Goal: Task Accomplishment & Management: Complete application form

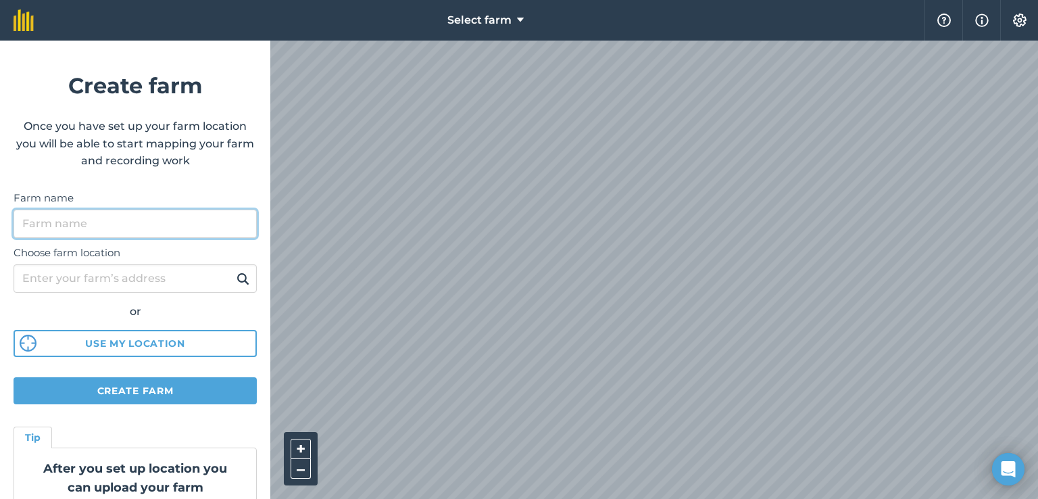
click at [225, 228] on input "Farm name" at bounding box center [135, 224] width 243 height 28
type input "N"
type input "B"
type input "C"
type input "NFA"
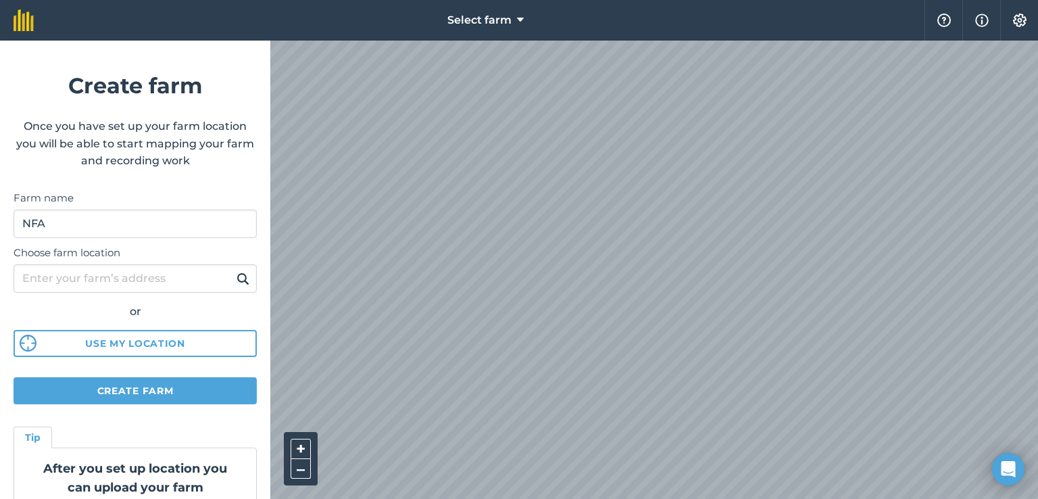
click at [237, 274] on img at bounding box center [243, 278] width 13 height 16
click at [237, 276] on img at bounding box center [243, 278] width 13 height 16
click at [195, 274] on input "Choose farm location" at bounding box center [135, 278] width 243 height 28
click at [79, 344] on button "Use my location" at bounding box center [135, 343] width 243 height 27
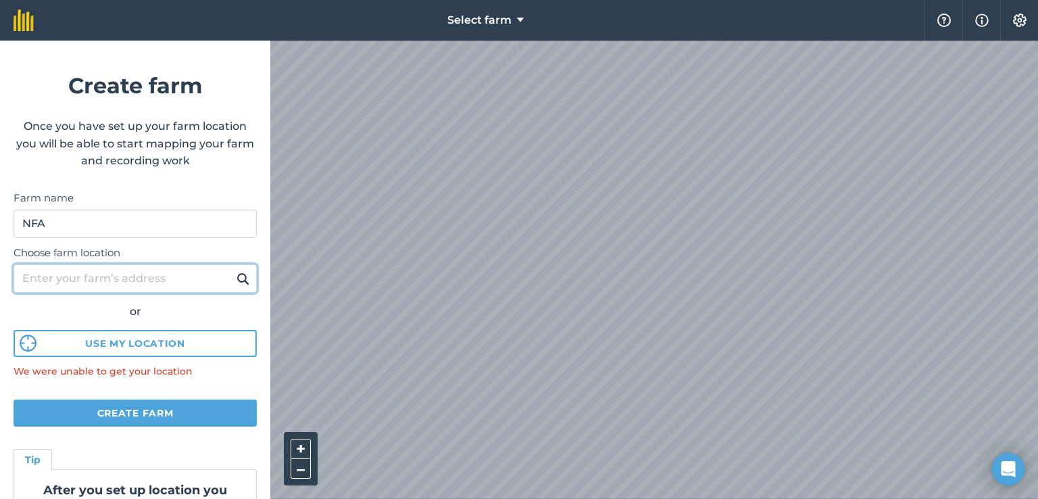
click at [141, 277] on input "Choose farm location" at bounding box center [135, 278] width 243 height 28
paste input "32°47'53.1"N 74°25'17.1"E"
click at [237, 275] on img at bounding box center [243, 278] width 13 height 16
click at [237, 276] on img at bounding box center [243, 278] width 13 height 16
drag, startPoint x: 166, startPoint y: 283, endPoint x: 0, endPoint y: 262, distance: 167.6
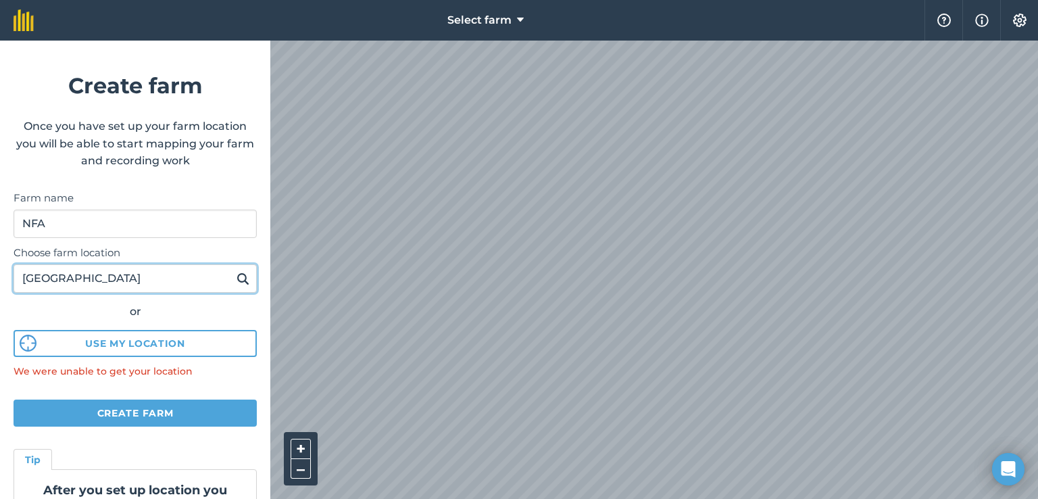
click at [0, 262] on form "Create farm Once you have set up your farm location you will be able to start m…" at bounding box center [135, 270] width 270 height 458
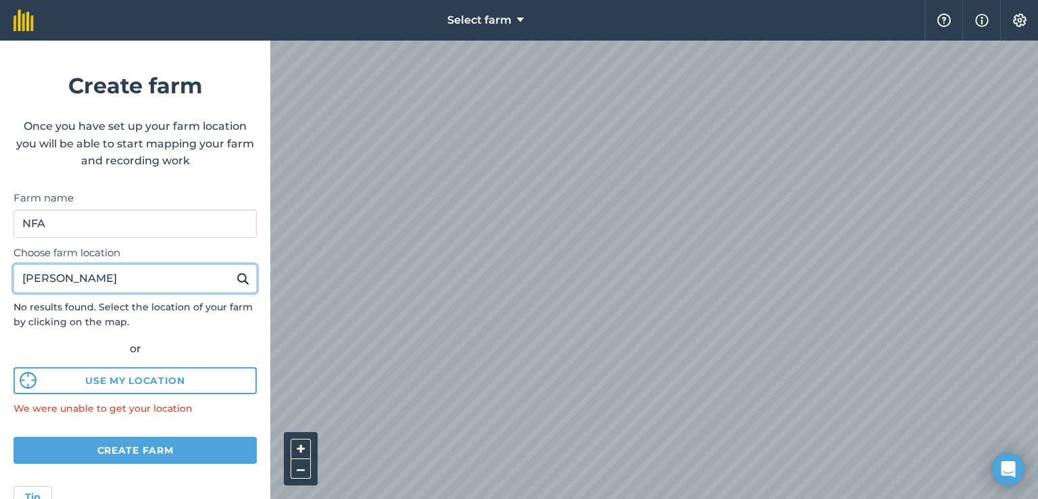
click at [232, 270] on button at bounding box center [242, 279] width 21 height 18
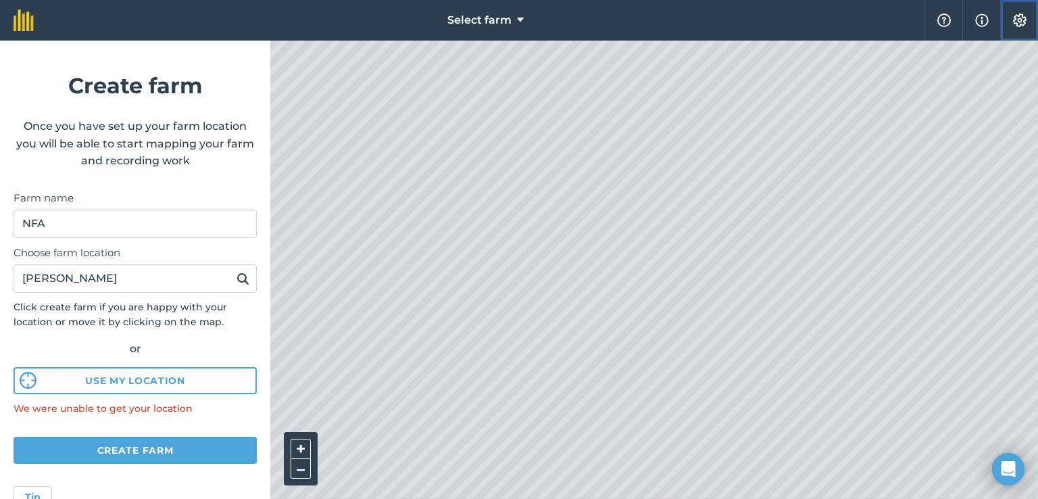
click at [1037, 34] on button "Settings" at bounding box center [1019, 20] width 38 height 41
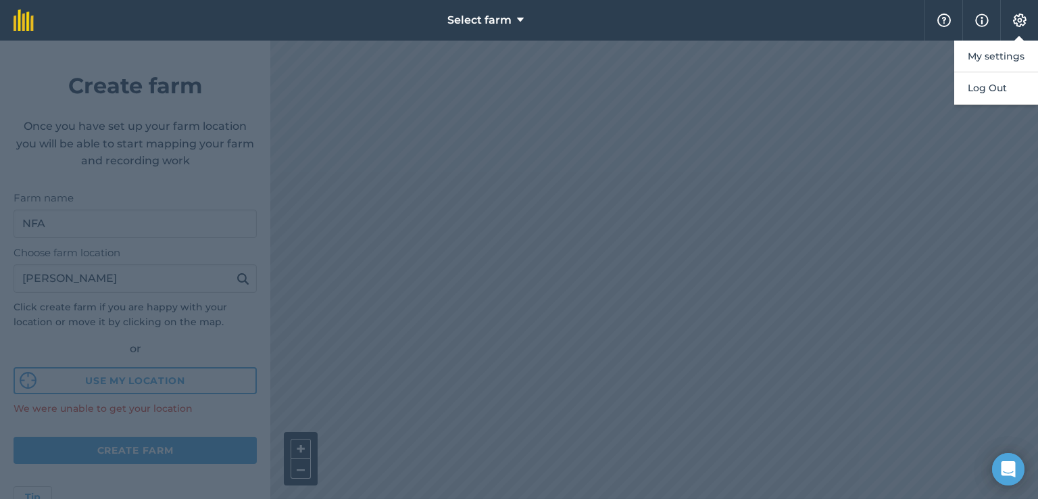
click at [130, 280] on div at bounding box center [519, 270] width 1038 height 458
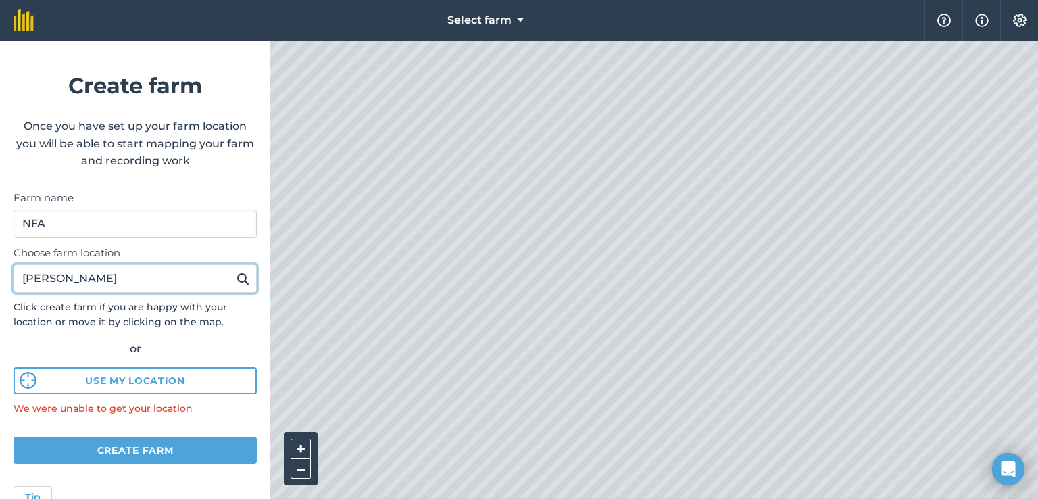
drag, startPoint x: 24, startPoint y: 270, endPoint x: 41, endPoint y: 247, distance: 28.5
click at [0, 249] on form "Create farm Once you have set up your farm location you will be able to start m…" at bounding box center [135, 270] width 270 height 458
type input "golery"
click at [232, 270] on button at bounding box center [242, 279] width 21 height 18
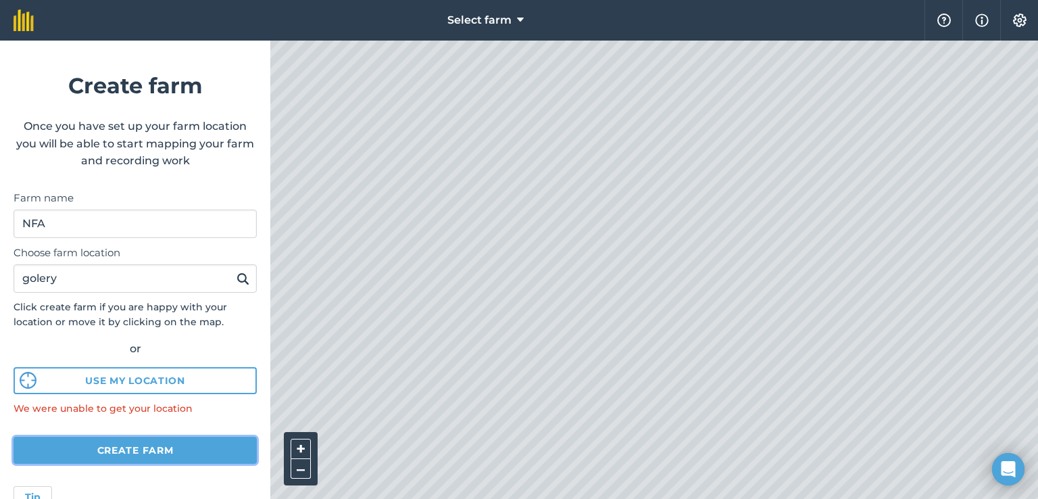
click at [197, 445] on button "Create farm" at bounding box center [135, 450] width 243 height 27
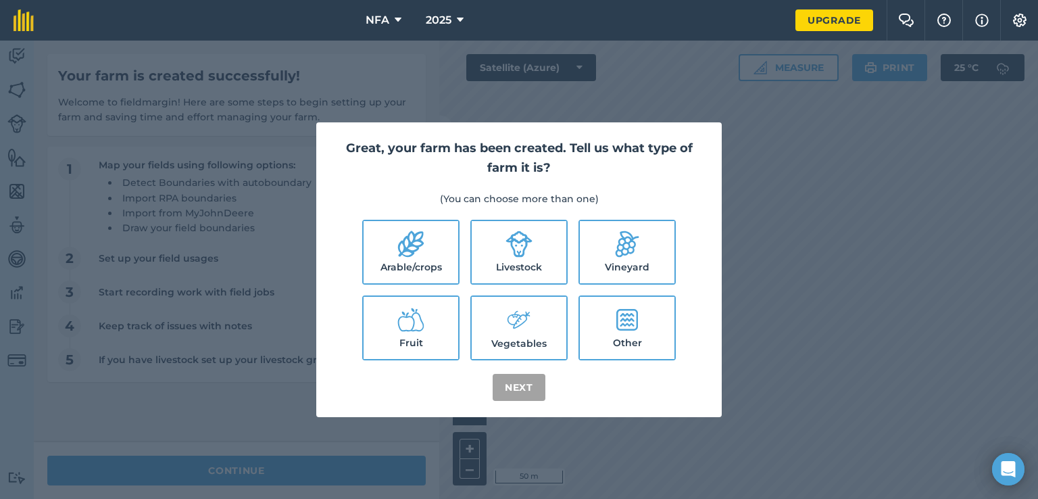
click at [399, 270] on label "Arable/crops" at bounding box center [411, 252] width 95 height 62
checkbox input "true"
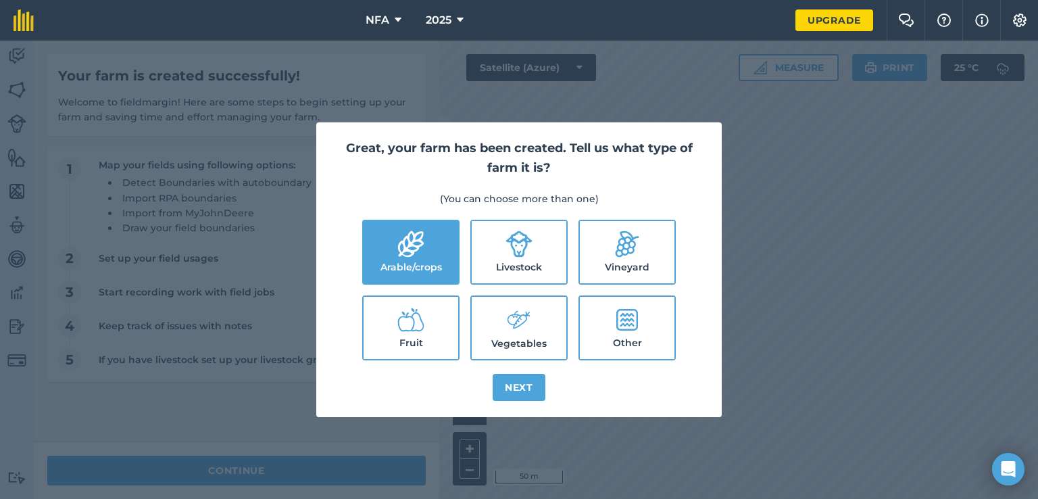
click at [499, 244] on label "Livestock" at bounding box center [519, 252] width 95 height 62
checkbox input "true"
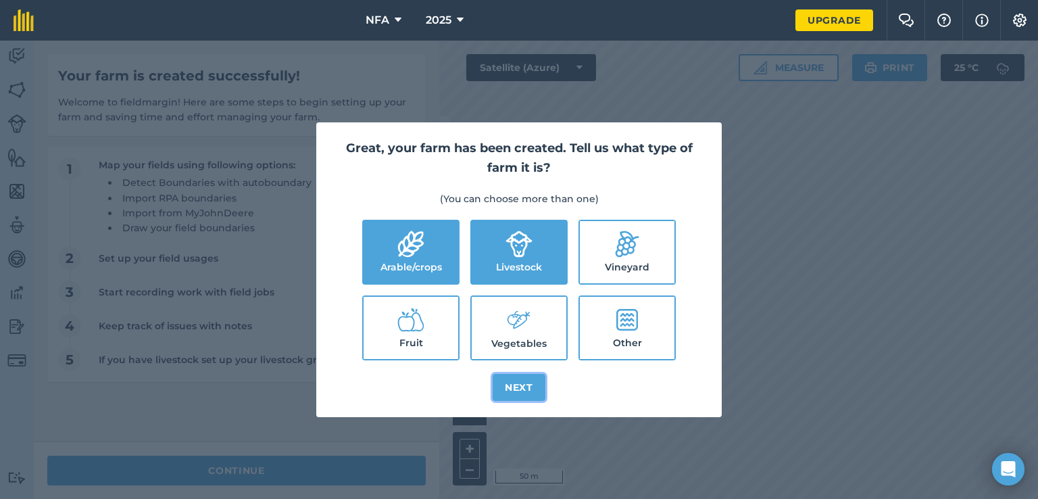
click at [515, 383] on button "Next" at bounding box center [519, 387] width 53 height 27
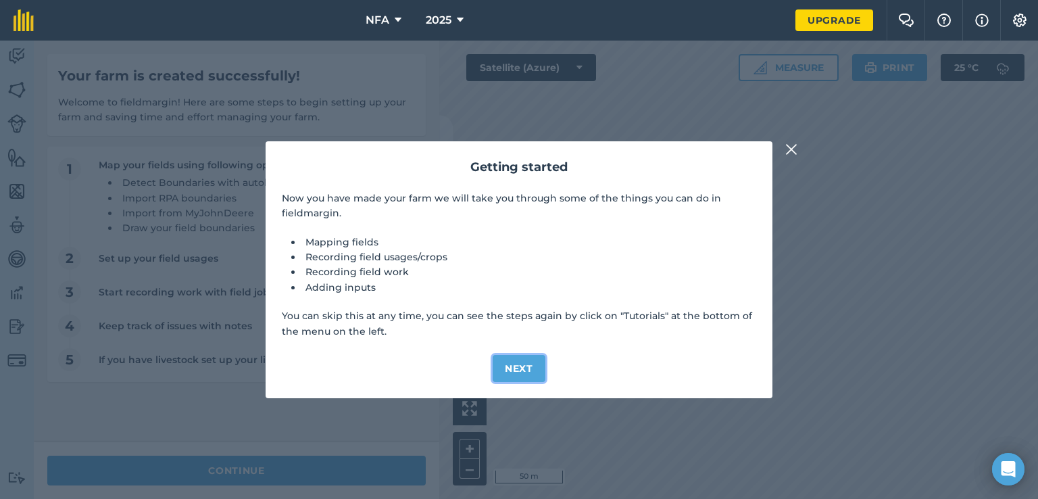
click at [516, 370] on button "Next" at bounding box center [519, 368] width 53 height 27
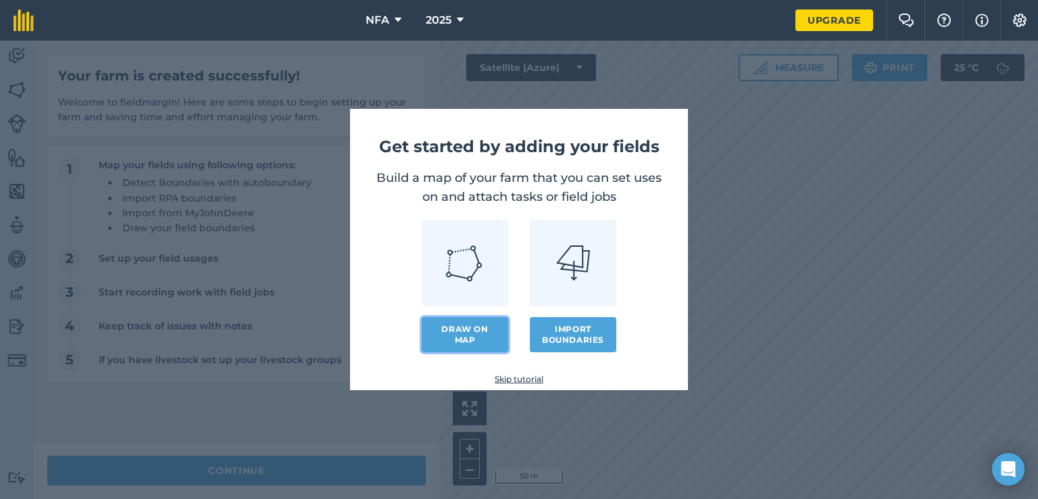
click at [470, 330] on link "Draw on map" at bounding box center [465, 334] width 87 height 35
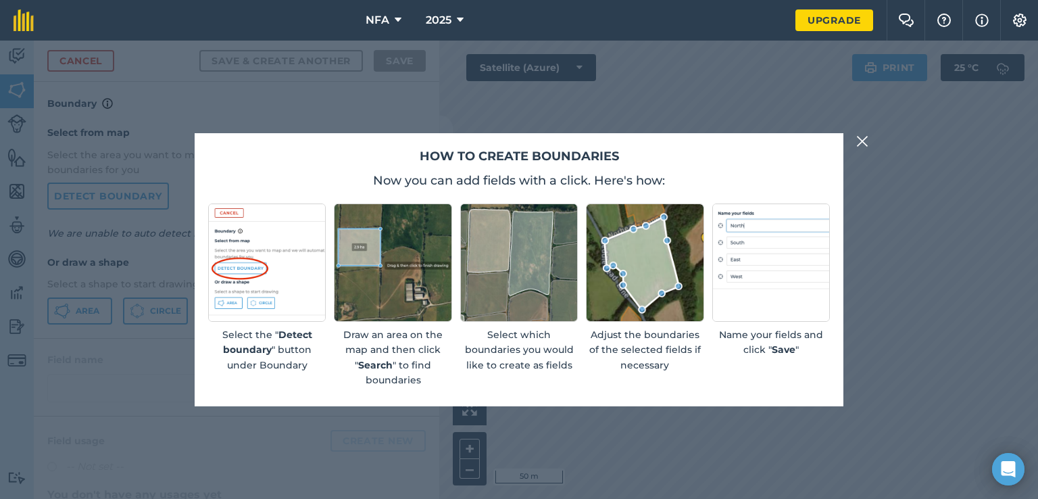
click at [858, 138] on img at bounding box center [862, 141] width 12 height 16
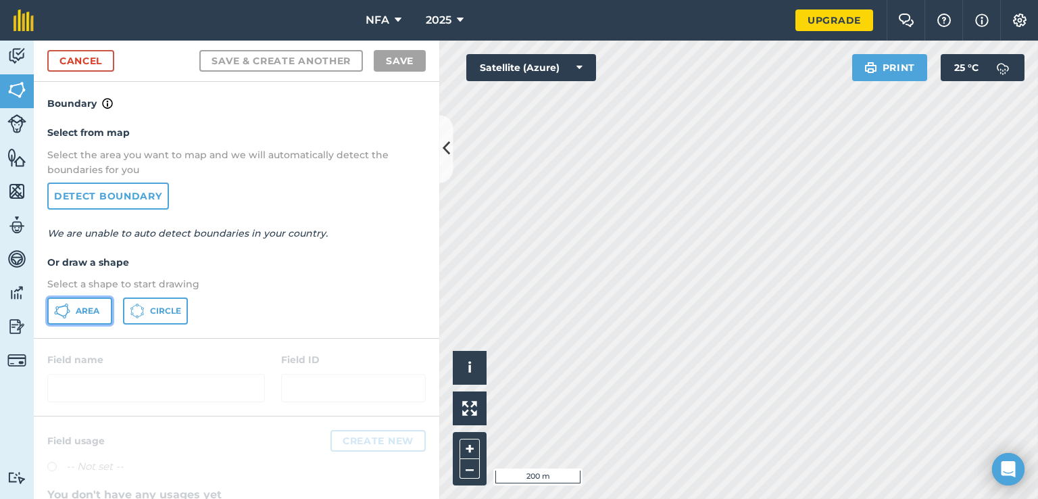
click at [76, 308] on span "Area" at bounding box center [88, 310] width 24 height 11
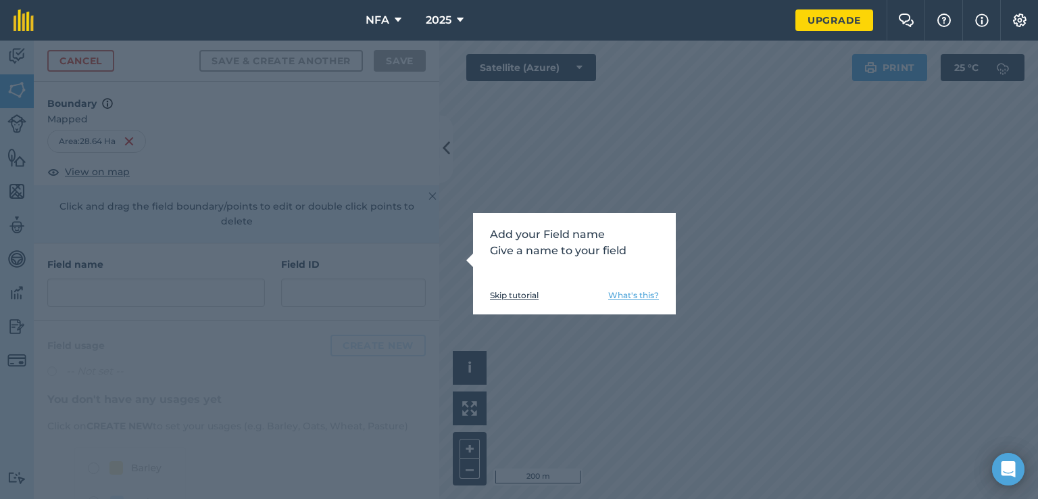
click at [514, 294] on link "Skip tutorial" at bounding box center [514, 295] width 49 height 11
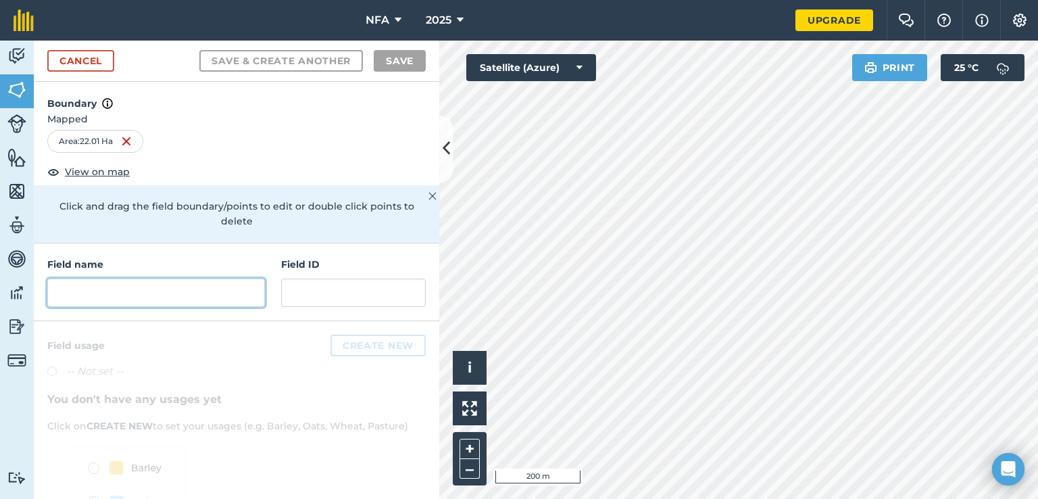
click at [205, 293] on input "text" at bounding box center [156, 292] width 218 height 28
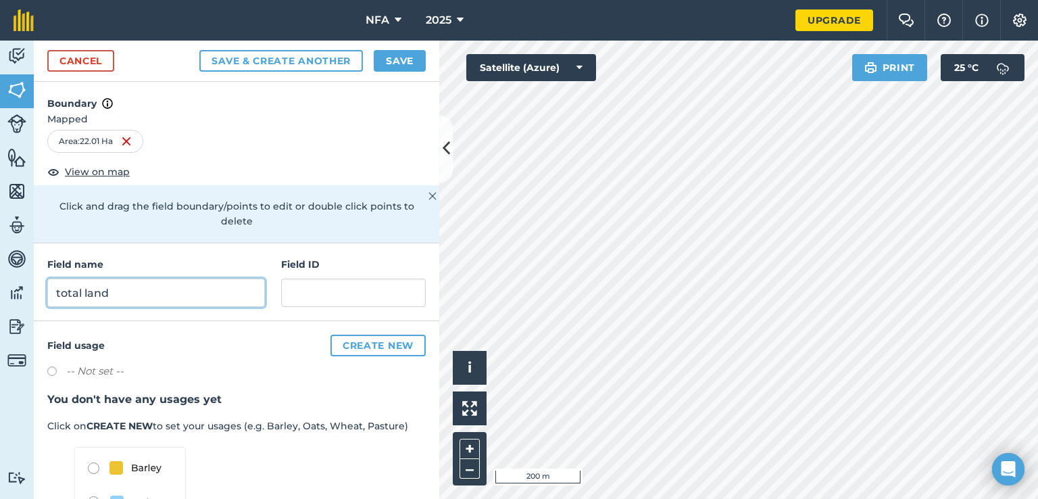
type input "total land"
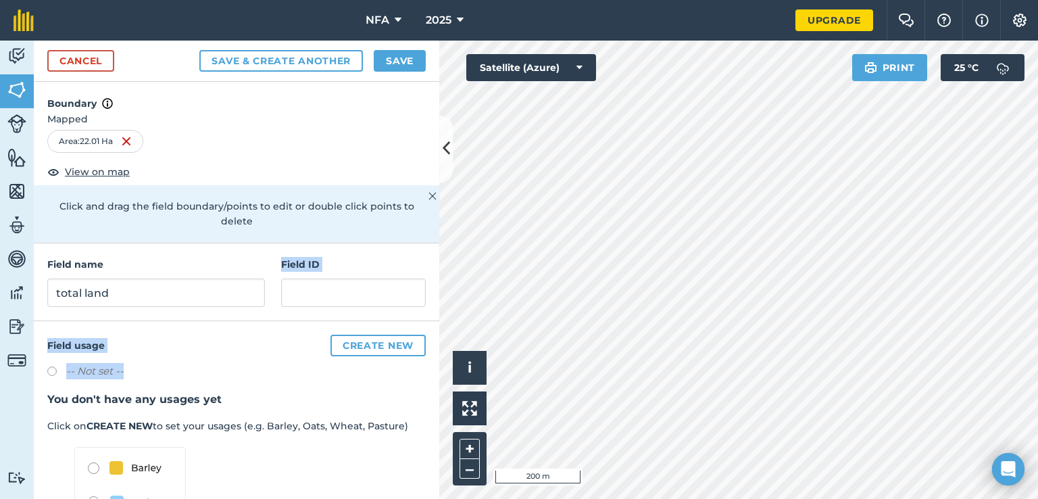
drag, startPoint x: 284, startPoint y: 371, endPoint x: 285, endPoint y: 309, distance: 62.2
click at [285, 309] on div "Boundary Mapped Area : 22.01 Ha View on map Click and drag the field boundary/p…" at bounding box center [237, 290] width 406 height 417
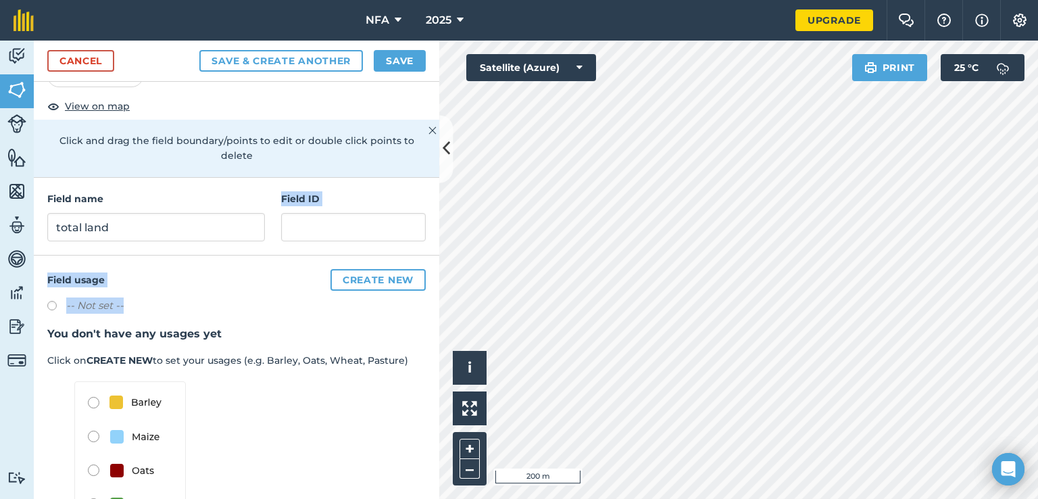
scroll to position [114, 0]
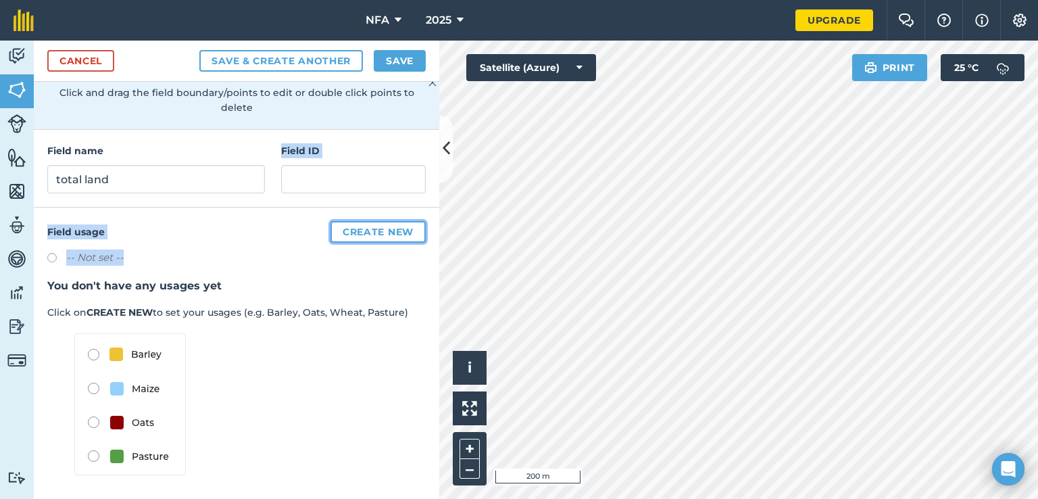
click at [365, 231] on button "Create new" at bounding box center [377, 232] width 95 height 22
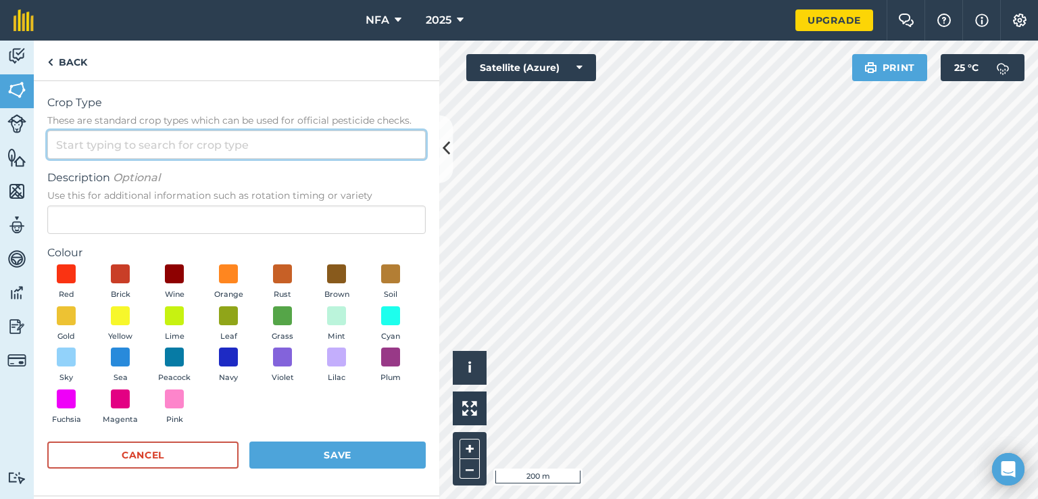
click at [177, 142] on input "Crop Type These are standard crop types which can be used for official pesticid…" at bounding box center [236, 144] width 378 height 28
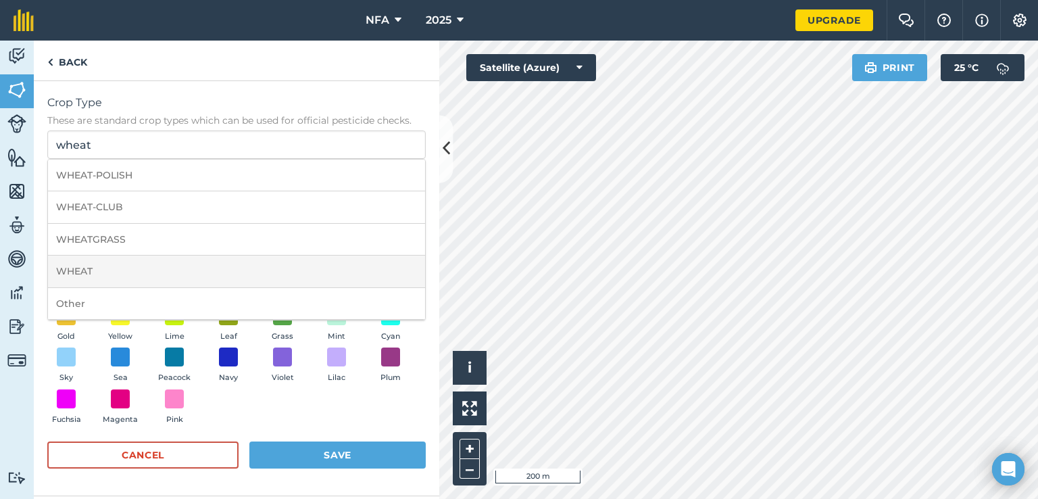
click at [176, 266] on li "WHEAT" at bounding box center [236, 271] width 377 height 32
type input "WHEAT"
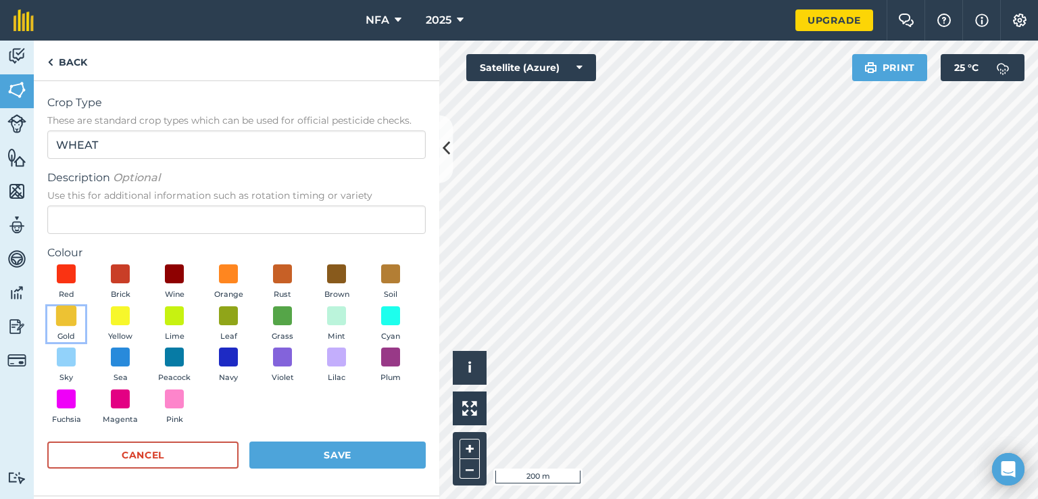
click at [66, 309] on span at bounding box center [66, 315] width 21 height 21
click at [330, 449] on button "Save" at bounding box center [337, 454] width 176 height 27
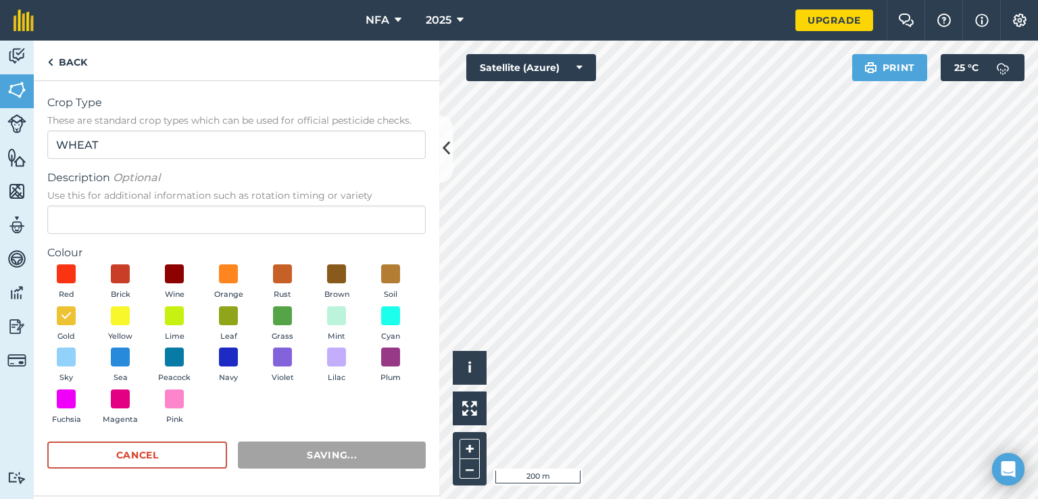
scroll to position [0, 0]
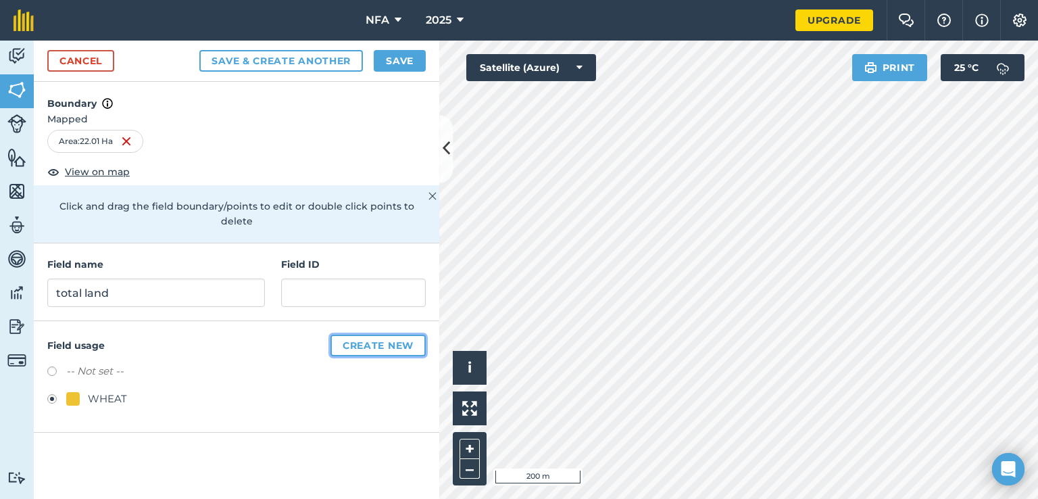
click at [374, 335] on button "Create new" at bounding box center [377, 346] width 95 height 22
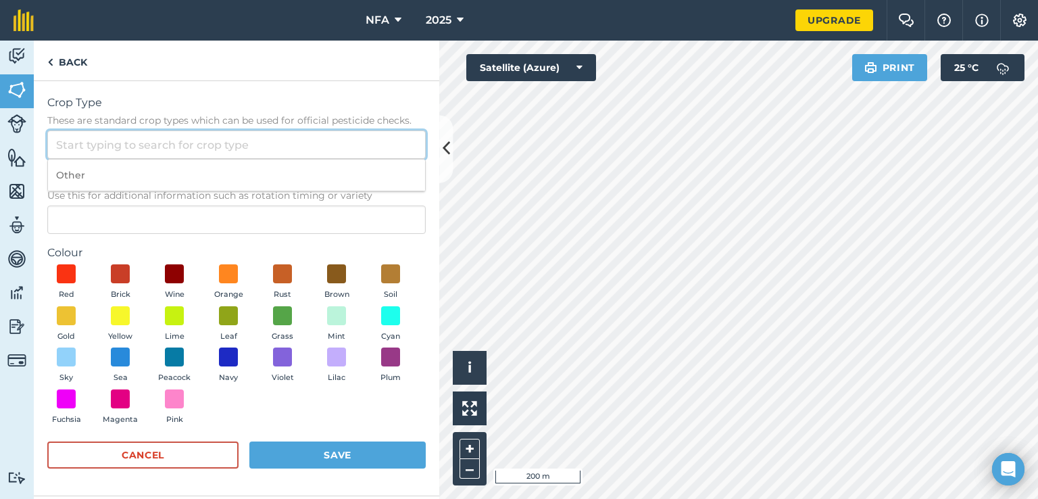
click at [137, 149] on input "Crop Type These are standard crop types which can be used for official pesticid…" at bounding box center [236, 144] width 378 height 28
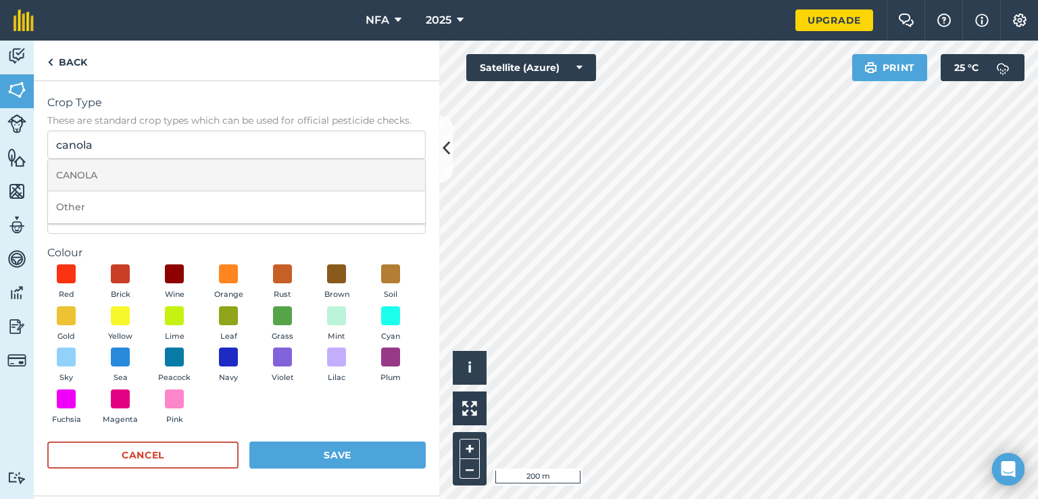
click at [114, 181] on li "CANOLA" at bounding box center [236, 176] width 377 height 32
type input "CANOLA"
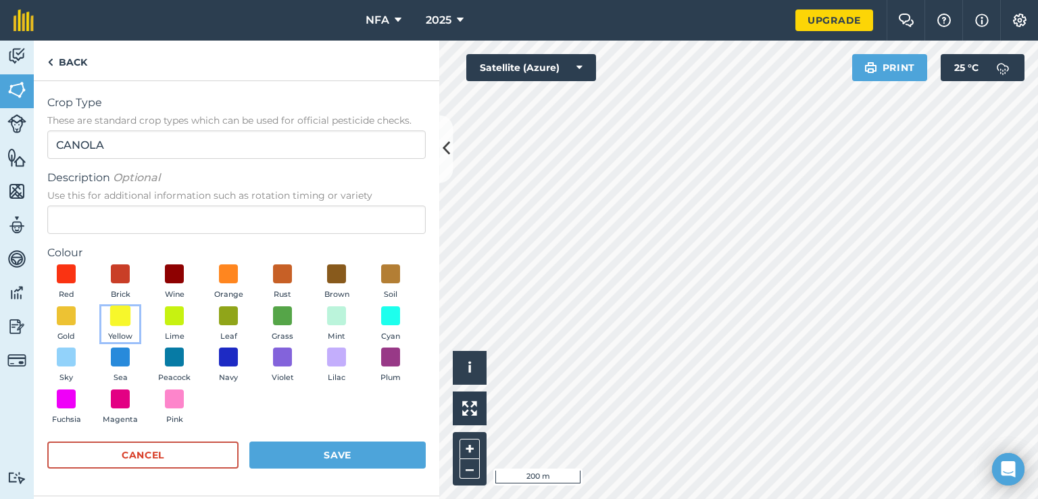
click at [129, 309] on span at bounding box center [120, 315] width 21 height 21
click at [333, 455] on button "Save" at bounding box center [337, 454] width 176 height 27
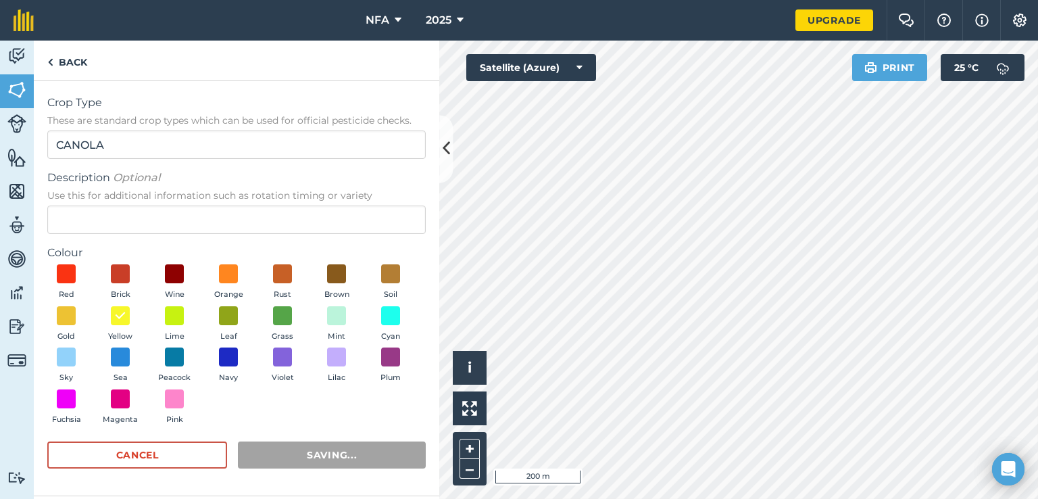
radio input "false"
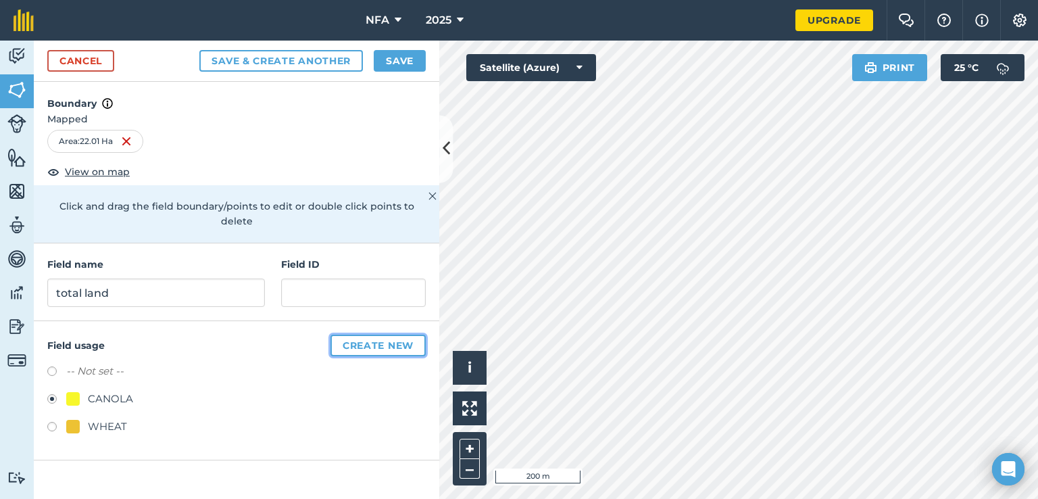
click at [403, 335] on button "Create new" at bounding box center [377, 346] width 95 height 22
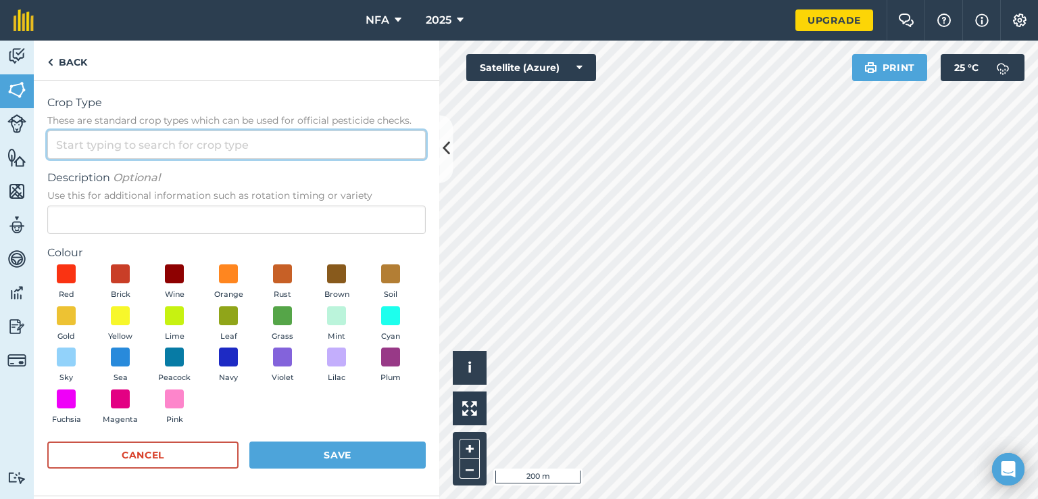
click at [176, 133] on input "Crop Type These are standard crop types which can be used for official pesticid…" at bounding box center [236, 144] width 378 height 28
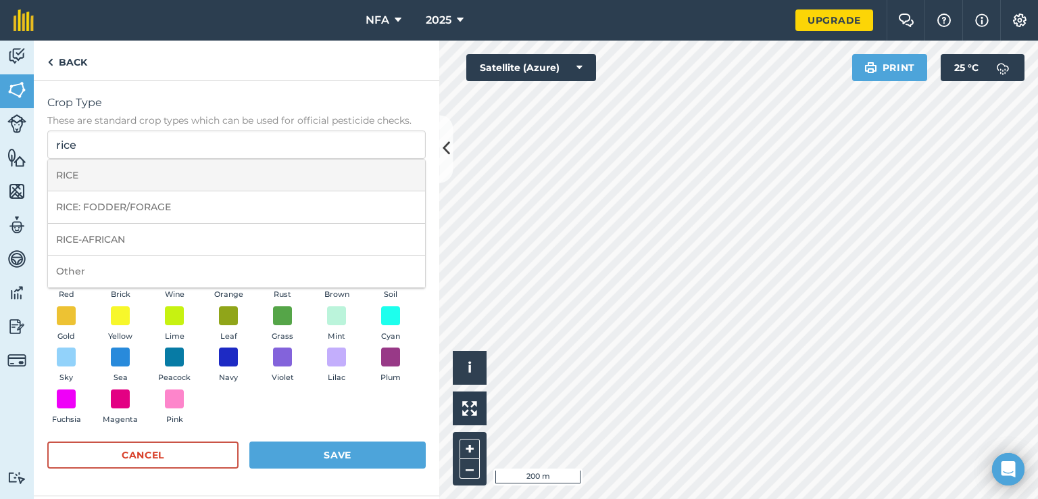
click at [183, 168] on li "RICE" at bounding box center [236, 176] width 377 height 32
type input "RICE"
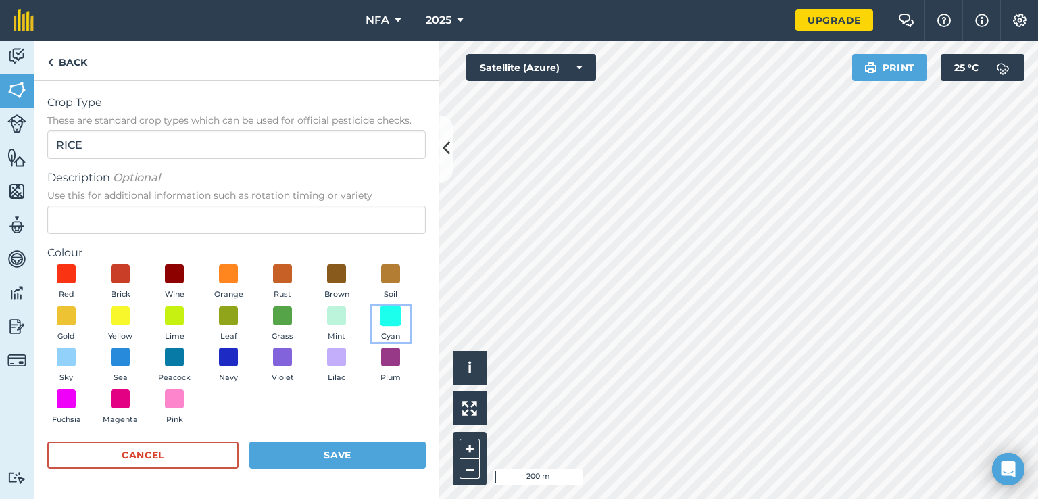
click at [385, 316] on span at bounding box center [391, 315] width 21 height 21
click at [318, 449] on button "Save" at bounding box center [337, 454] width 176 height 27
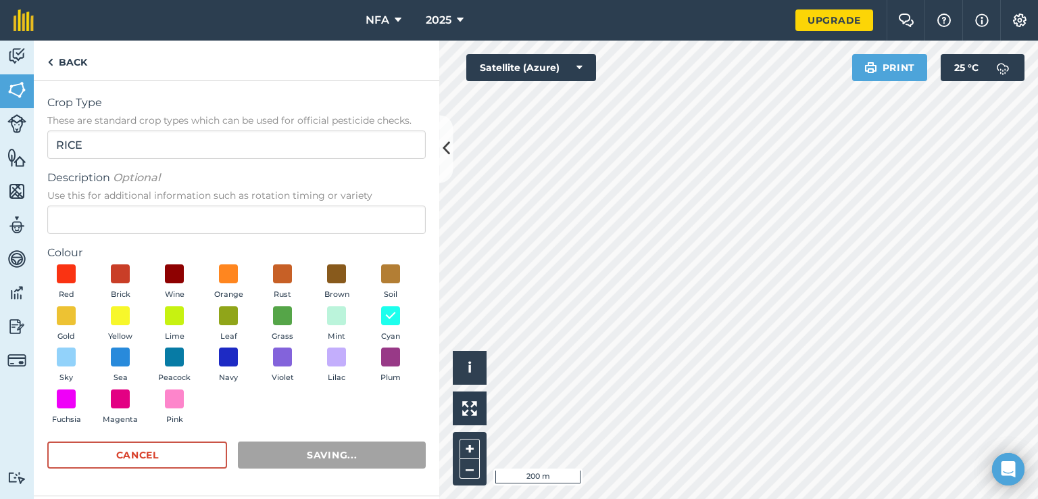
radio input "false"
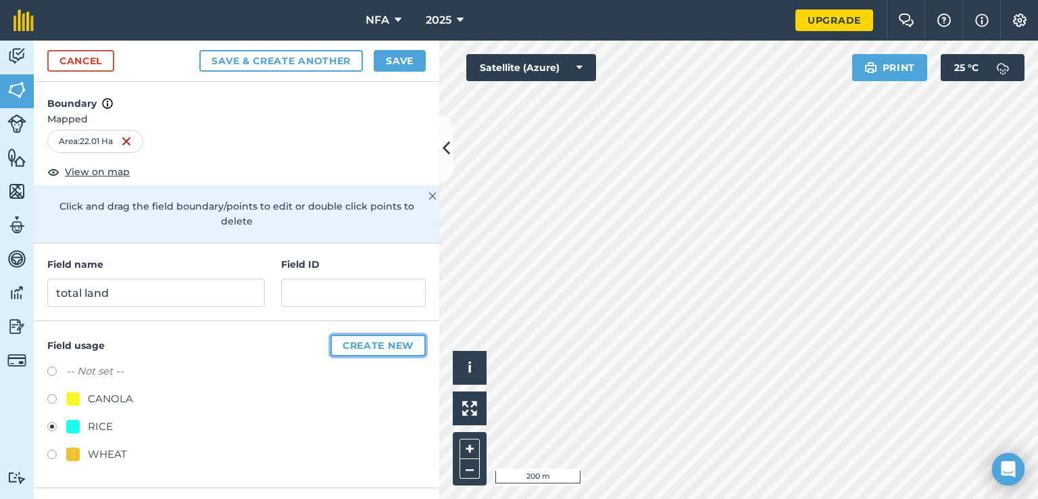
click at [369, 337] on button "Create new" at bounding box center [377, 346] width 95 height 22
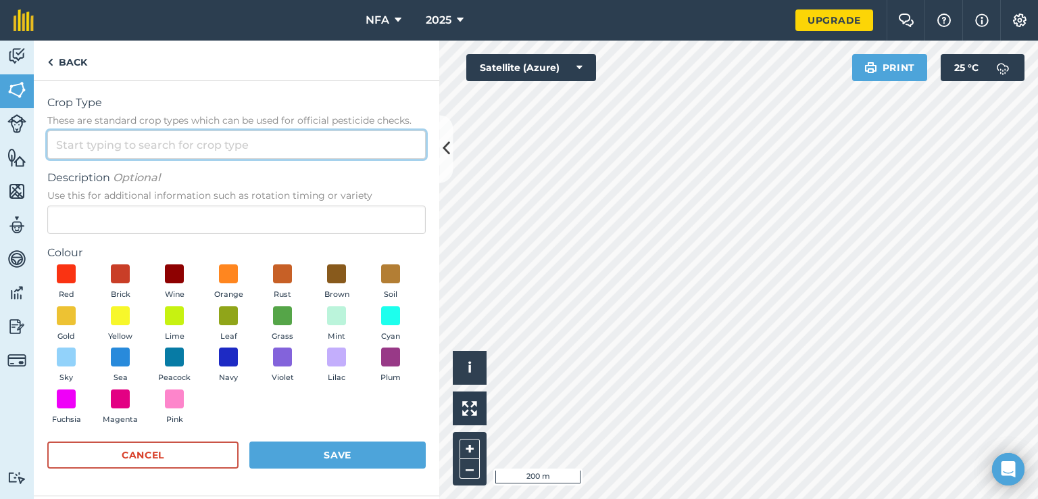
click at [187, 142] on input "Crop Type These are standard crop types which can be used for official pesticid…" at bounding box center [236, 144] width 378 height 28
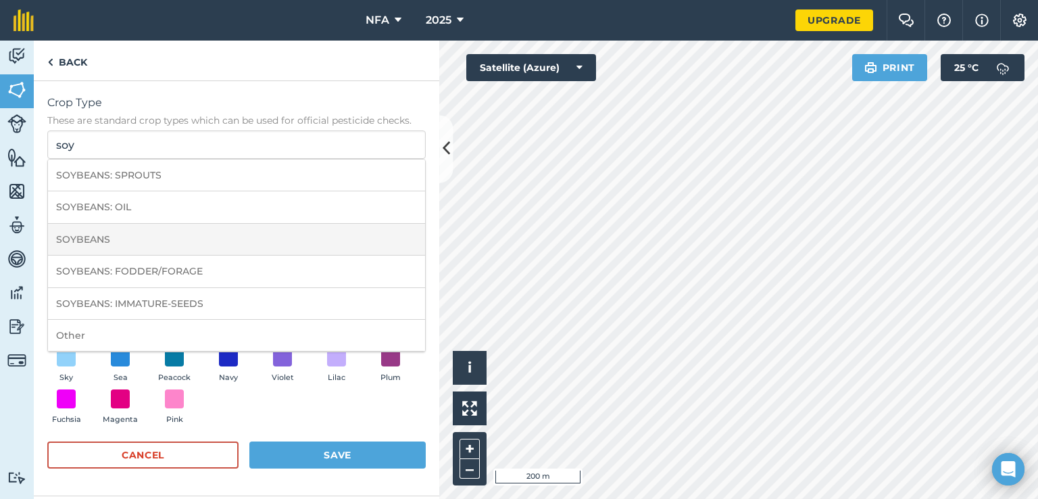
click at [176, 236] on li "SOYBEANS" at bounding box center [236, 240] width 377 height 32
type input "SOYBEANS"
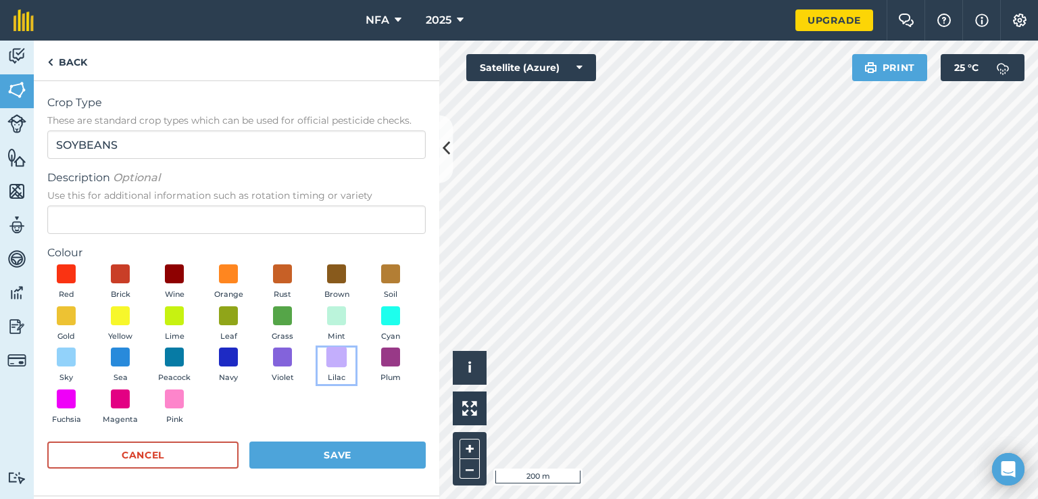
click at [333, 360] on span at bounding box center [336, 357] width 21 height 21
click at [309, 460] on button "Save" at bounding box center [337, 454] width 176 height 27
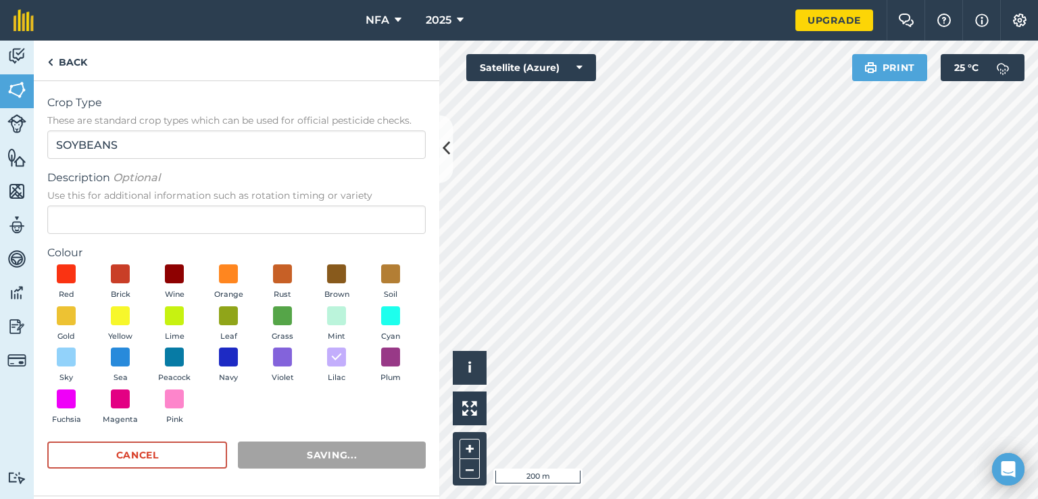
radio input "false"
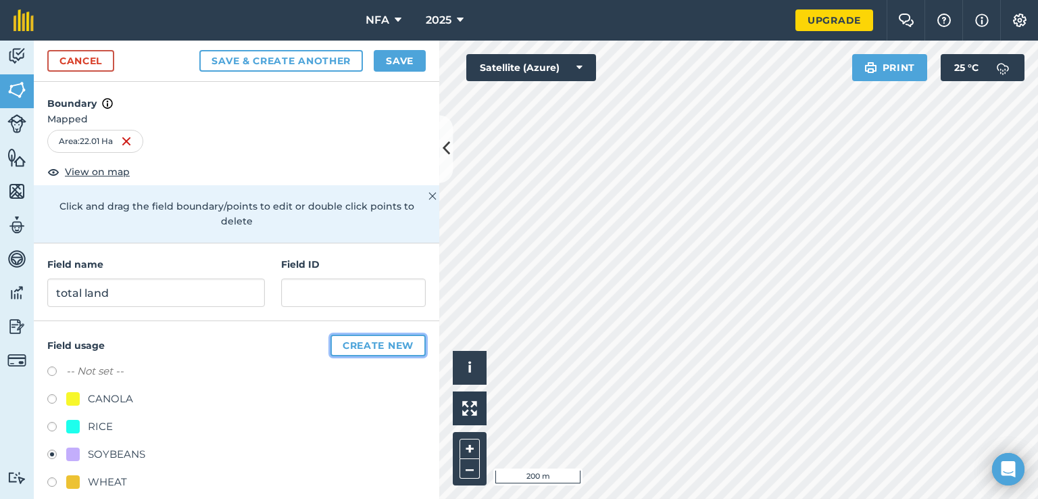
click at [355, 335] on button "Create new" at bounding box center [377, 346] width 95 height 22
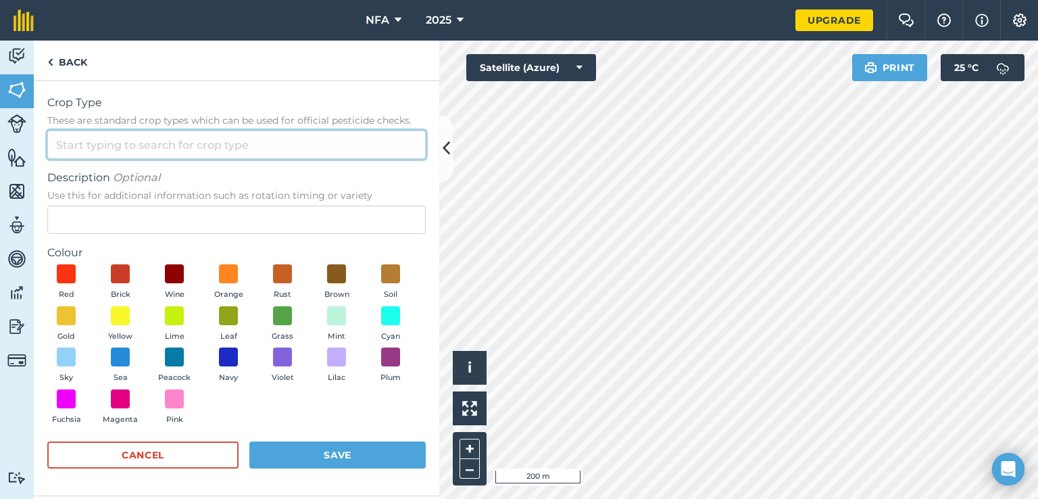
click at [274, 147] on input "Crop Type These are standard crop types which can be used for official pesticid…" at bounding box center [236, 144] width 378 height 28
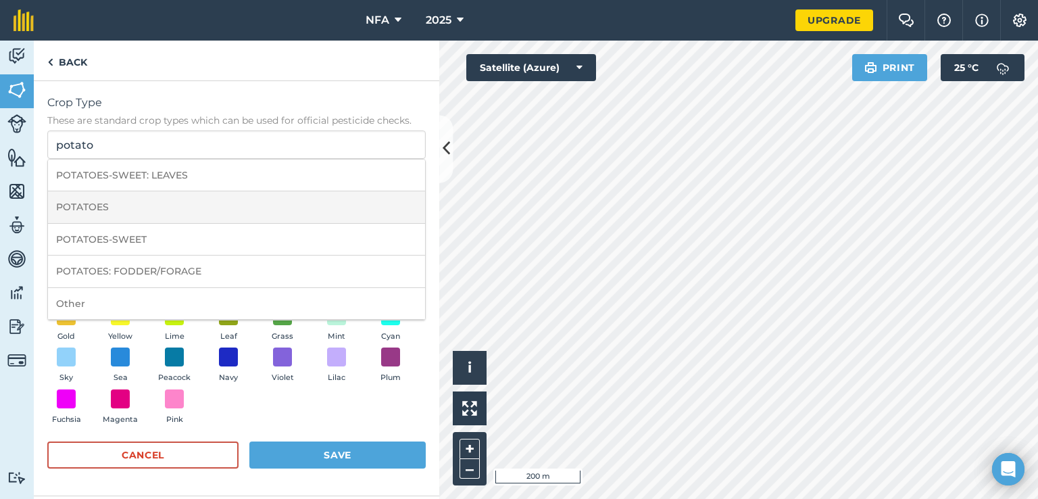
click at [216, 195] on li "POTATOES" at bounding box center [236, 207] width 377 height 32
type input "POTATOES"
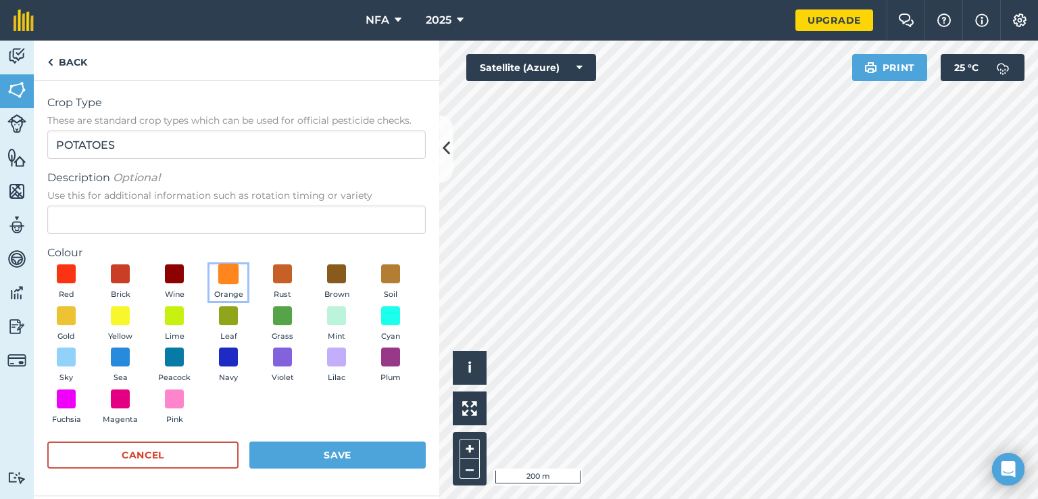
click at [235, 278] on span at bounding box center [228, 274] width 21 height 21
click at [331, 454] on button "Save" at bounding box center [337, 454] width 176 height 27
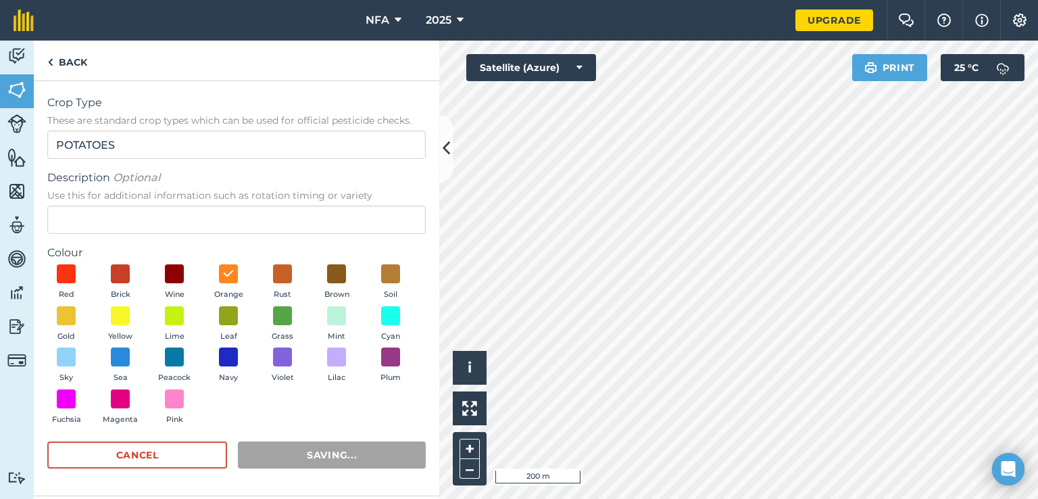
radio input "false"
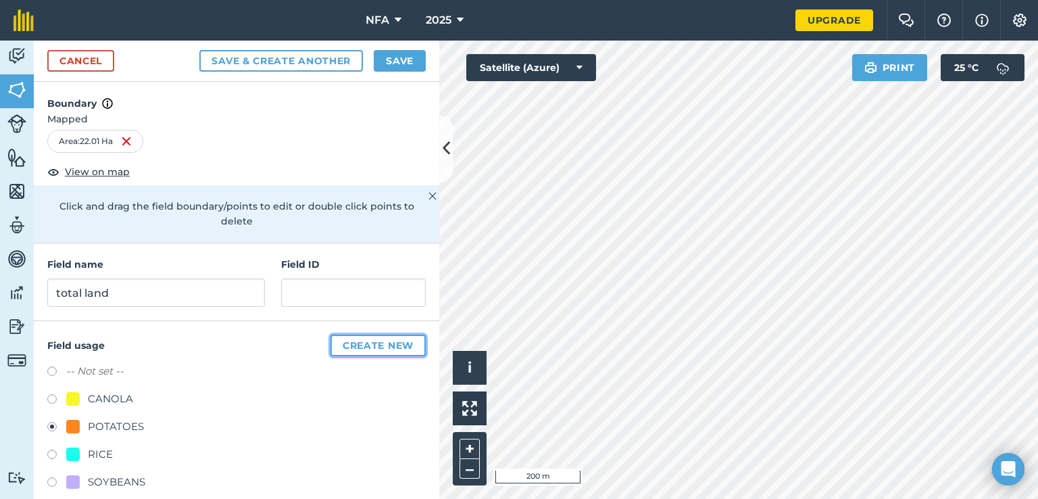
click at [373, 337] on button "Create new" at bounding box center [377, 346] width 95 height 22
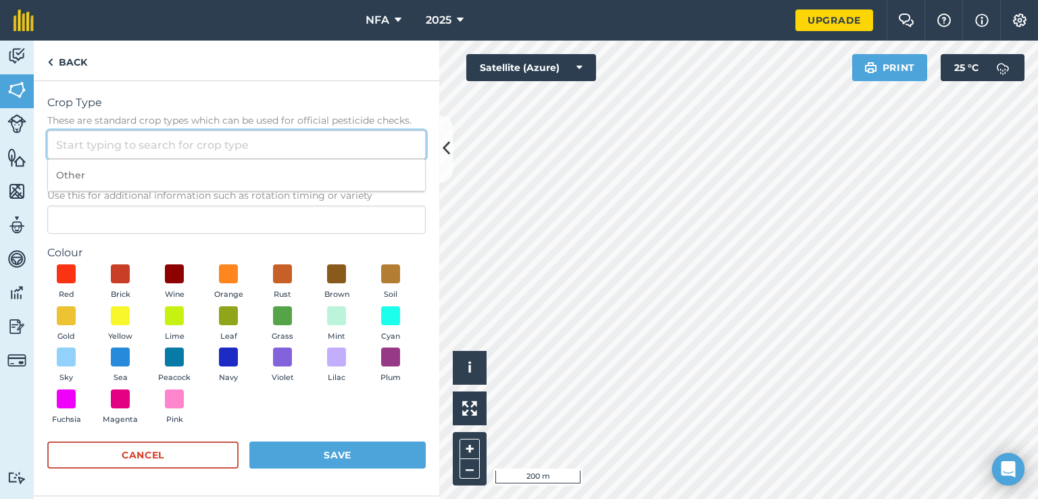
click at [211, 147] on input "Crop Type These are standard crop types which can be used for official pesticid…" at bounding box center [236, 144] width 378 height 28
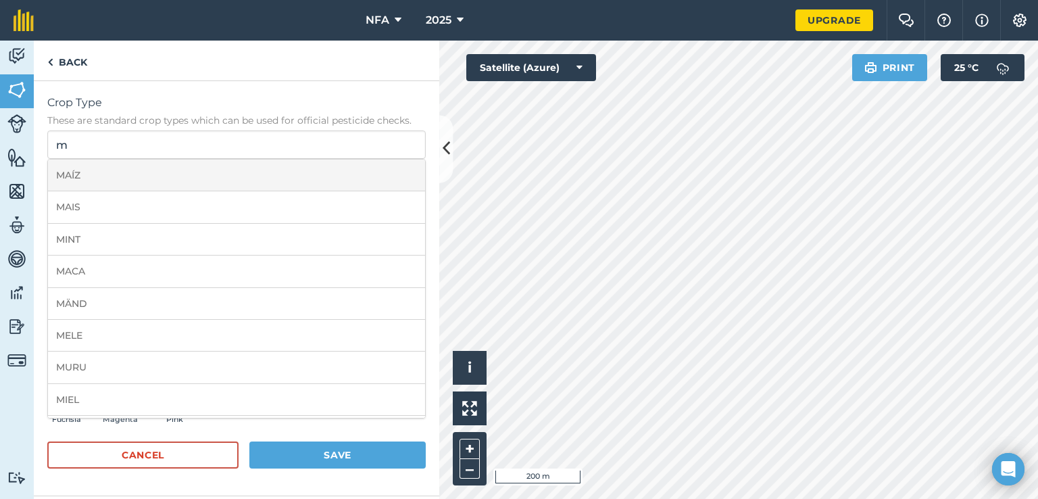
click at [130, 180] on li "MAÍZ" at bounding box center [236, 176] width 377 height 32
type input "MAÍZ"
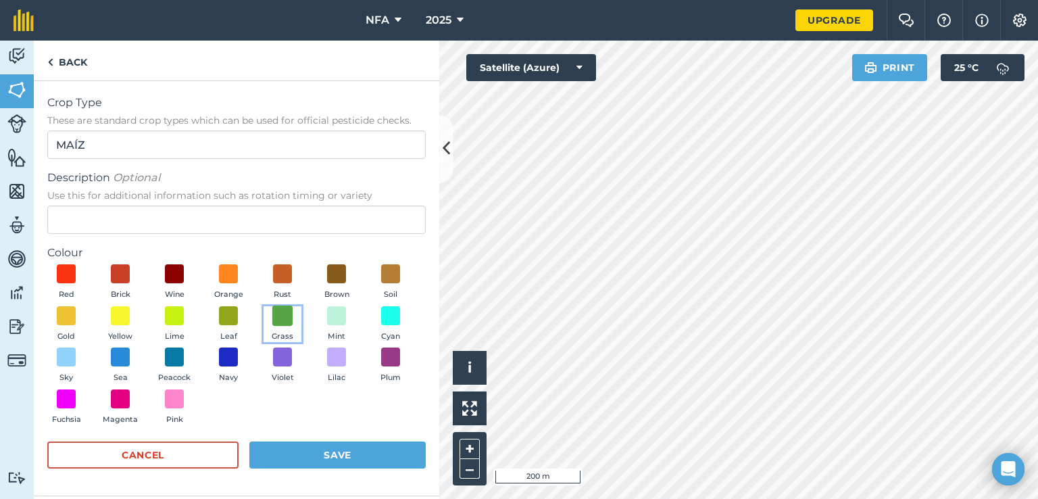
click at [281, 317] on span at bounding box center [282, 315] width 21 height 21
click at [316, 462] on button "Save" at bounding box center [337, 454] width 176 height 27
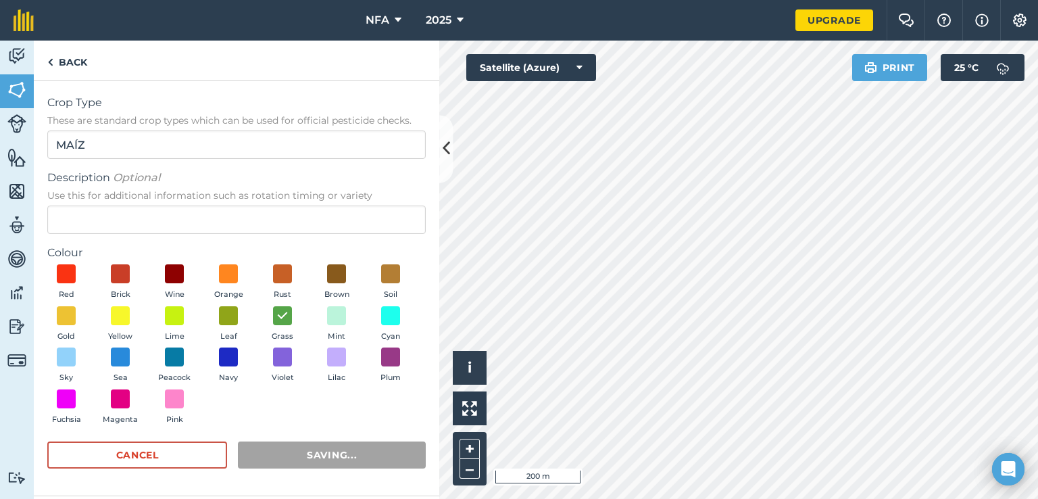
radio input "false"
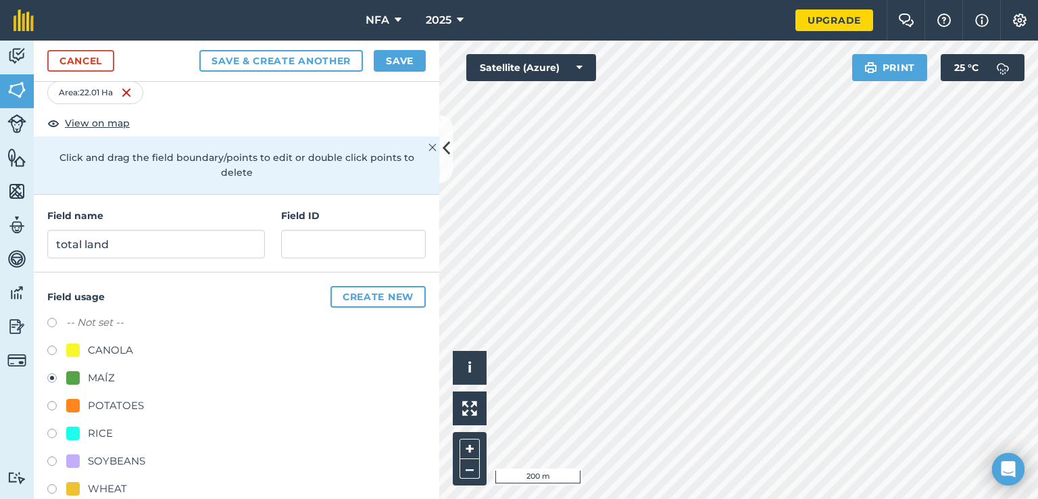
scroll to position [70, 0]
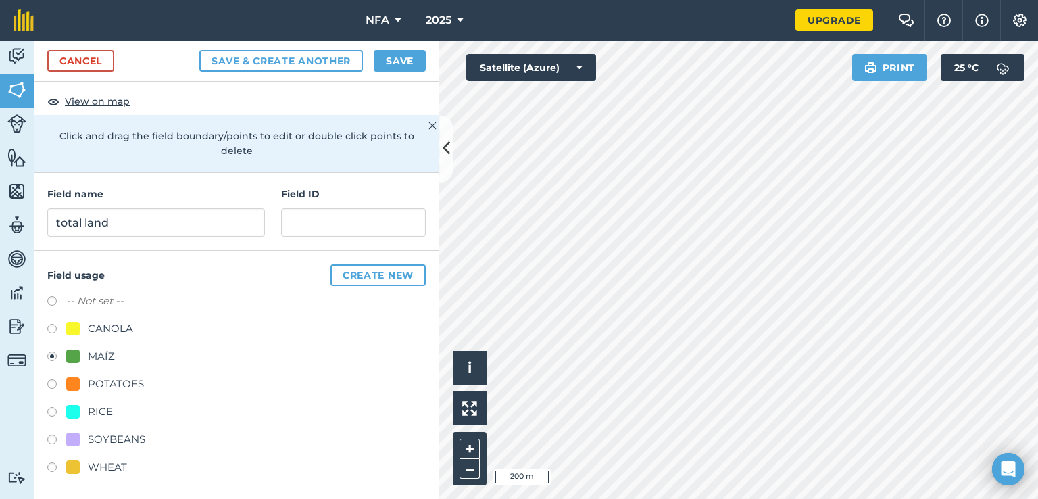
click at [54, 463] on label at bounding box center [56, 469] width 19 height 14
click at [577, 68] on icon at bounding box center [580, 68] width 6 height 14
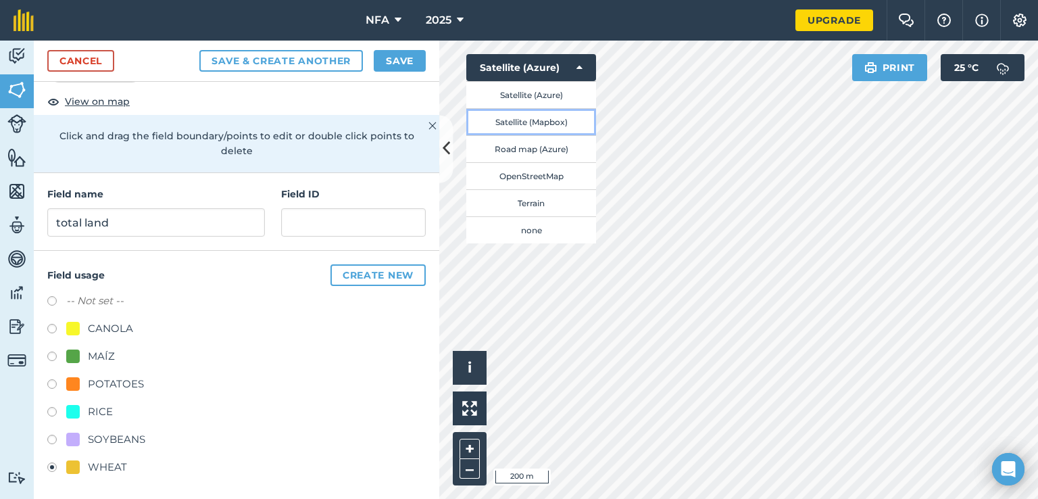
click at [564, 128] on button "Satellite (Mapbox)" at bounding box center [531, 121] width 130 height 27
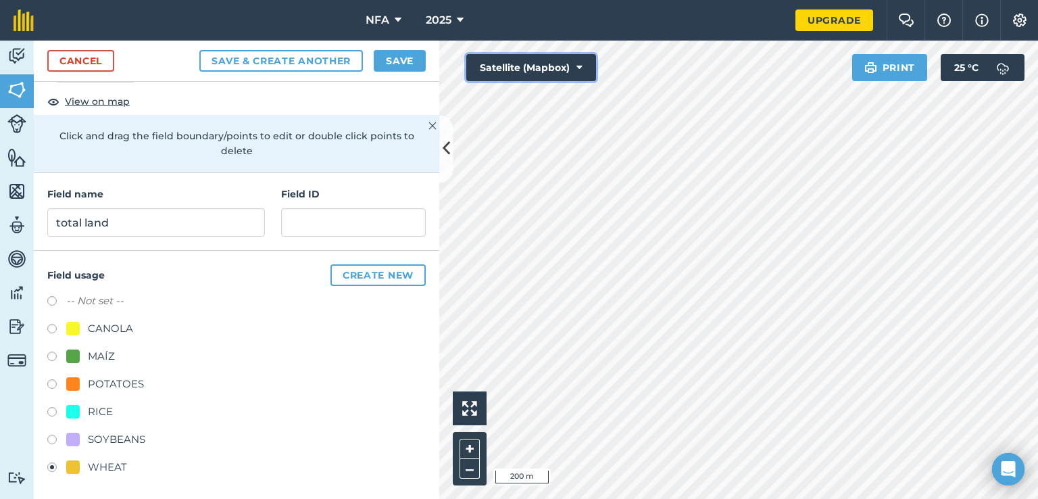
click at [577, 65] on icon at bounding box center [580, 68] width 6 height 14
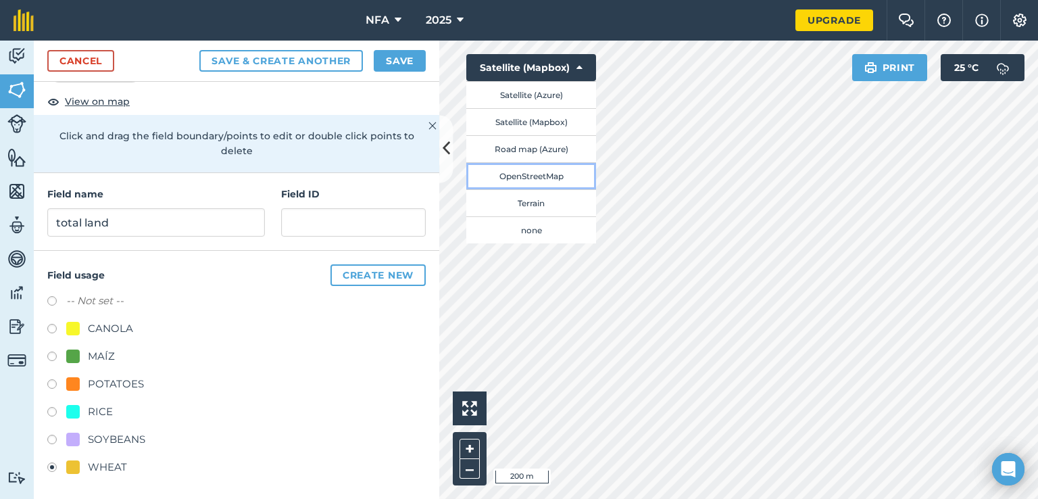
click at [554, 176] on button "OpenStreetMap" at bounding box center [531, 175] width 130 height 27
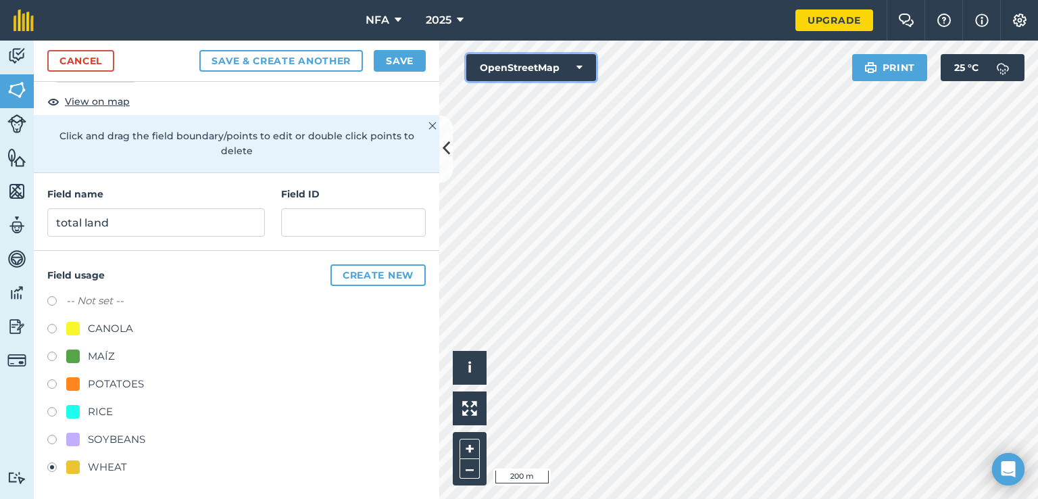
click at [577, 68] on icon at bounding box center [580, 68] width 6 height 14
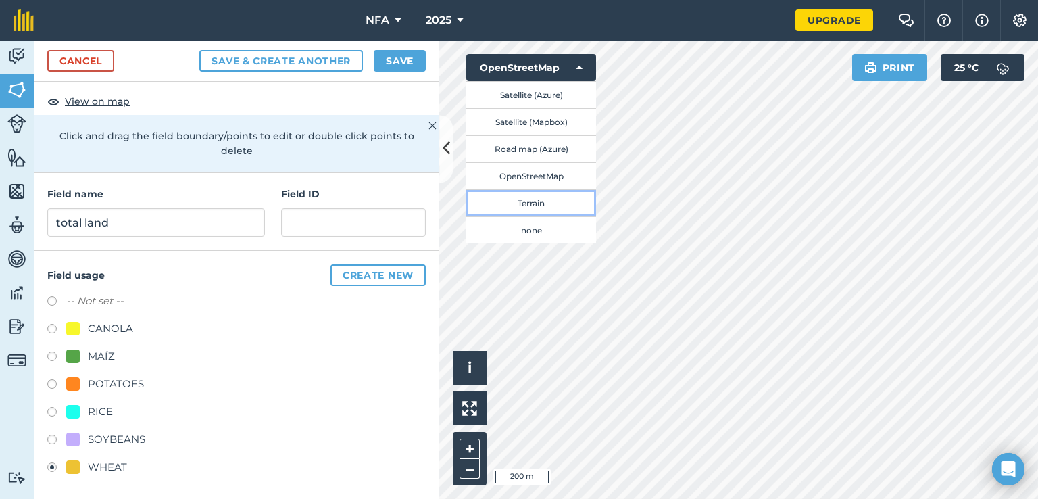
click at [548, 206] on button "Terrain" at bounding box center [531, 202] width 130 height 27
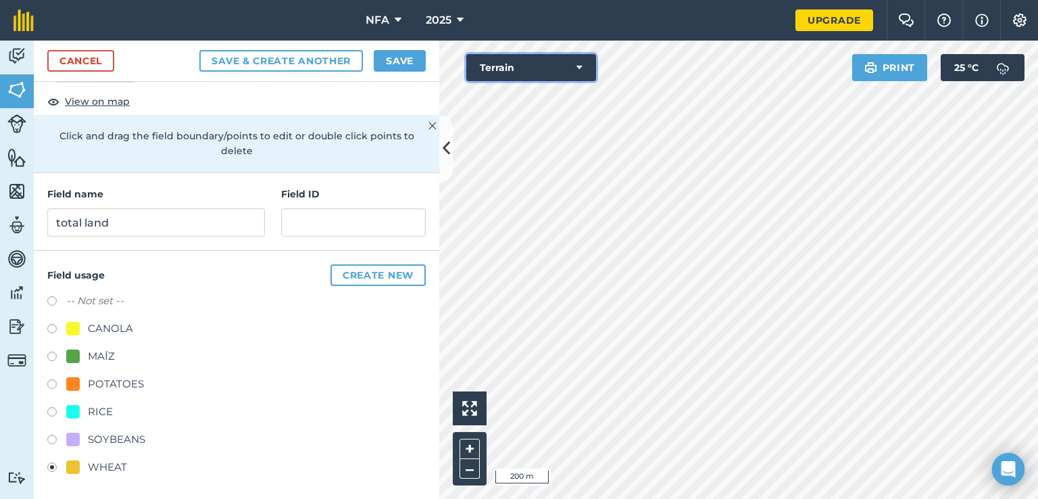
click at [570, 65] on button "Terrain" at bounding box center [531, 67] width 130 height 27
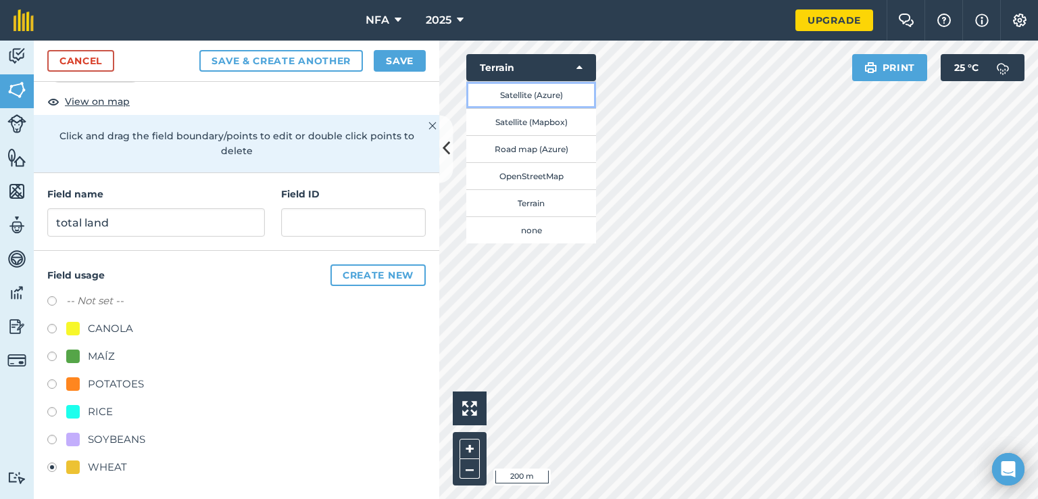
click at [546, 93] on button "Satellite (Azure)" at bounding box center [531, 94] width 130 height 27
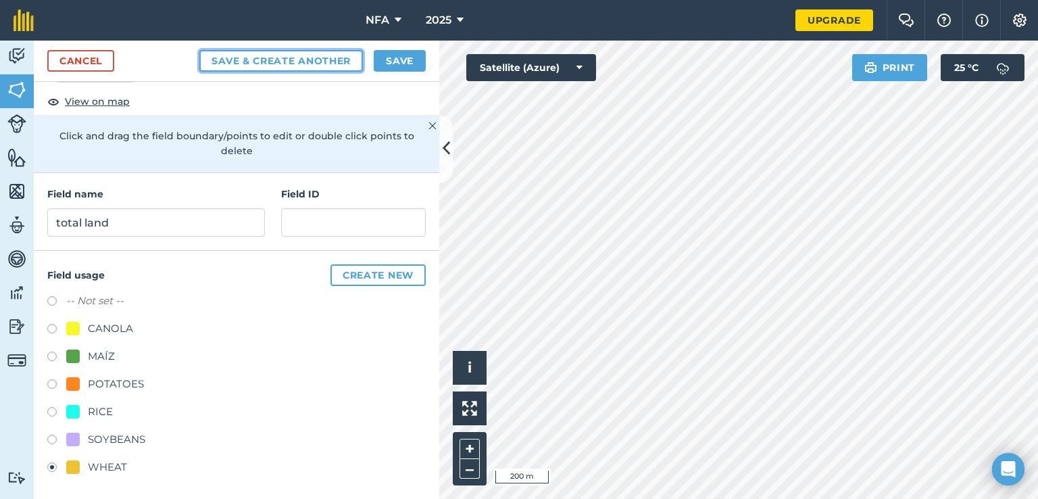
click at [330, 64] on button "Save & Create Another" at bounding box center [281, 61] width 164 height 22
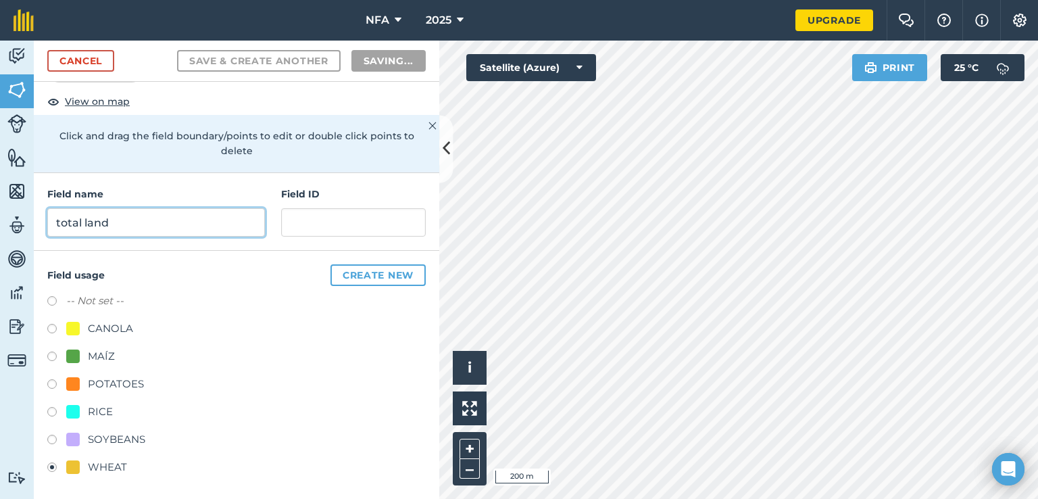
radio input "false"
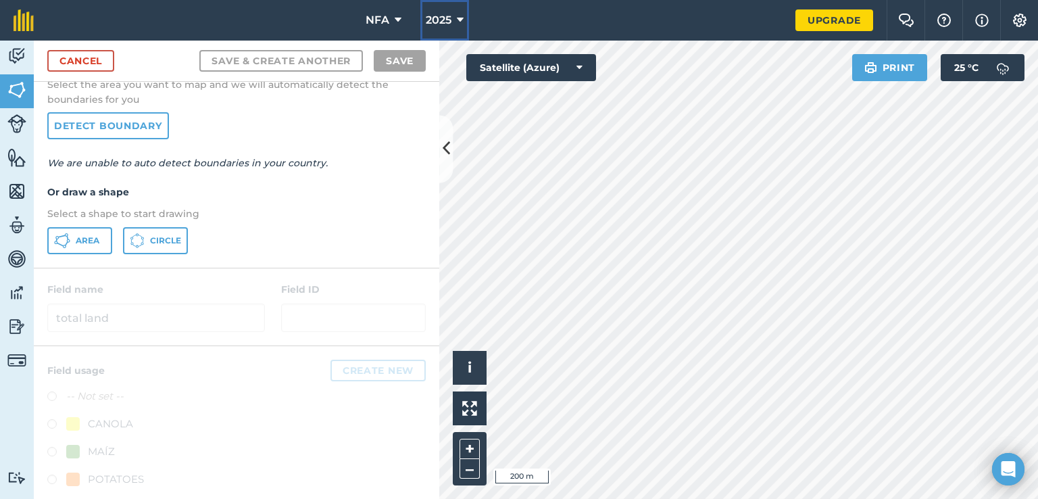
click at [460, 18] on icon at bounding box center [460, 20] width 7 height 16
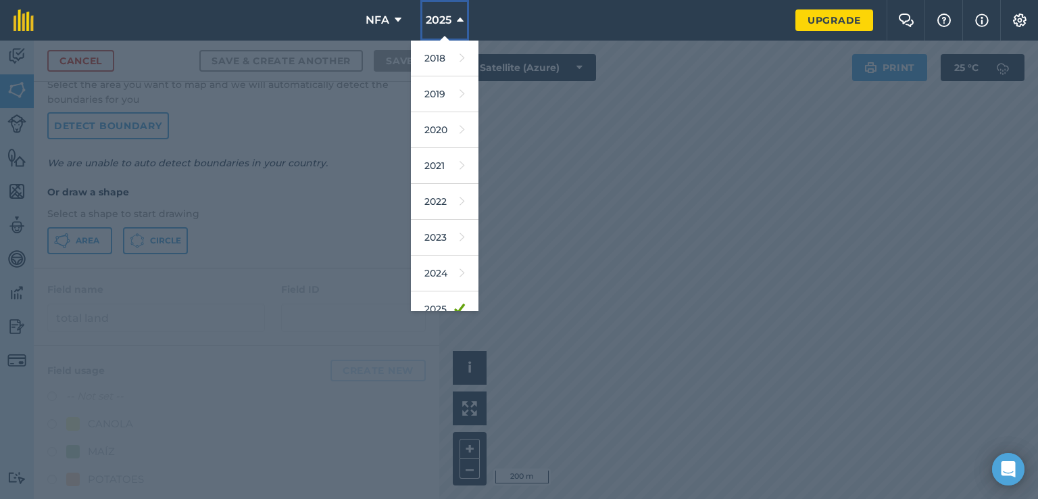
click at [460, 18] on icon at bounding box center [460, 20] width 7 height 16
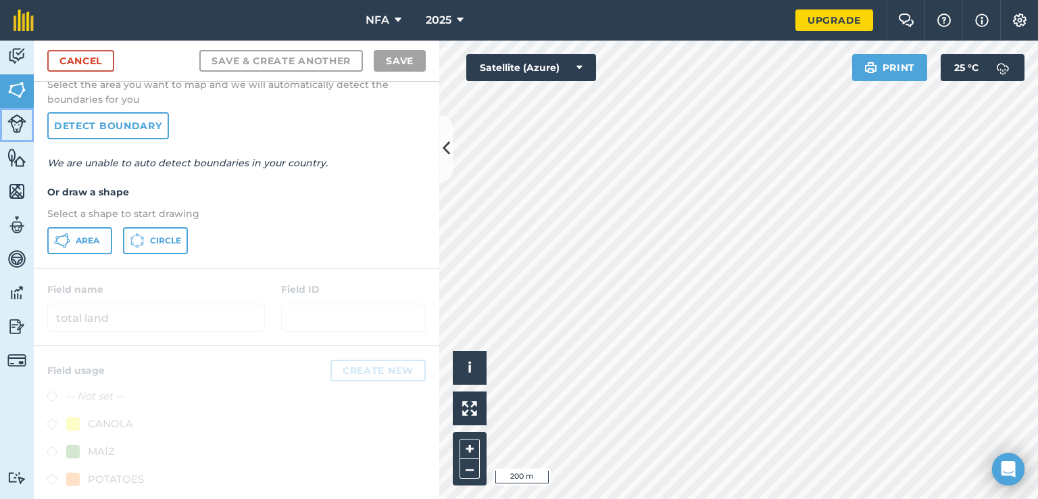
click at [16, 125] on img at bounding box center [16, 123] width 19 height 19
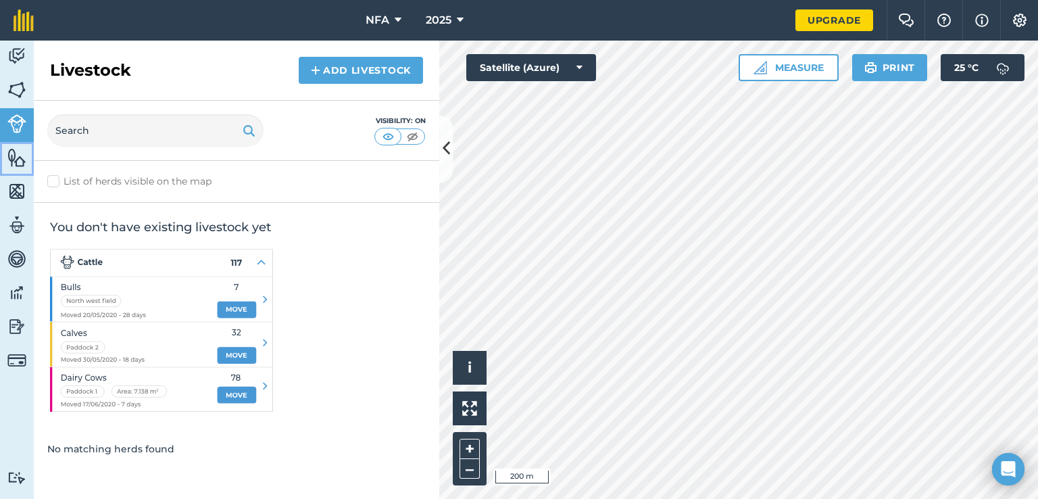
click at [16, 160] on img at bounding box center [16, 157] width 19 height 20
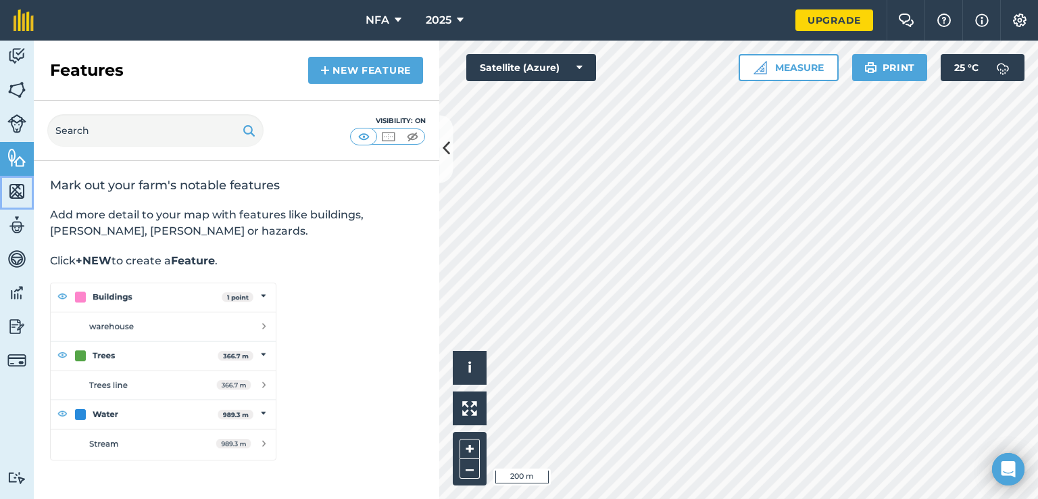
click at [20, 190] on img at bounding box center [16, 191] width 19 height 20
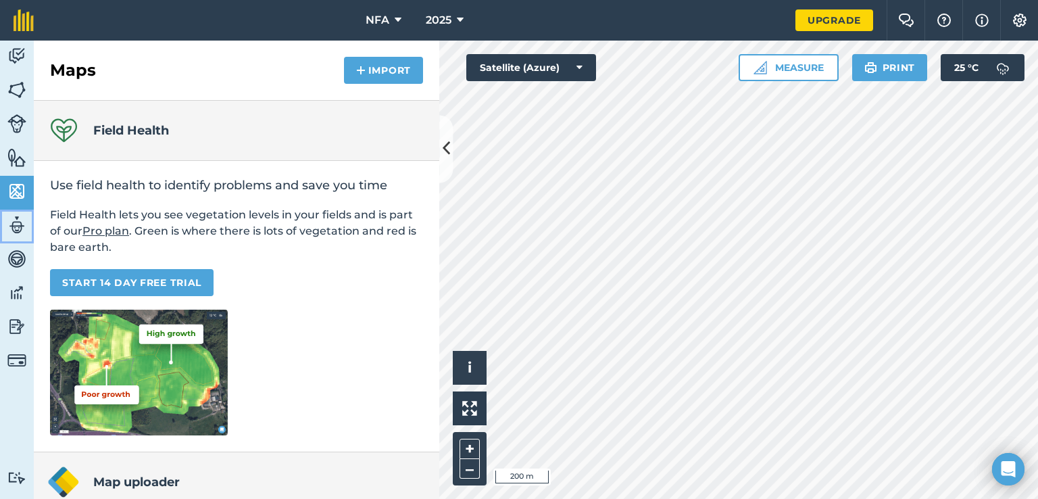
click at [19, 225] on img at bounding box center [16, 225] width 19 height 20
select select "MEMBER"
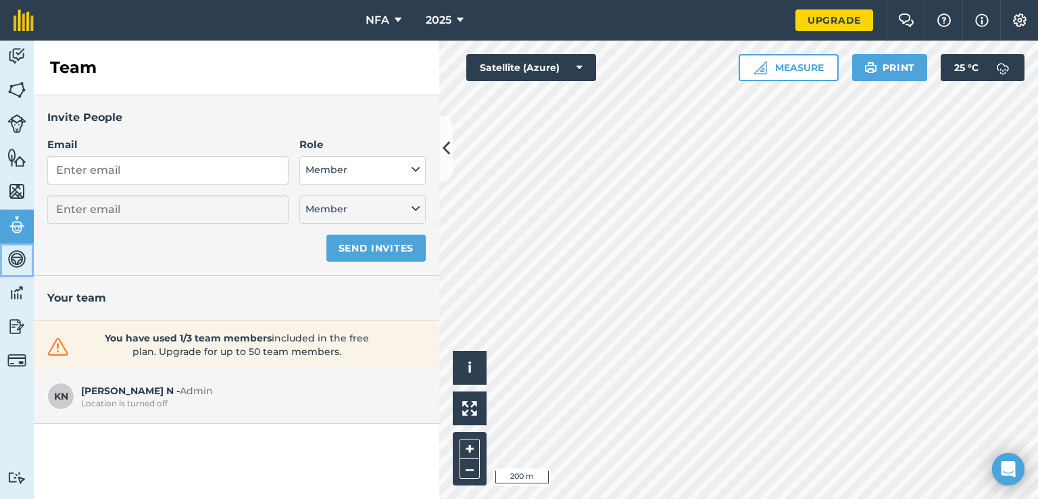
click at [11, 257] on img at bounding box center [16, 259] width 19 height 20
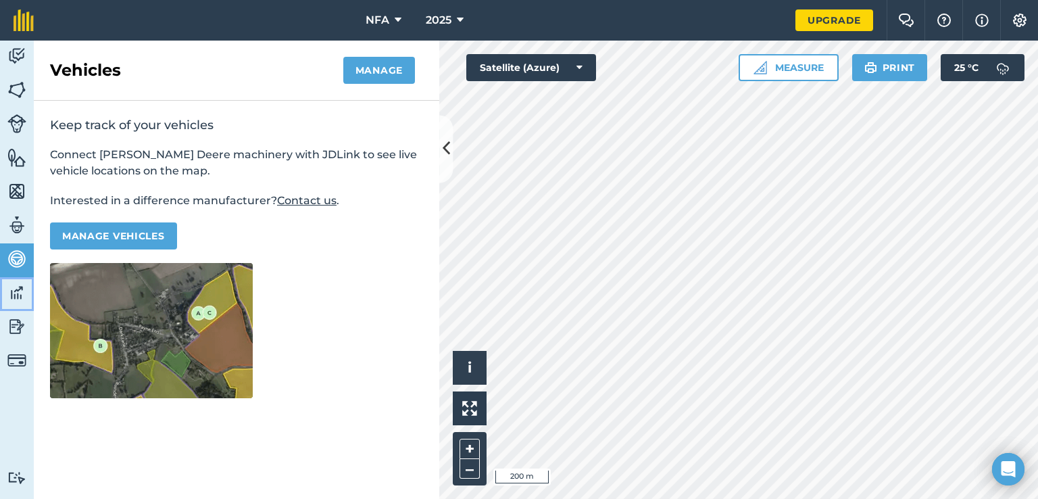
click at [11, 291] on img at bounding box center [16, 293] width 19 height 20
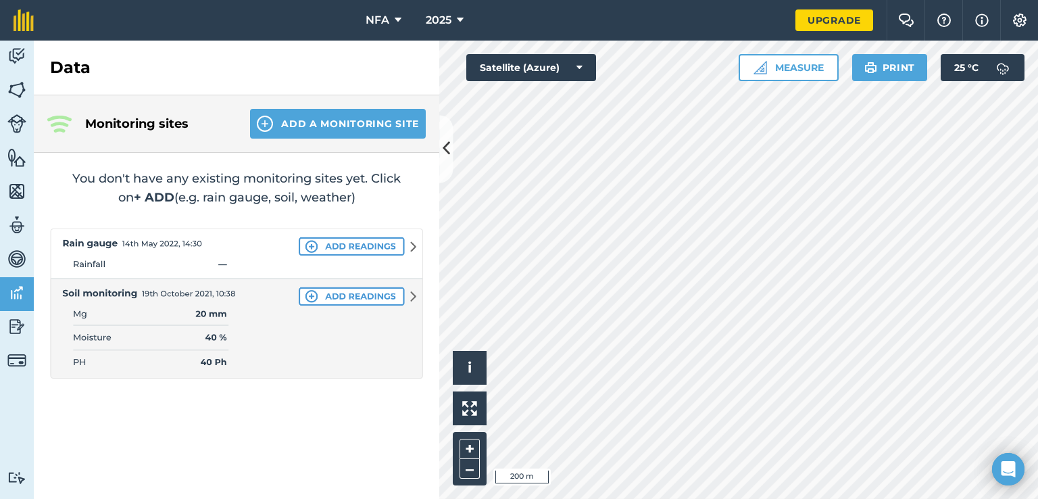
click at [311, 241] on img at bounding box center [236, 303] width 373 height 150
click at [311, 297] on img at bounding box center [236, 303] width 373 height 150
click at [413, 293] on img at bounding box center [236, 303] width 373 height 150
click at [389, 293] on img at bounding box center [236, 303] width 373 height 150
click at [387, 245] on img at bounding box center [236, 303] width 373 height 150
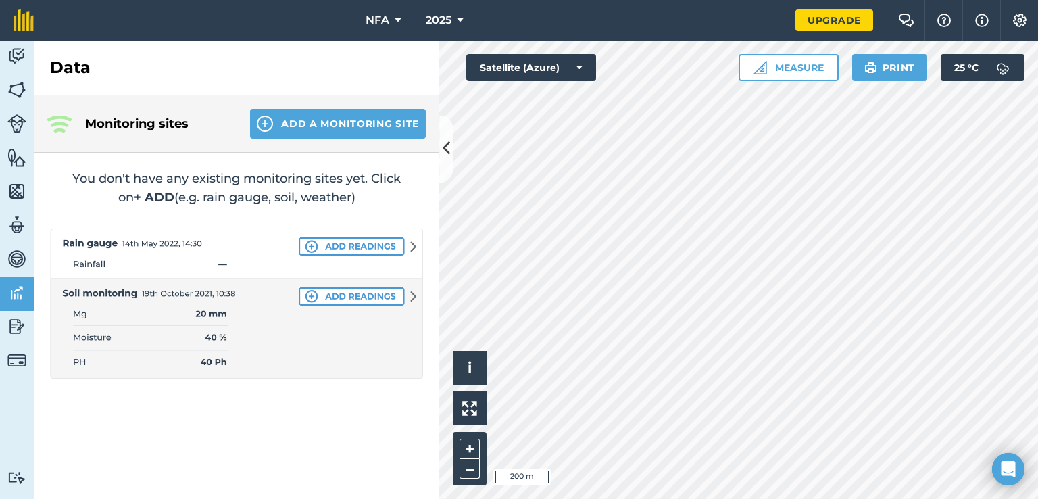
click at [312, 247] on img at bounding box center [236, 303] width 373 height 150
click at [118, 252] on img at bounding box center [236, 303] width 373 height 150
click at [163, 239] on img at bounding box center [236, 303] width 373 height 150
click at [78, 243] on img at bounding box center [236, 303] width 373 height 150
click at [78, 260] on img at bounding box center [236, 303] width 373 height 150
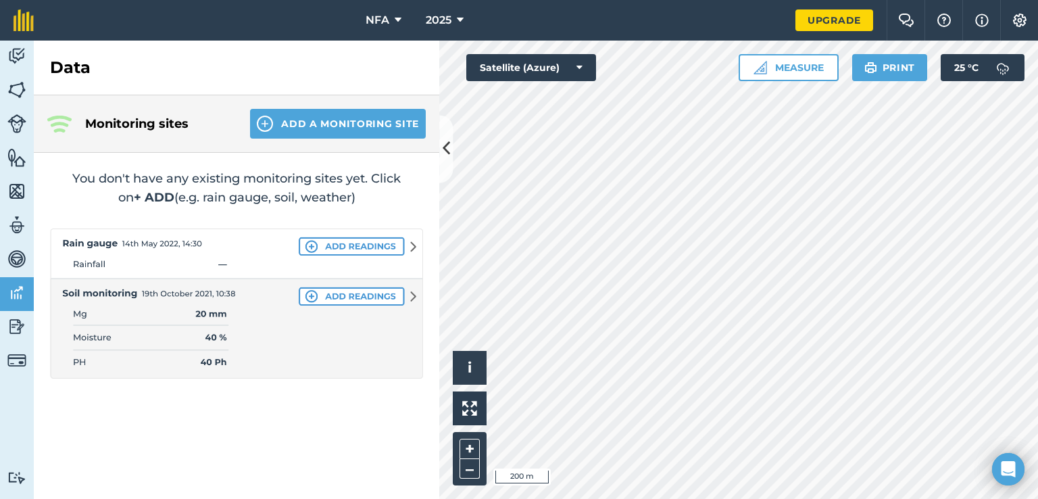
click at [83, 309] on img at bounding box center [236, 303] width 373 height 150
click at [85, 291] on img at bounding box center [236, 303] width 373 height 150
click at [266, 121] on img at bounding box center [265, 124] width 16 height 16
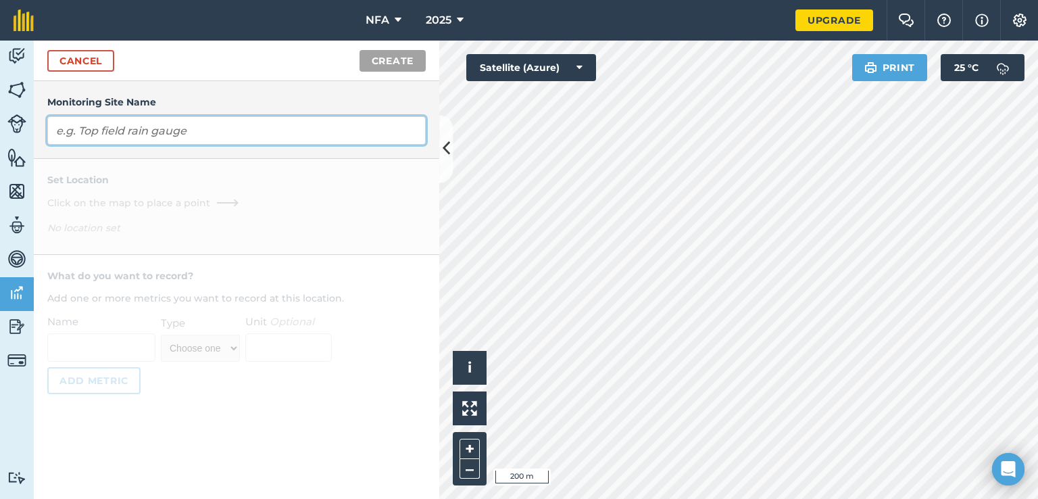
click at [266, 129] on input "text" at bounding box center [236, 130] width 378 height 28
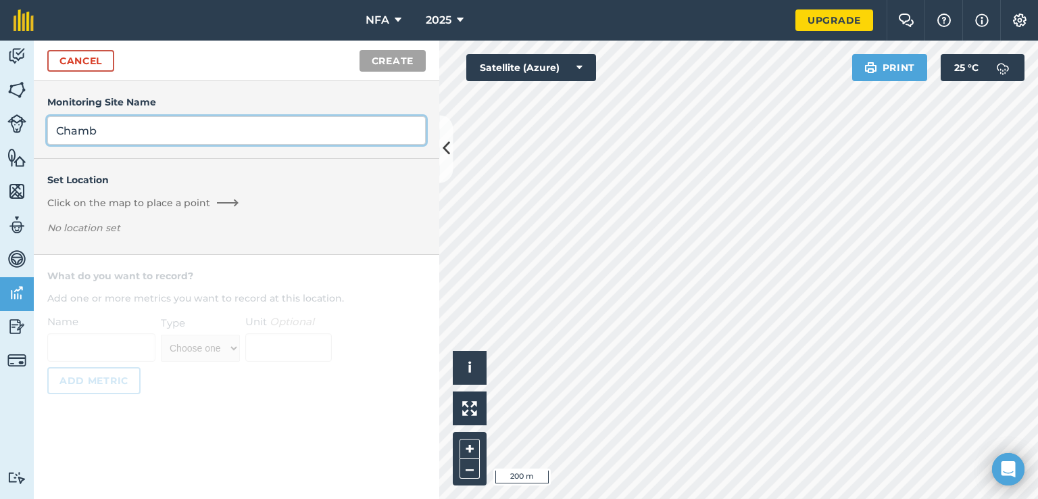
type input "Chamb"
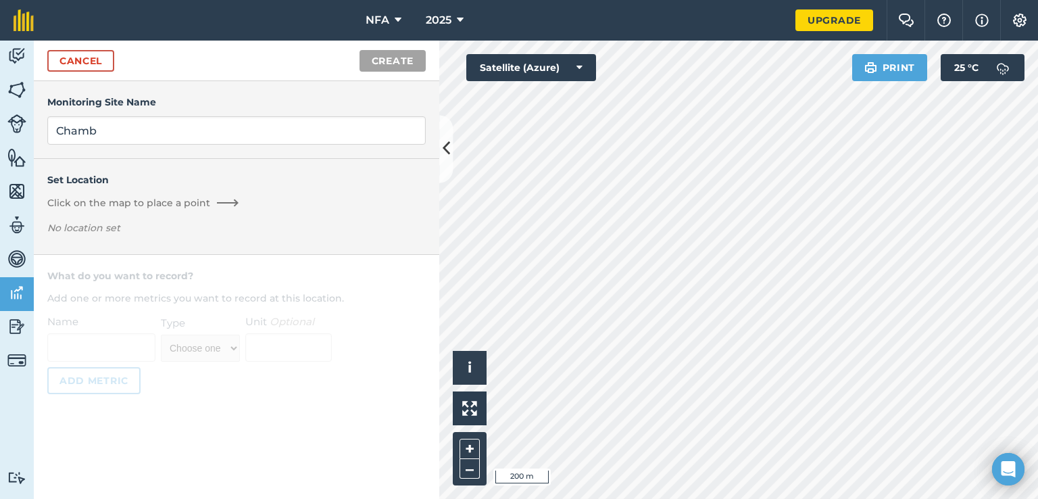
click at [165, 203] on span "Click on the map to place a point" at bounding box center [128, 203] width 163 height 14
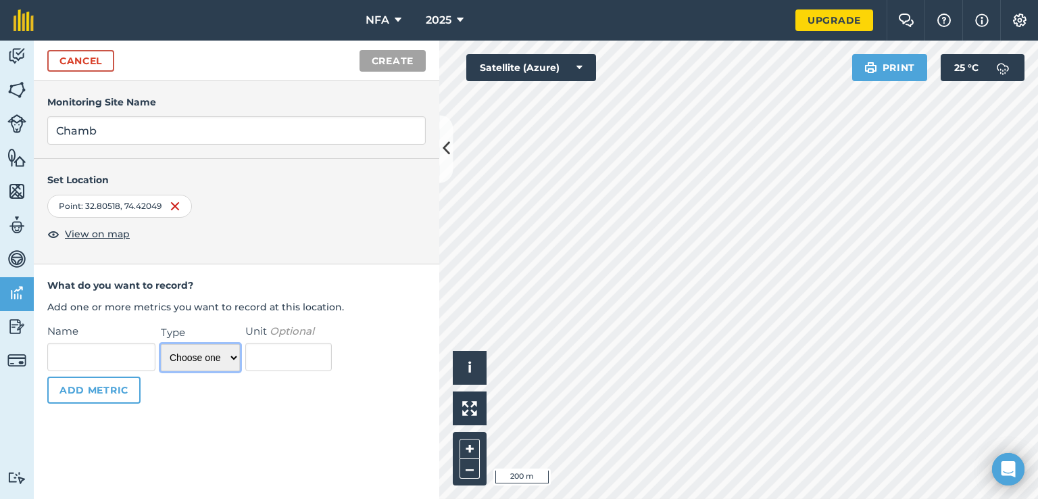
click at [198, 360] on select "Choose one Temperature Percentage Number Text" at bounding box center [200, 357] width 79 height 27
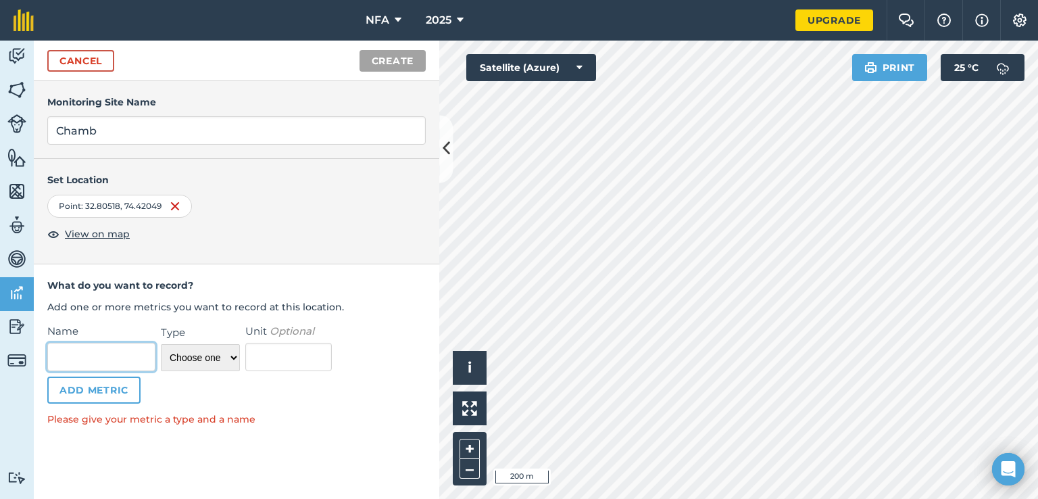
click at [112, 352] on input "Name" at bounding box center [101, 357] width 108 height 28
type input "r"
type input "s"
type input "rain"
click at [185, 360] on select "Choose one Temperature Percentage Number Text" at bounding box center [200, 357] width 79 height 27
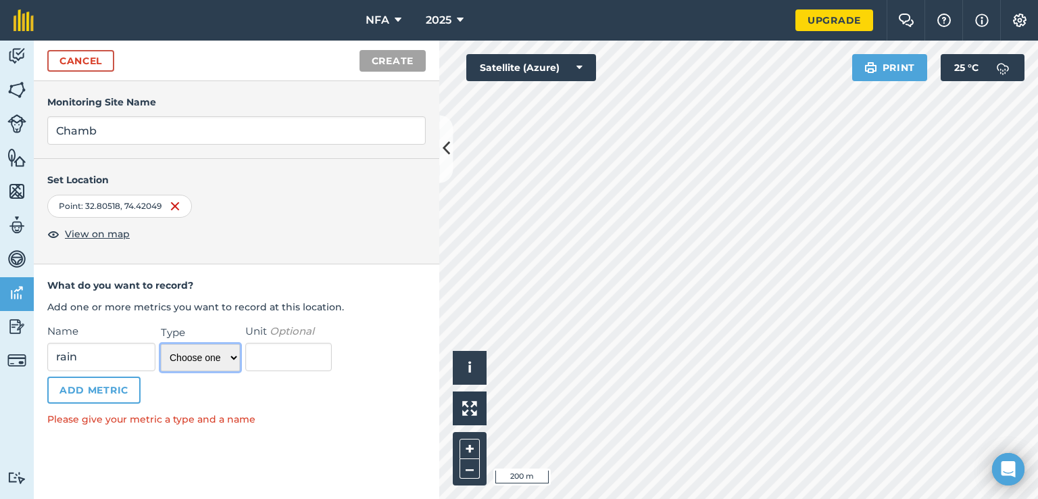
select select "temperature"
click at [161, 344] on select "Choose one Temperature Percentage Number Text" at bounding box center [200, 357] width 79 height 27
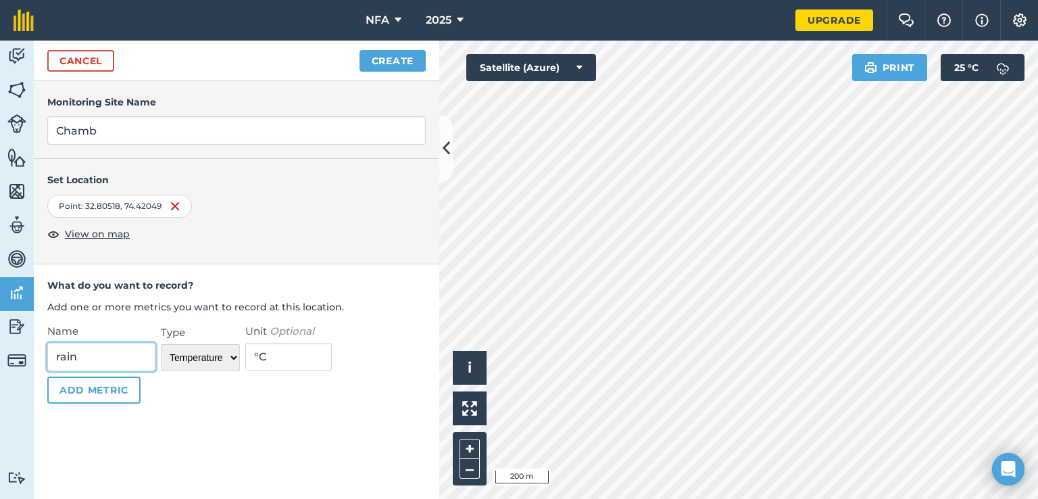
drag, startPoint x: 127, startPoint y: 354, endPoint x: 0, endPoint y: 353, distance: 127.1
click at [0, 355] on div "Activity Fields Livestock Features Maps Team Vehicles Data Reporting Billing Tu…" at bounding box center [519, 270] width 1038 height 458
type input "temp"
click at [81, 389] on button "Add Metric" at bounding box center [93, 389] width 93 height 27
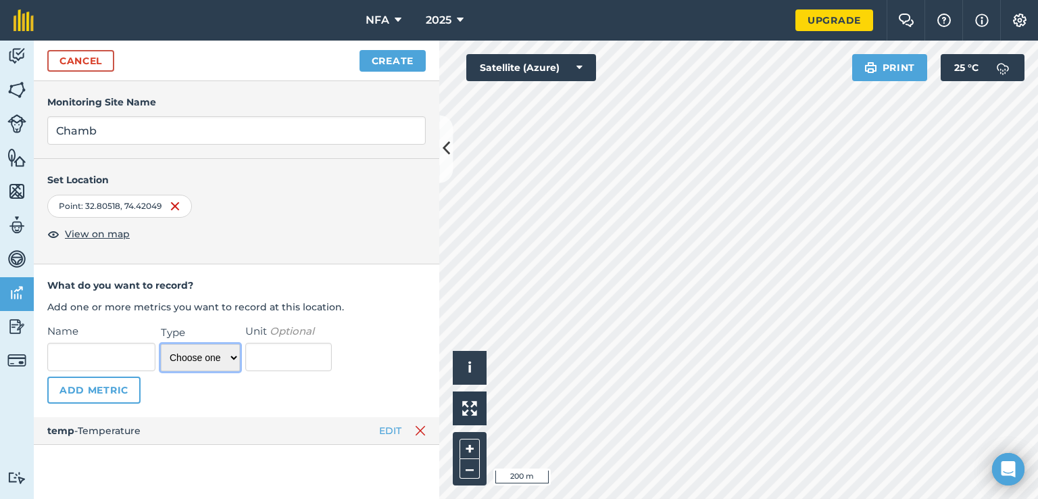
click at [197, 350] on select "Choose one Temperature Percentage Number Text" at bounding box center [200, 357] width 79 height 27
select select "percentage"
click at [161, 344] on select "Choose one Temperature Percentage Number Text" at bounding box center [200, 357] width 79 height 27
click at [95, 362] on input "Name" at bounding box center [101, 357] width 108 height 28
type input "rainfall"
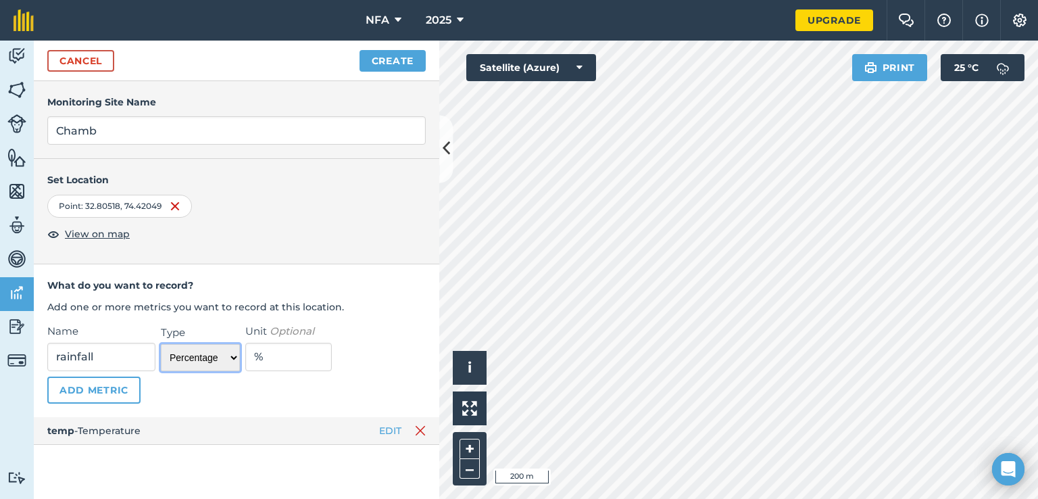
click at [197, 356] on select "Choose one Temperature Percentage Number Text" at bounding box center [200, 357] width 79 height 27
select select "number"
click at [161, 344] on select "Choose one Temperature Percentage Number Text" at bounding box center [200, 357] width 79 height 27
click at [114, 393] on button "Add Metric" at bounding box center [93, 389] width 93 height 27
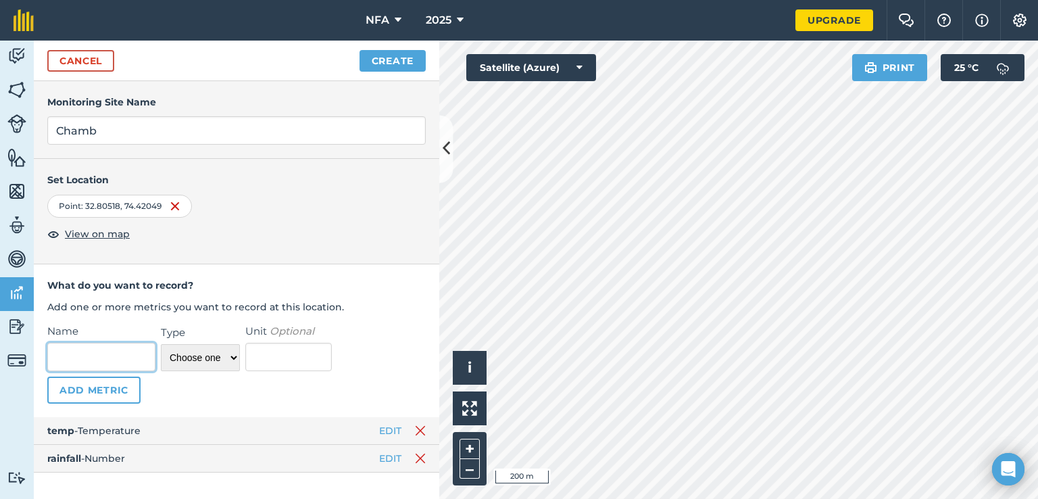
click at [108, 358] on input "Name" at bounding box center [101, 357] width 108 height 28
type input "soil health"
click at [205, 358] on select "Choose one Temperature Percentage Number Text" at bounding box center [200, 357] width 79 height 27
select select "percentage"
click at [161, 344] on select "Choose one Temperature Percentage Number Text" at bounding box center [200, 357] width 79 height 27
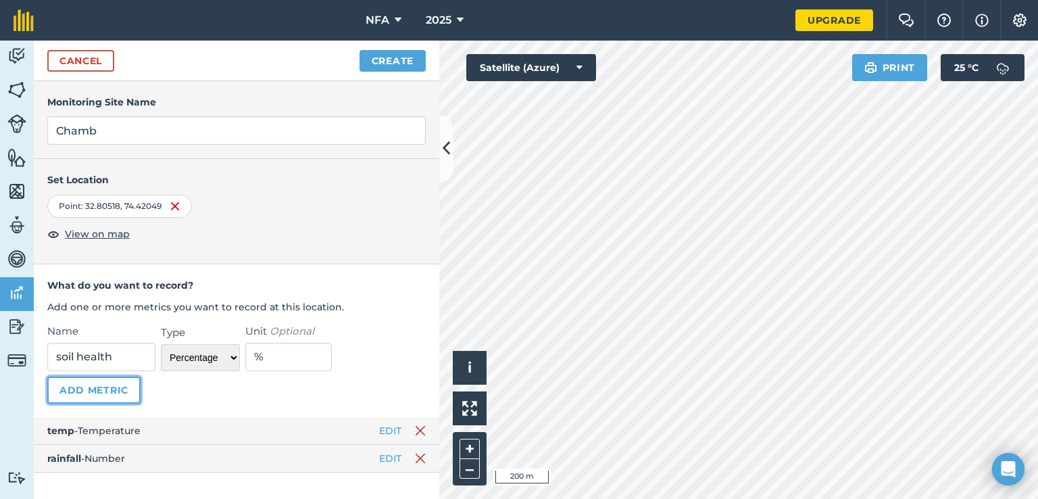
click at [89, 389] on button "Add Metric" at bounding box center [93, 389] width 93 height 27
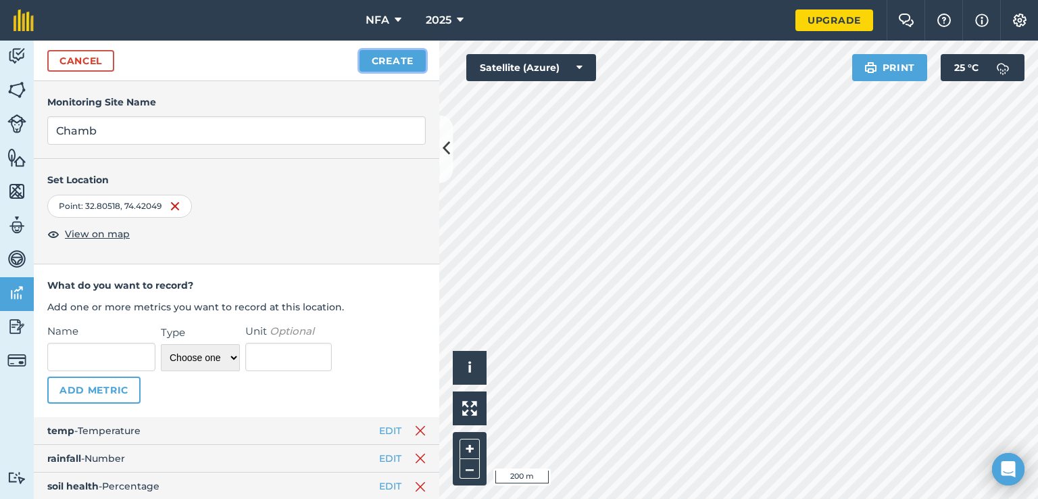
click at [407, 55] on button "Create" at bounding box center [393, 61] width 66 height 22
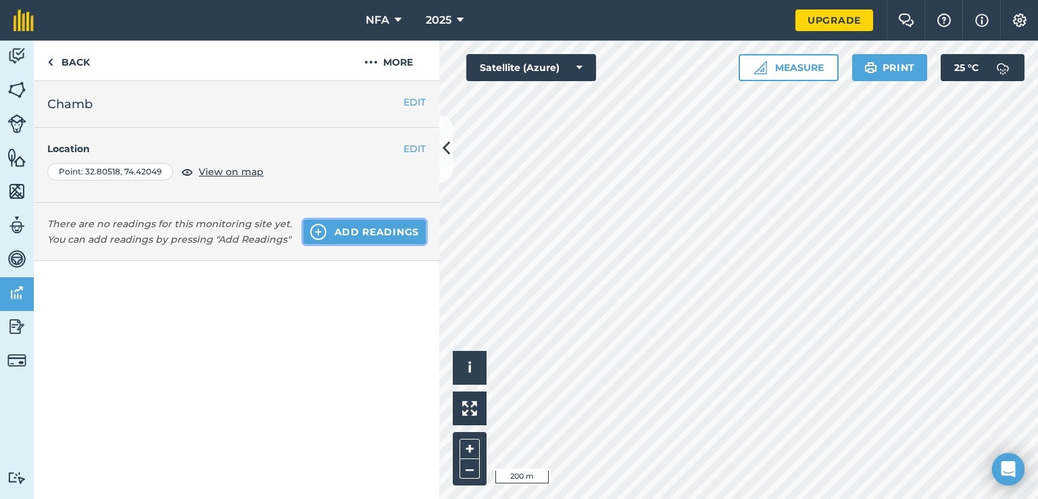
click at [314, 231] on img at bounding box center [318, 232] width 16 height 16
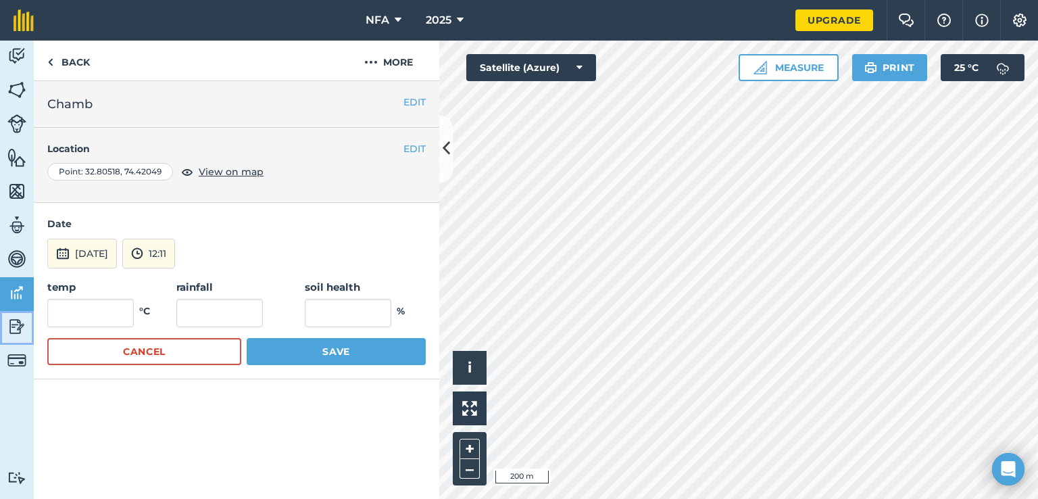
click at [13, 326] on img at bounding box center [16, 326] width 19 height 20
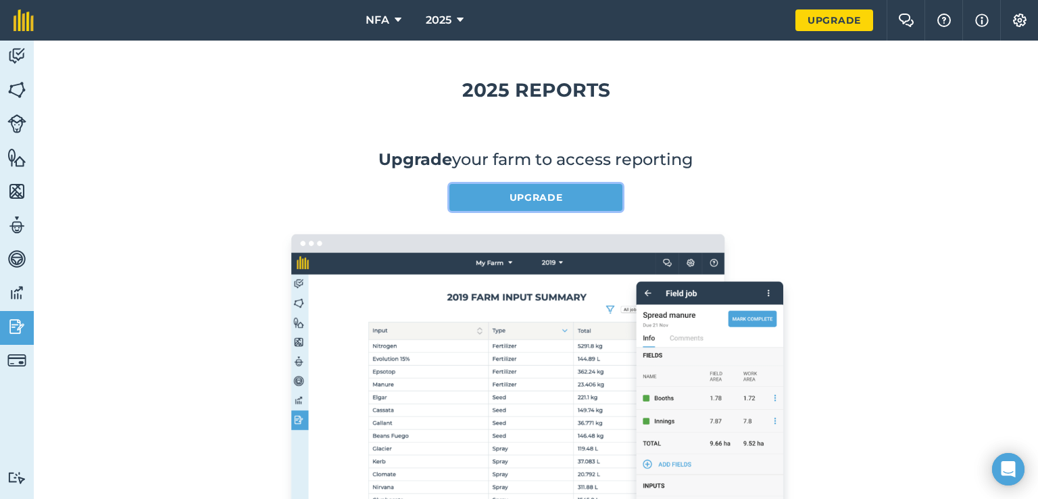
click at [551, 197] on link "Upgrade" at bounding box center [535, 197] width 173 height 27
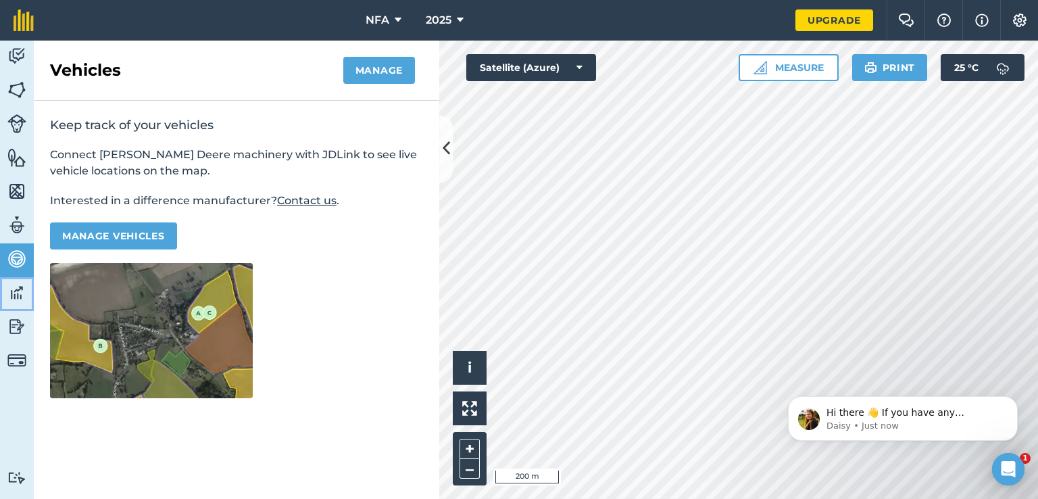
click at [14, 298] on img at bounding box center [16, 293] width 19 height 20
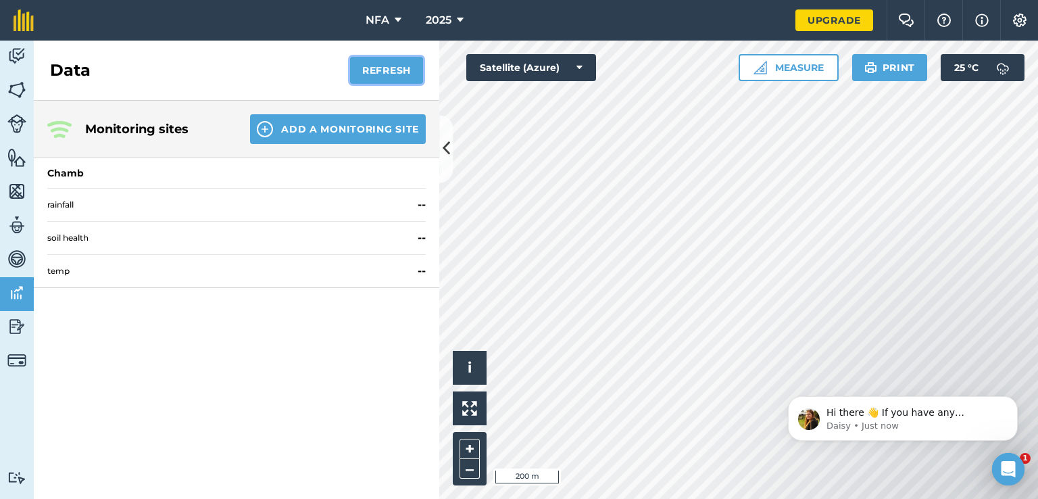
click at [372, 66] on button "Refresh" at bounding box center [386, 70] width 73 height 27
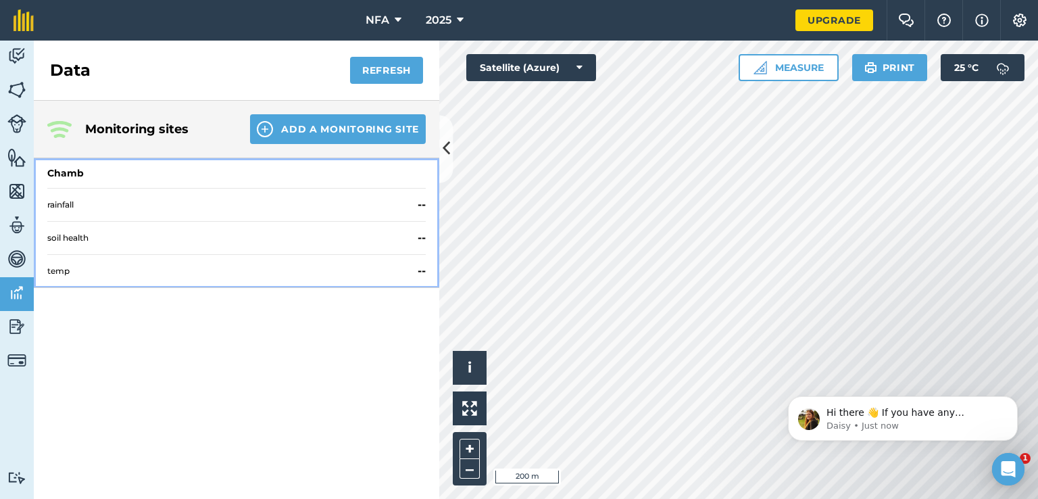
click at [416, 204] on div "rainfall --" at bounding box center [236, 204] width 378 height 33
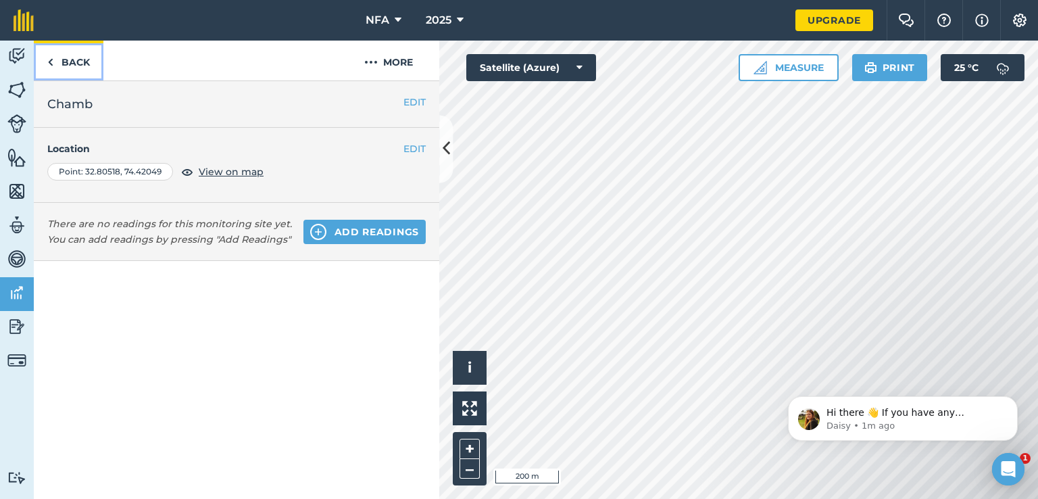
click at [47, 68] on img at bounding box center [50, 62] width 6 height 16
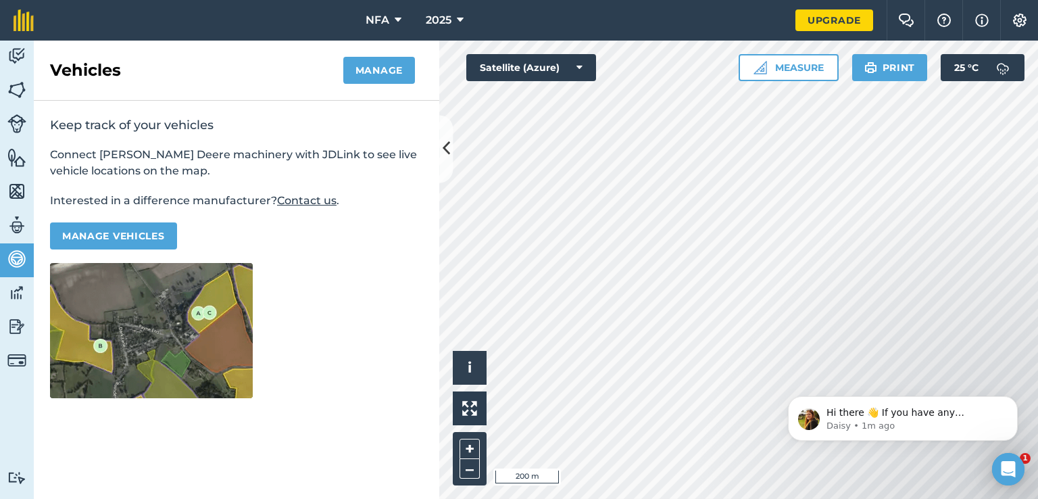
select select "MEMBER"
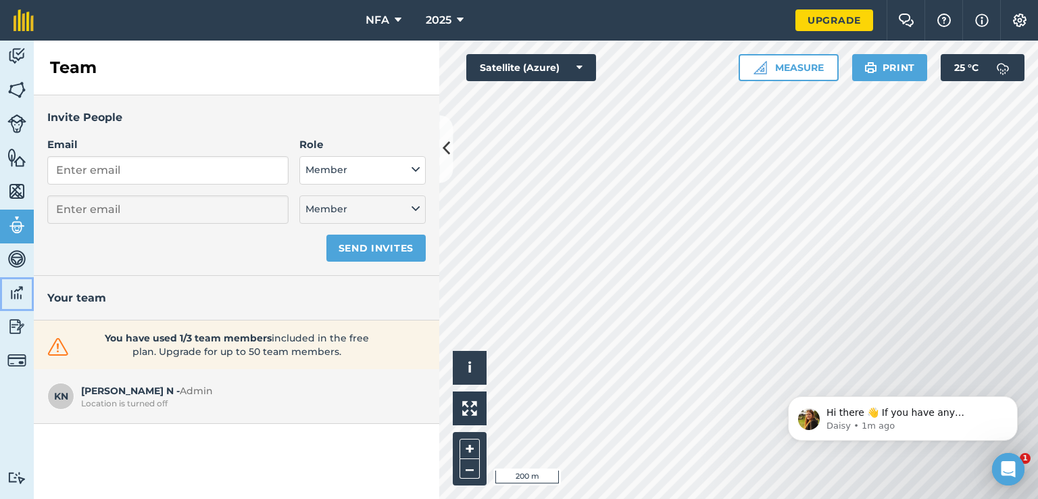
click at [14, 291] on img at bounding box center [16, 293] width 19 height 20
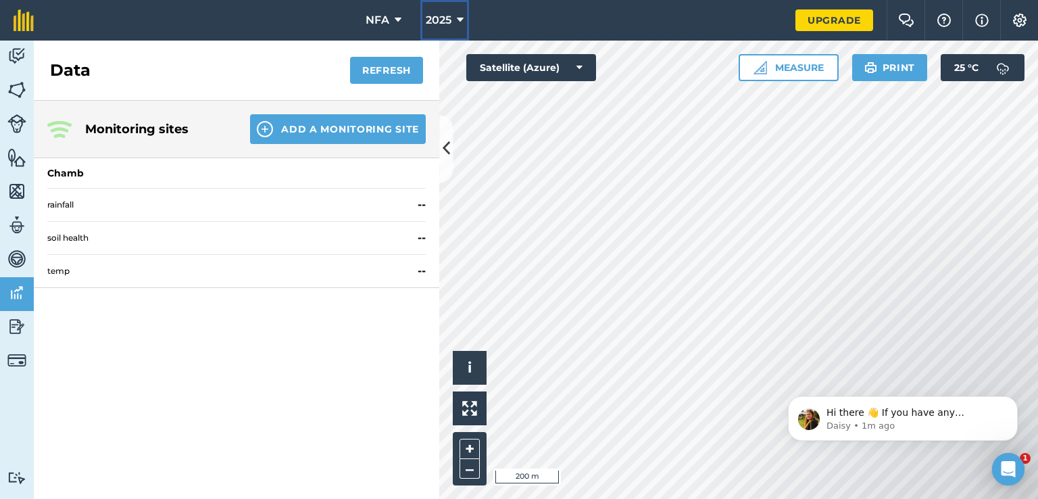
click at [462, 22] on icon at bounding box center [460, 20] width 7 height 16
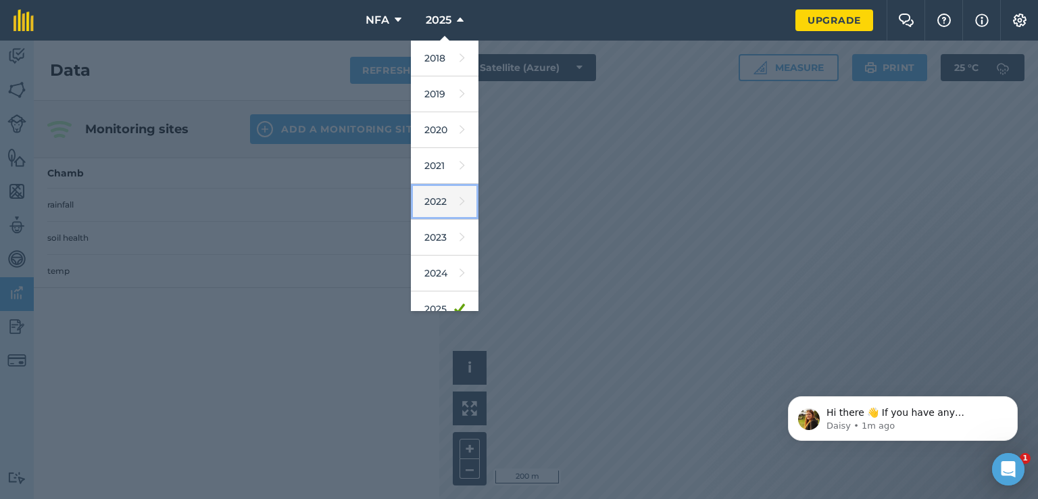
click at [424, 199] on link "2022" at bounding box center [445, 202] width 68 height 36
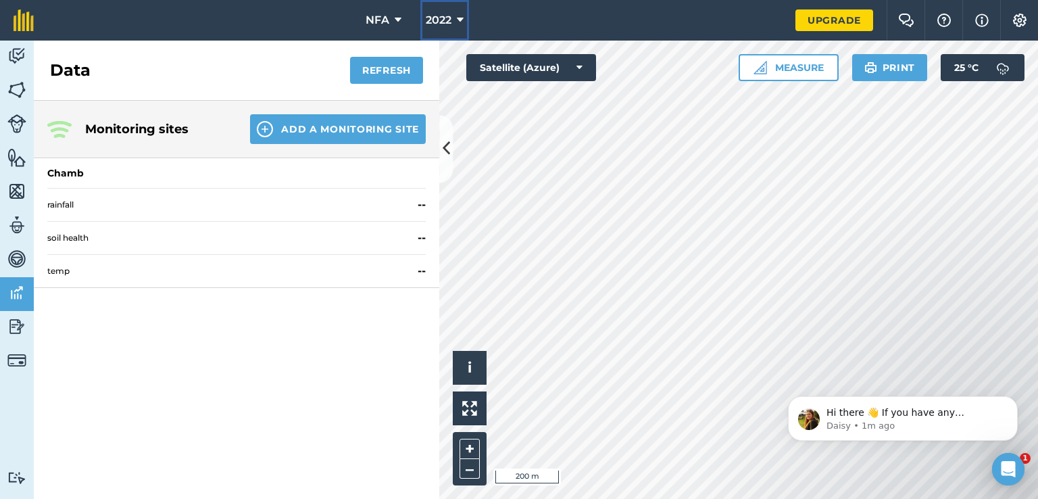
click at [465, 24] on button "2022" at bounding box center [444, 20] width 49 height 41
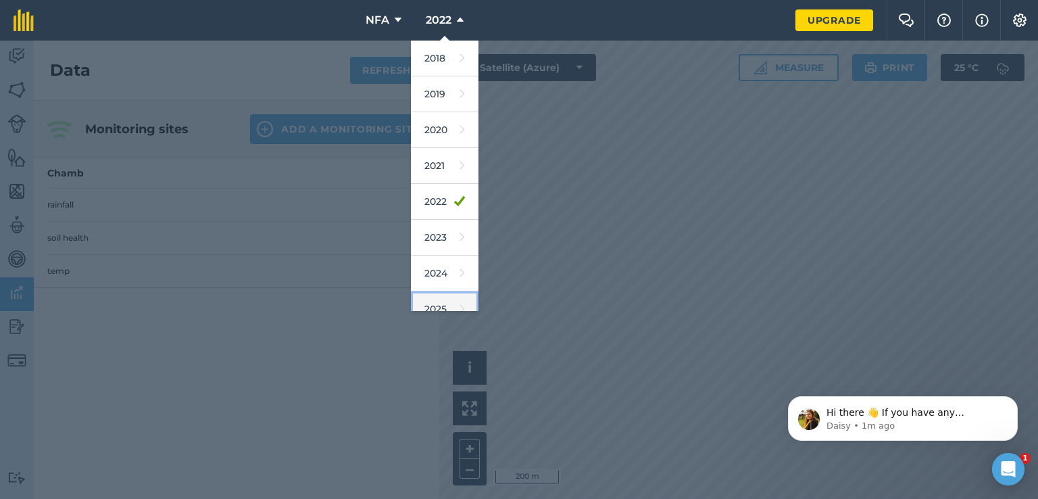
click at [441, 303] on link "2025" at bounding box center [445, 309] width 68 height 36
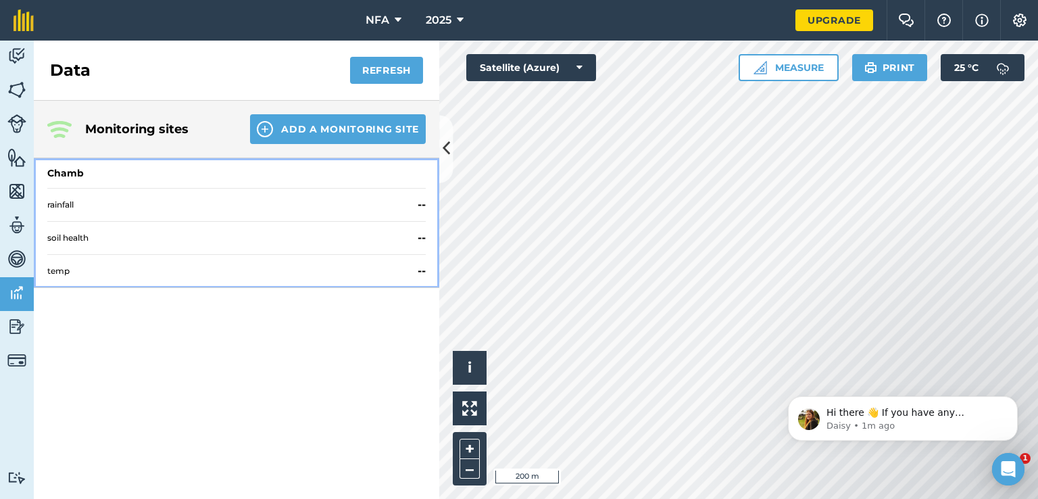
click at [291, 266] on span "temp" at bounding box center [229, 271] width 365 height 11
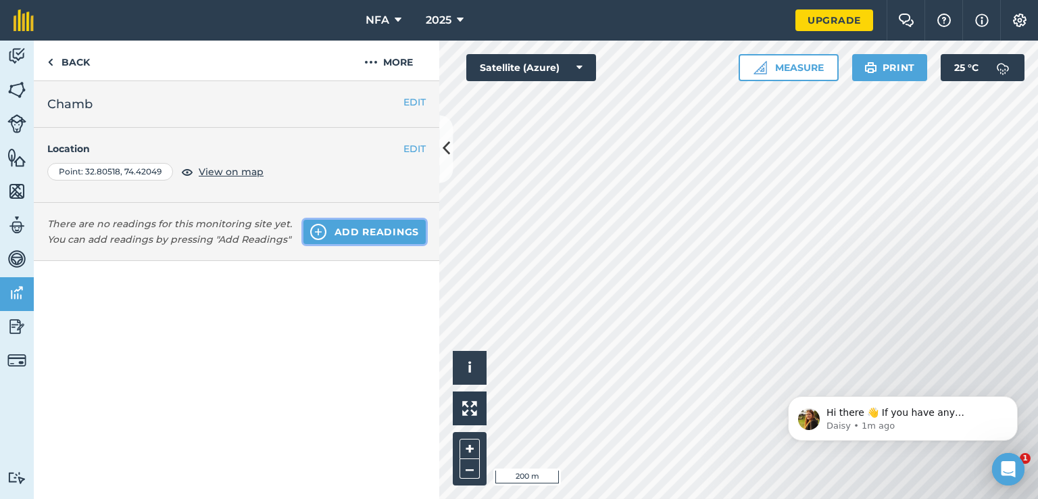
click at [320, 239] on button "Add readings" at bounding box center [364, 232] width 122 height 24
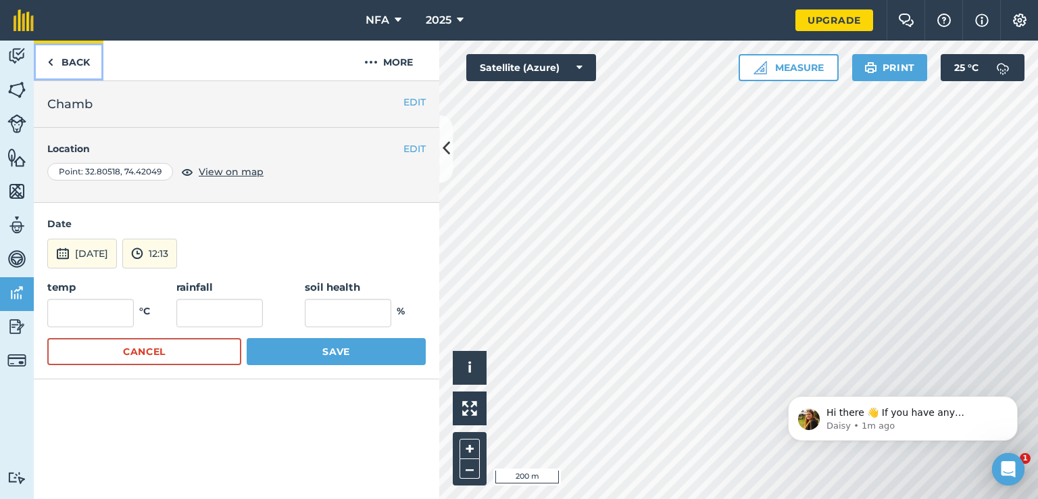
click at [49, 62] on img at bounding box center [50, 62] width 6 height 16
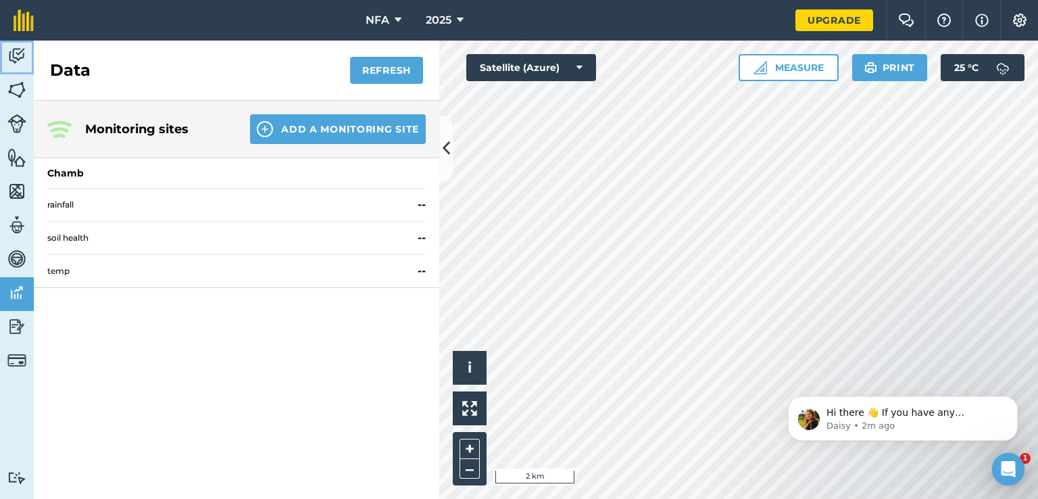
click at [16, 54] on img at bounding box center [16, 56] width 19 height 20
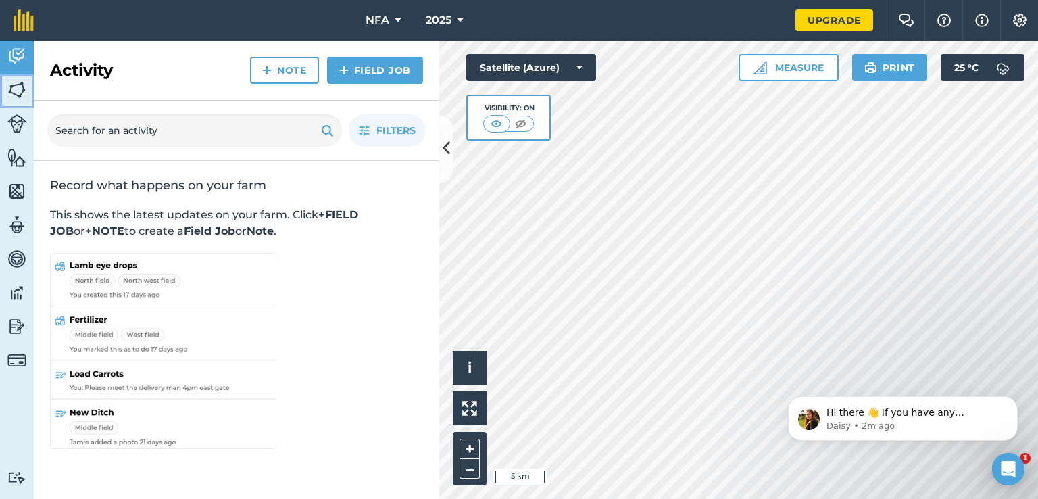
click at [14, 88] on img at bounding box center [16, 90] width 19 height 20
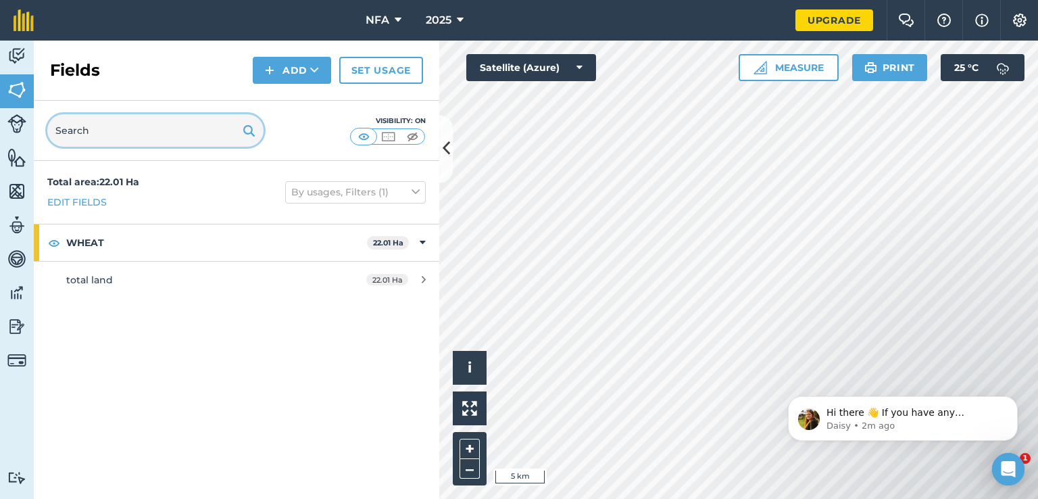
click at [131, 121] on input "text" at bounding box center [155, 130] width 216 height 32
type input "panu aqil"
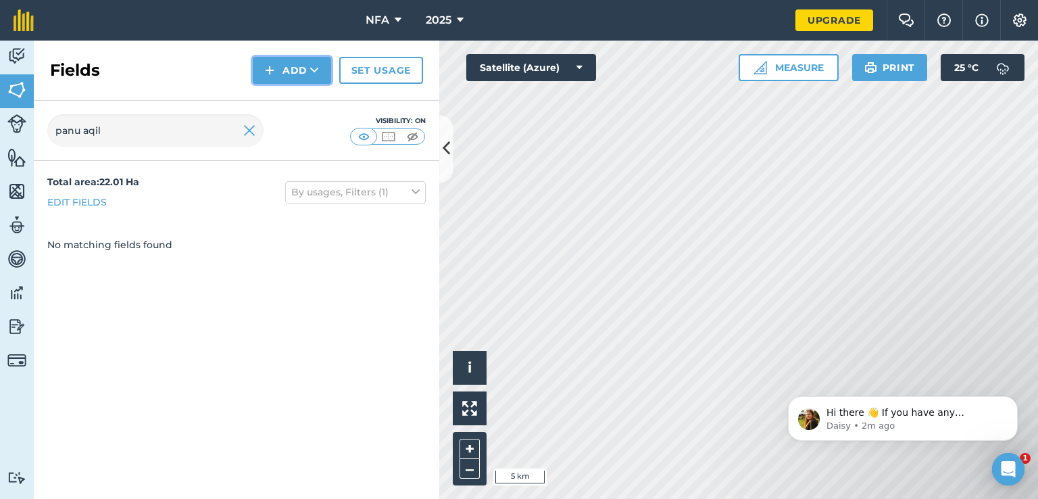
click at [268, 68] on img at bounding box center [269, 70] width 9 height 16
click at [22, 163] on img at bounding box center [16, 157] width 19 height 20
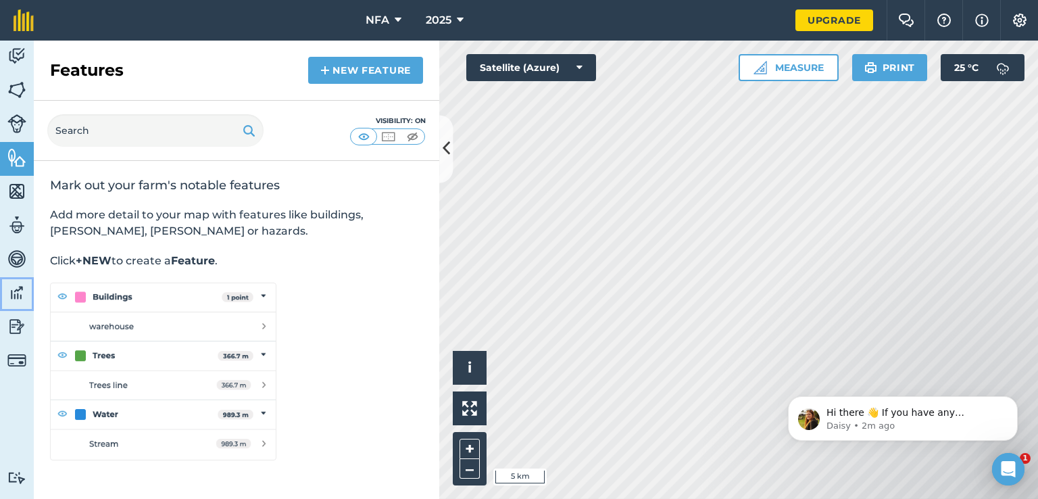
click at [17, 298] on img at bounding box center [16, 293] width 19 height 20
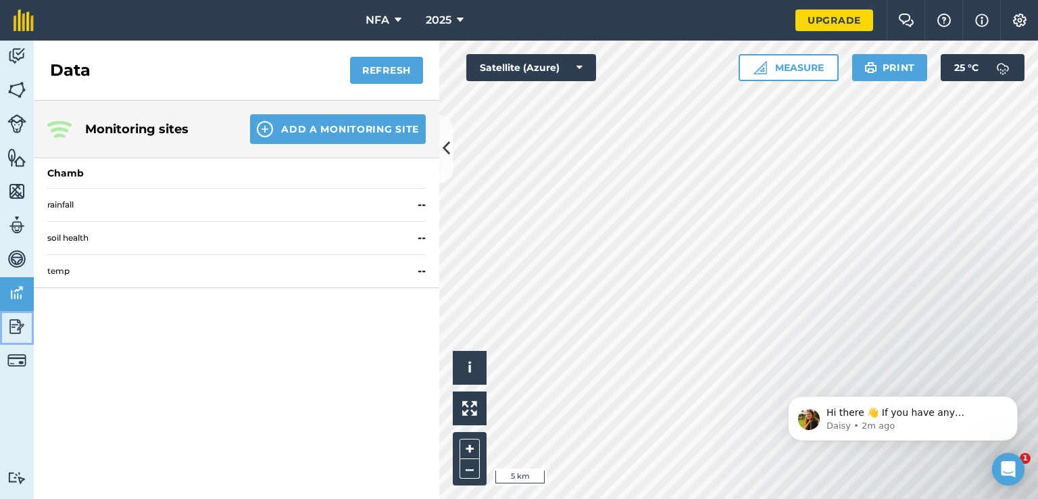
click at [16, 328] on img at bounding box center [16, 326] width 19 height 20
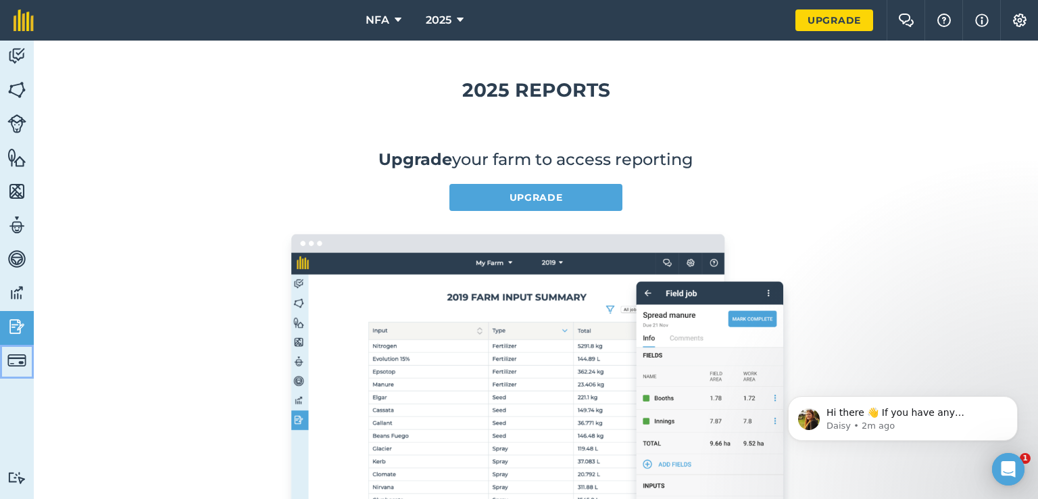
click at [22, 363] on img at bounding box center [16, 360] width 19 height 19
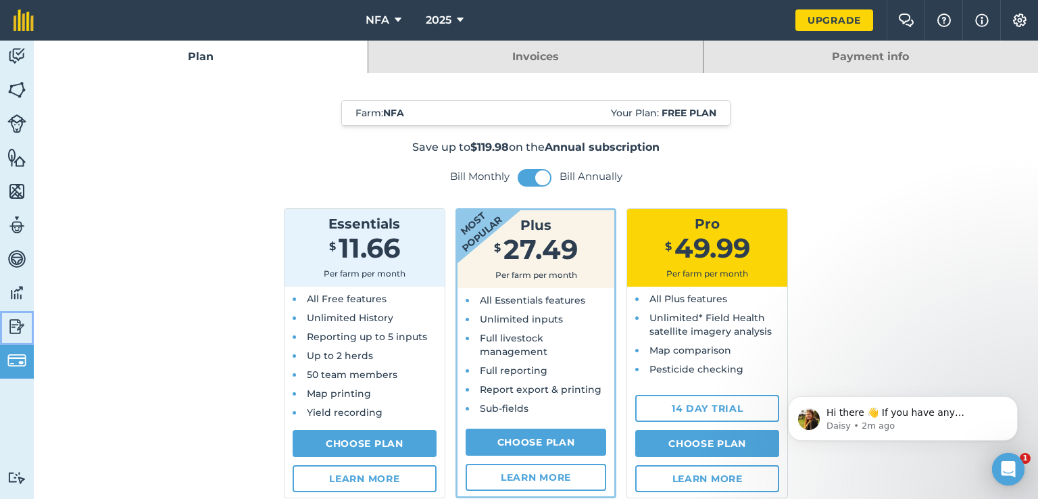
click at [11, 327] on img at bounding box center [16, 326] width 19 height 20
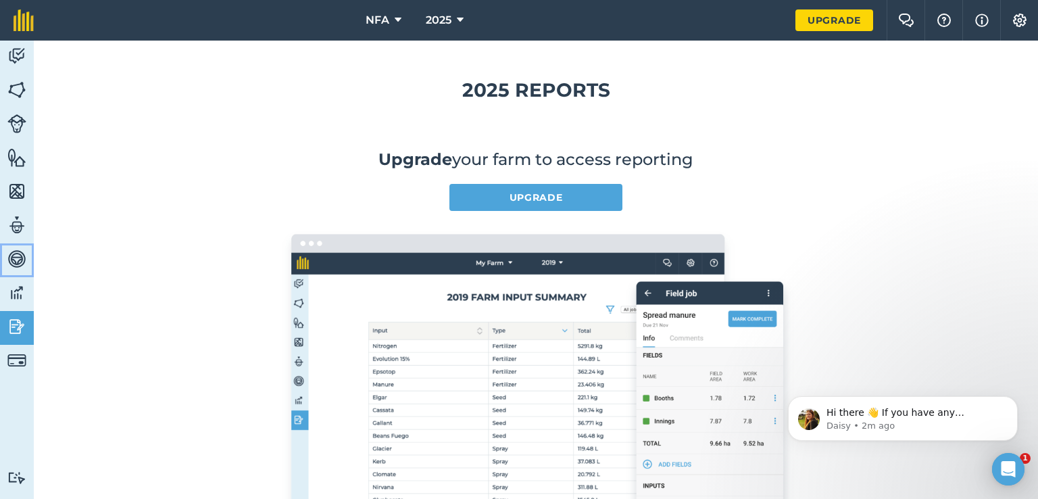
click at [16, 273] on link "Vehicles" at bounding box center [17, 260] width 34 height 34
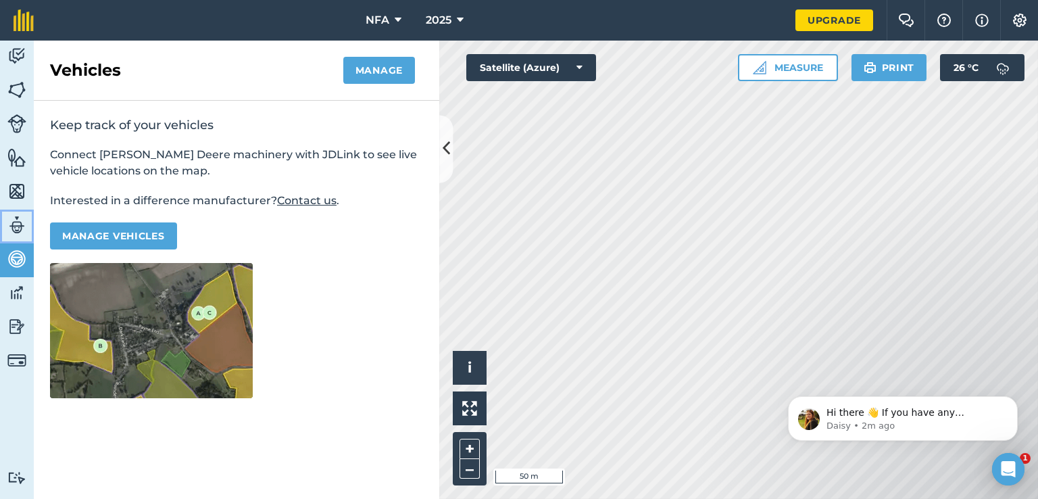
click at [11, 225] on img at bounding box center [16, 225] width 19 height 20
select select "MEMBER"
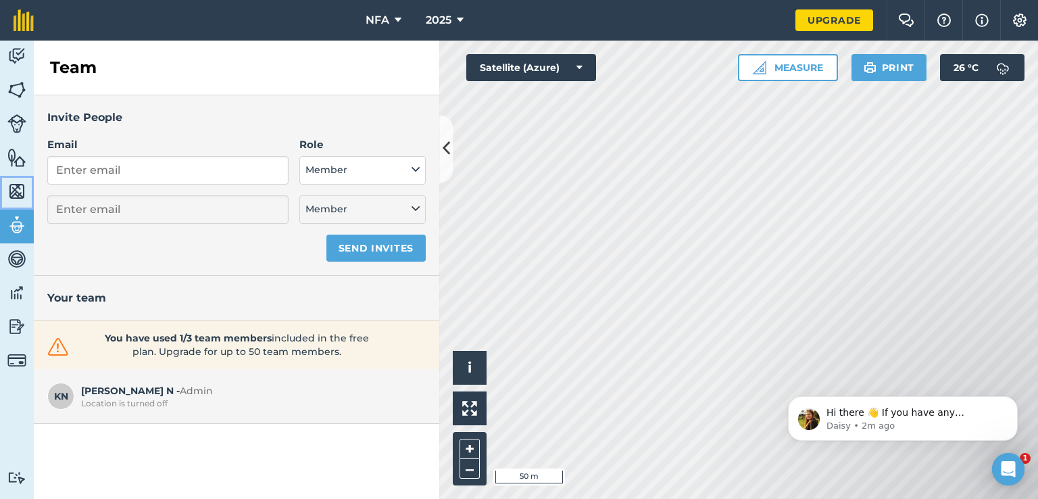
click at [19, 187] on img at bounding box center [16, 191] width 19 height 20
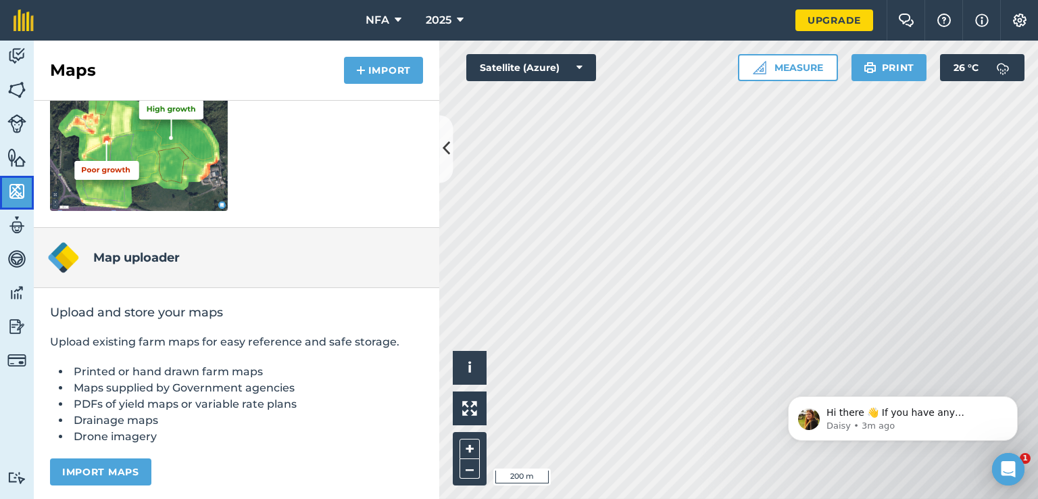
scroll to position [226, 0]
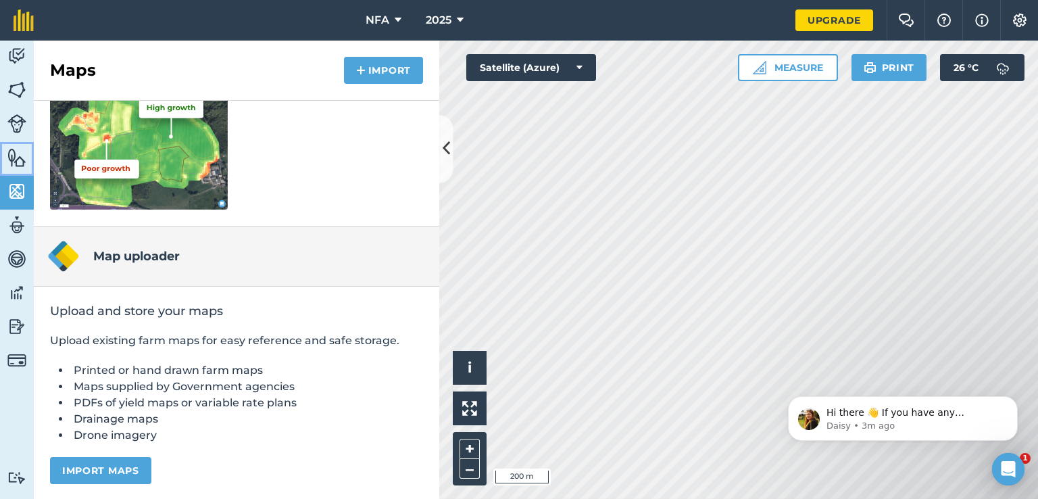
click at [19, 158] on img at bounding box center [16, 157] width 19 height 20
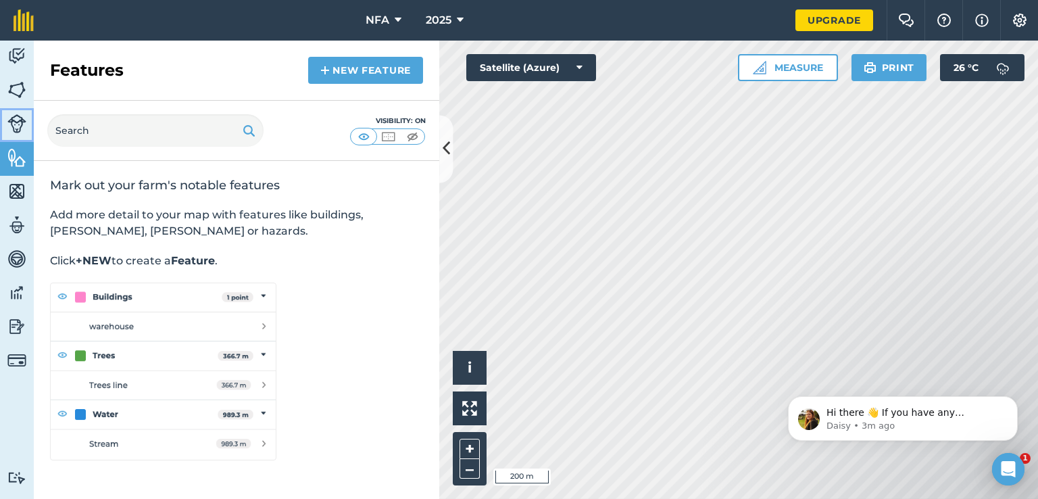
click at [14, 121] on img at bounding box center [16, 123] width 19 height 19
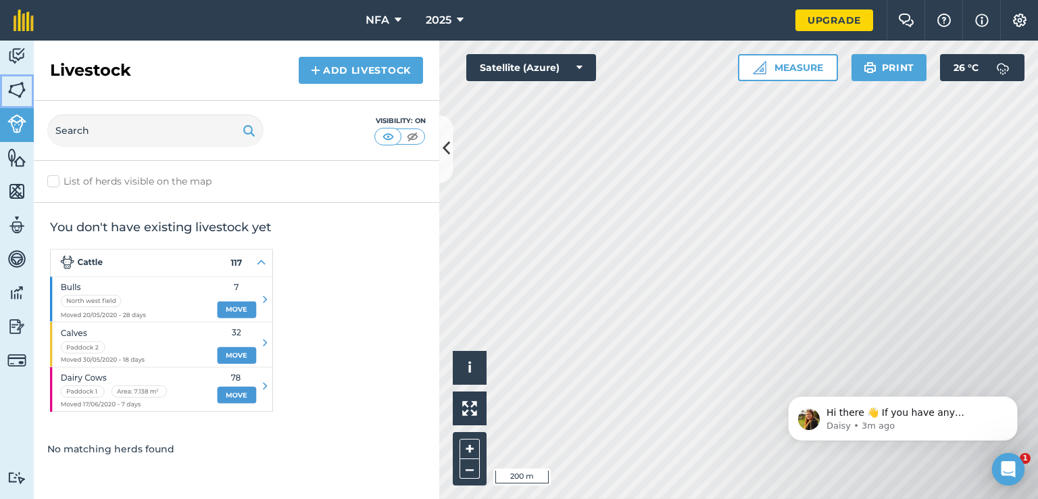
click at [11, 87] on img at bounding box center [16, 90] width 19 height 20
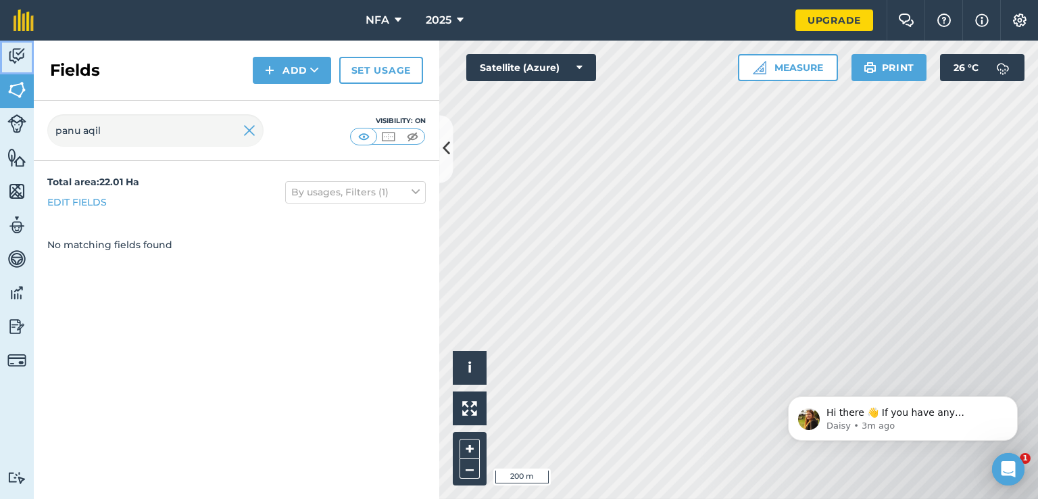
click at [13, 52] on img at bounding box center [16, 56] width 19 height 20
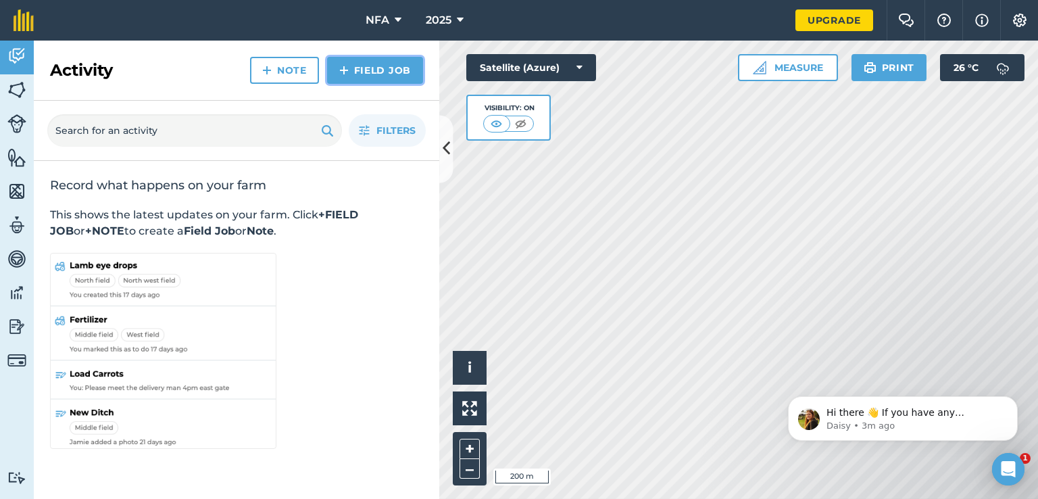
click at [343, 69] on img at bounding box center [343, 70] width 9 height 16
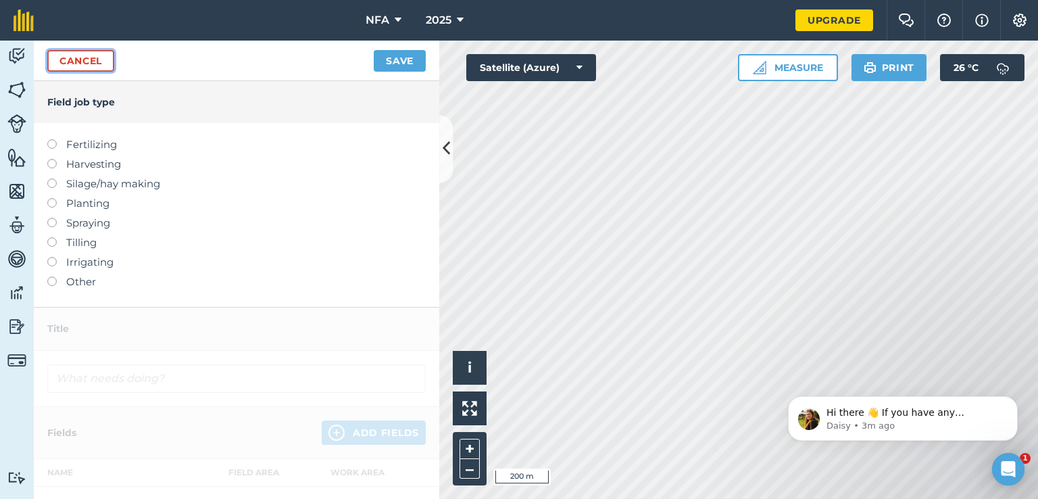
click at [92, 57] on link "Cancel" at bounding box center [80, 61] width 67 height 22
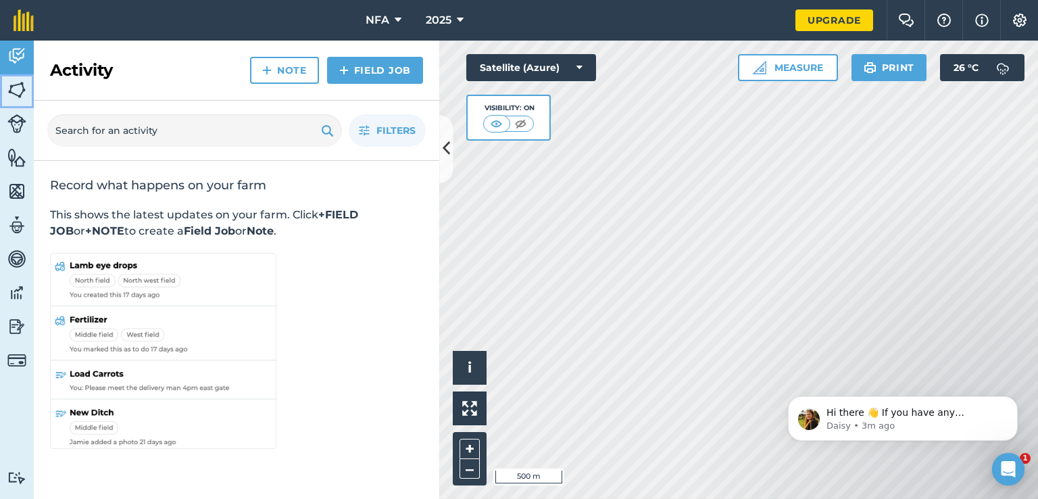
click at [14, 87] on img at bounding box center [16, 90] width 19 height 20
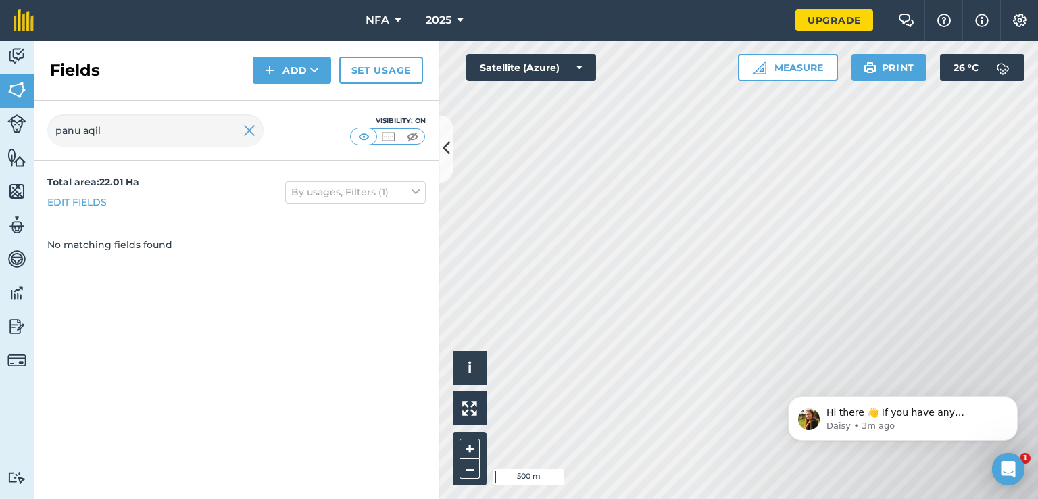
click at [107, 179] on strong "Total area : 22.01 Ha" at bounding box center [93, 182] width 92 height 12
click at [88, 196] on link "Edit fields" at bounding box center [76, 202] width 59 height 15
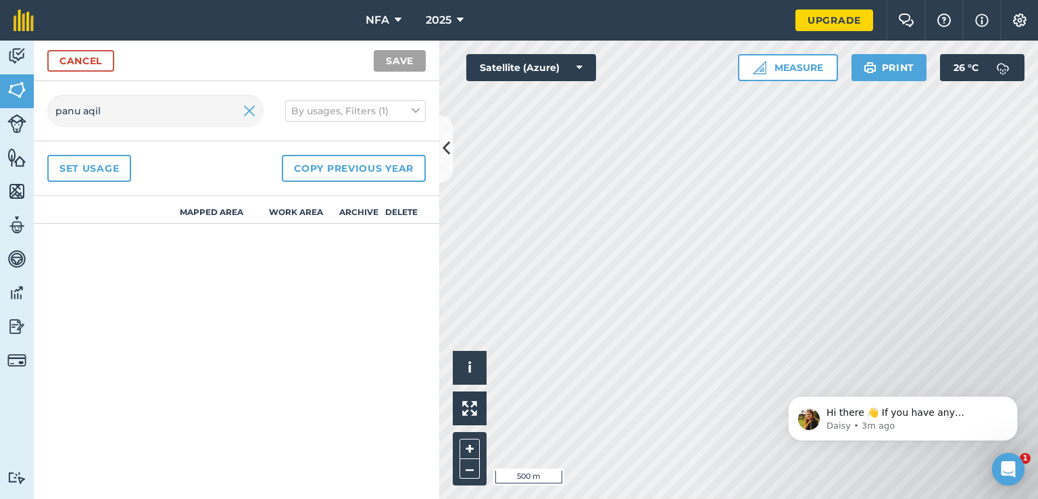
click at [192, 209] on th "Mapped area" at bounding box center [211, 210] width 84 height 28
click at [305, 214] on th "Work area" at bounding box center [295, 210] width 84 height 28
click at [360, 209] on th "Archive" at bounding box center [359, 210] width 43 height 28
click at [403, 214] on th "Delete" at bounding box center [402, 210] width 43 height 28
click at [777, 60] on button "Measure" at bounding box center [788, 67] width 100 height 27
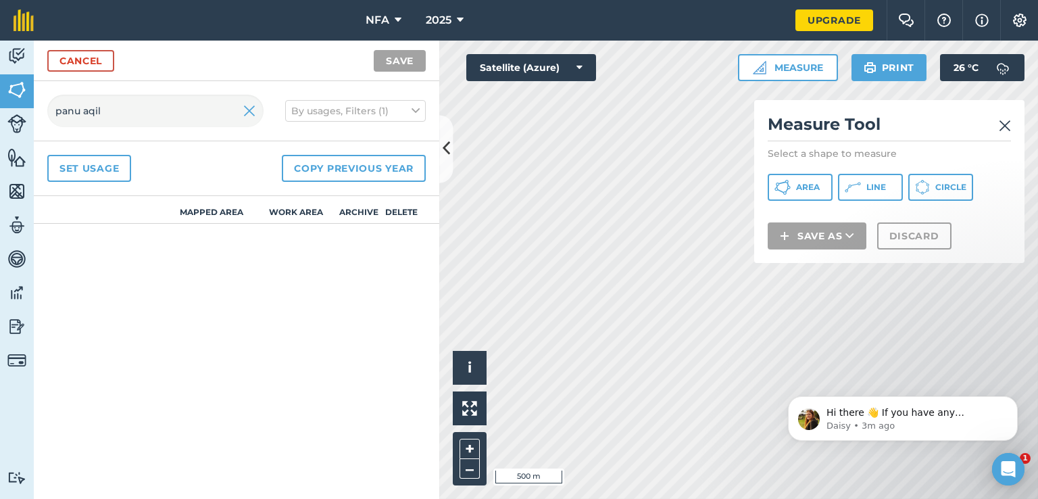
click at [1005, 126] on img at bounding box center [1005, 126] width 12 height 16
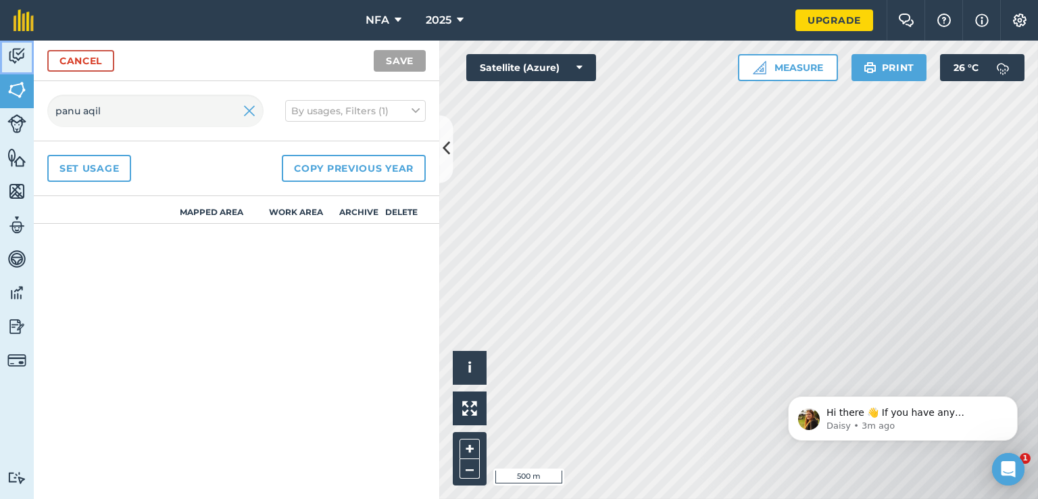
click at [20, 50] on img at bounding box center [16, 56] width 19 height 20
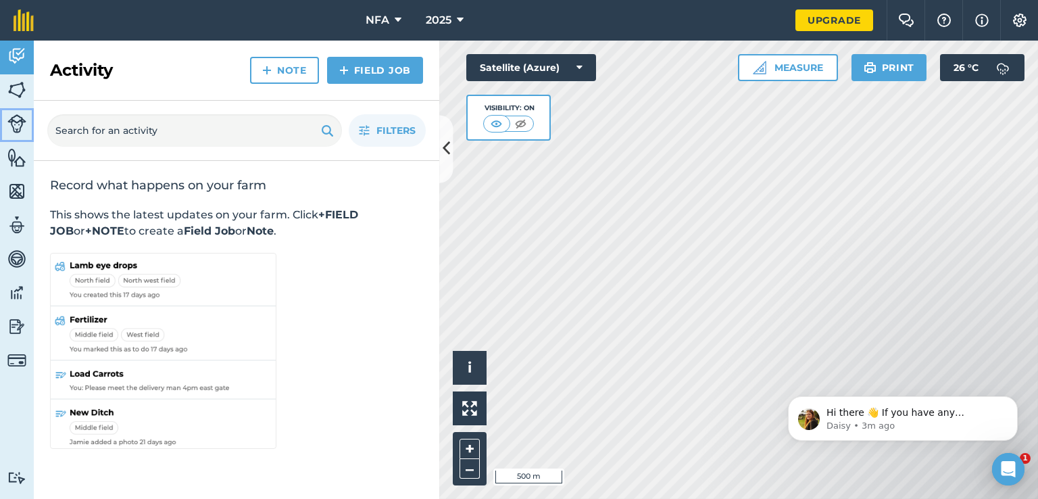
click at [16, 118] on img at bounding box center [16, 123] width 19 height 19
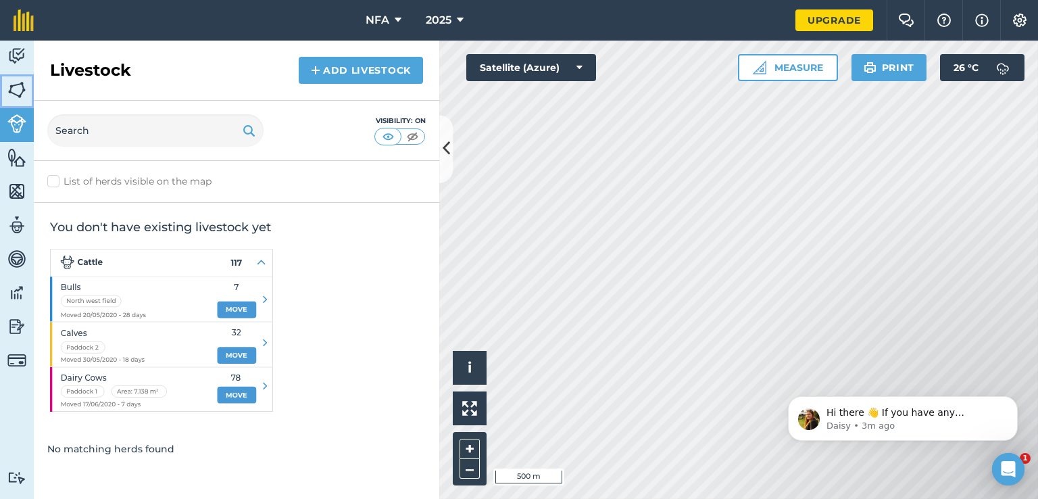
click at [10, 95] on img at bounding box center [16, 90] width 19 height 20
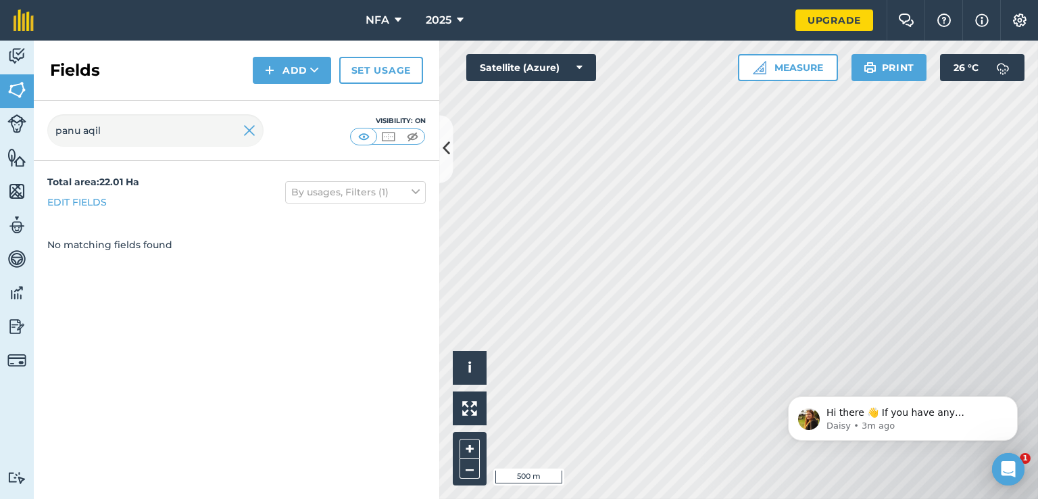
click at [85, 182] on strong "Total area : 22.01 Ha" at bounding box center [93, 182] width 92 height 12
click at [370, 15] on span "NFA" at bounding box center [378, 20] width 24 height 16
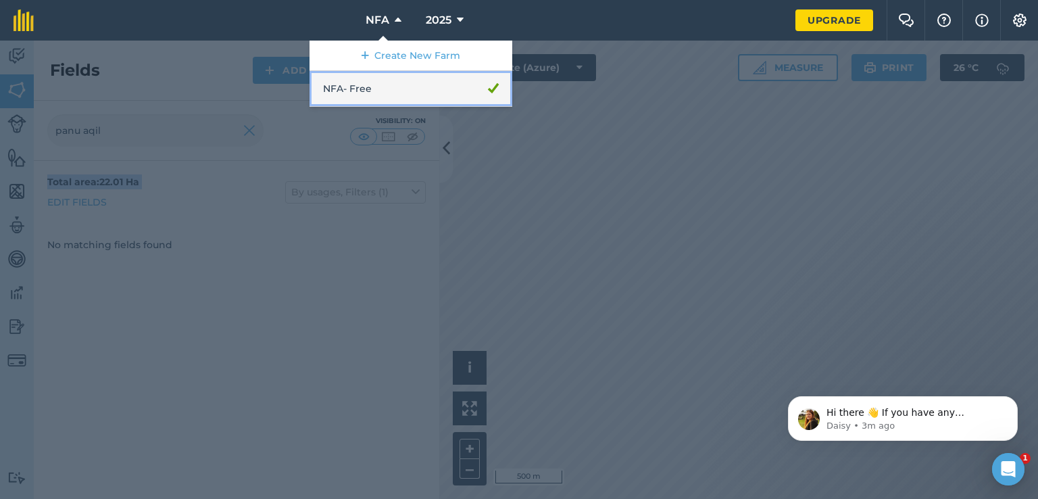
click at [333, 89] on link "NFA - Free" at bounding box center [411, 89] width 203 height 36
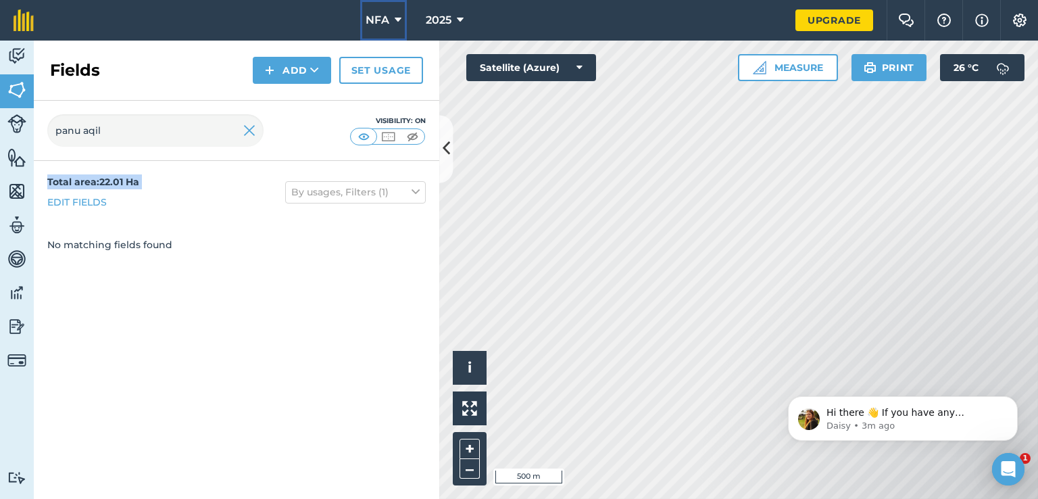
click at [374, 17] on span "NFA" at bounding box center [378, 20] width 24 height 16
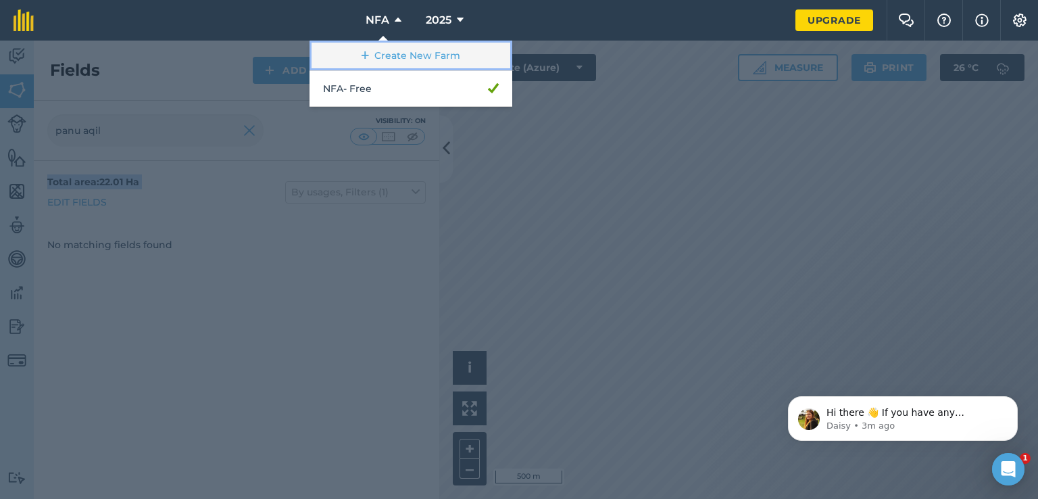
click at [368, 54] on icon at bounding box center [365, 56] width 7 height 14
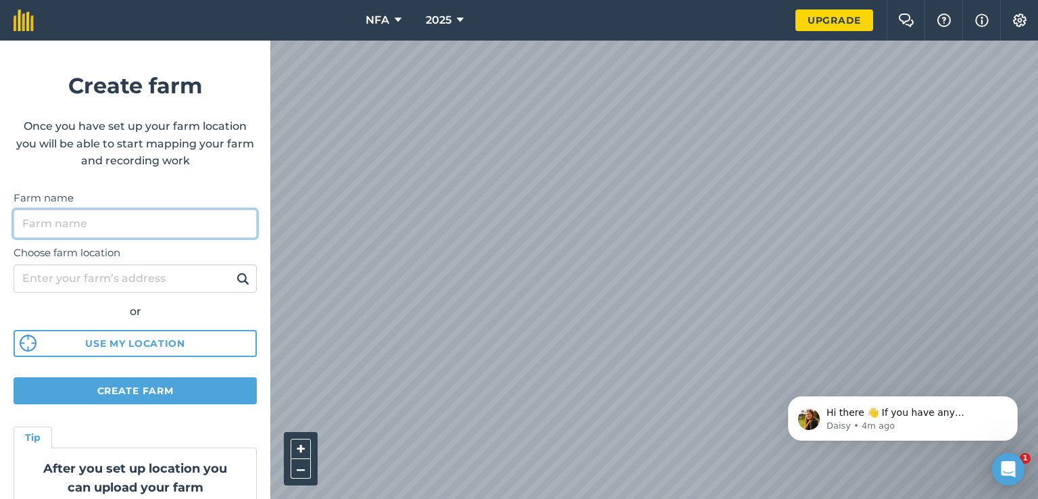
click at [132, 231] on input "Farm name" at bounding box center [135, 224] width 243 height 28
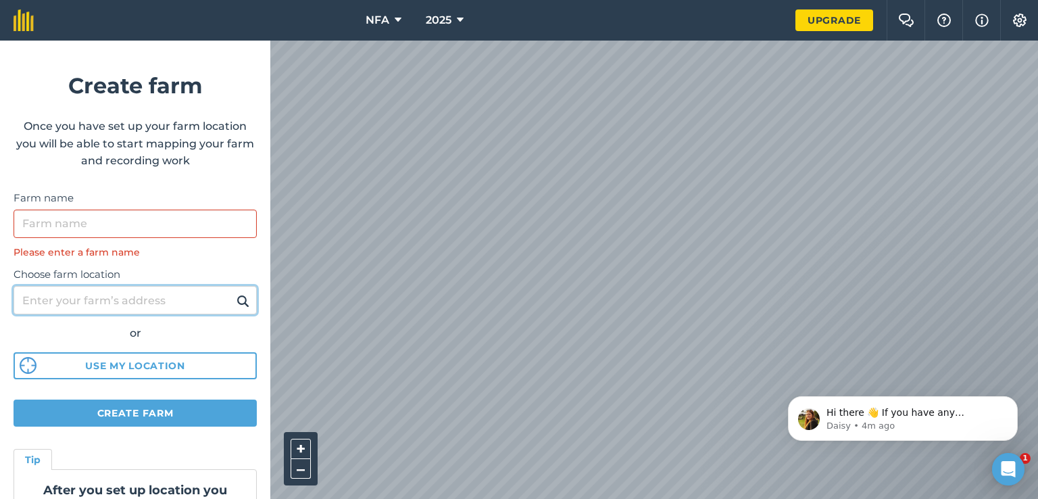
click at [171, 279] on div "Choose farm location or Use my location" at bounding box center [135, 320] width 243 height 120
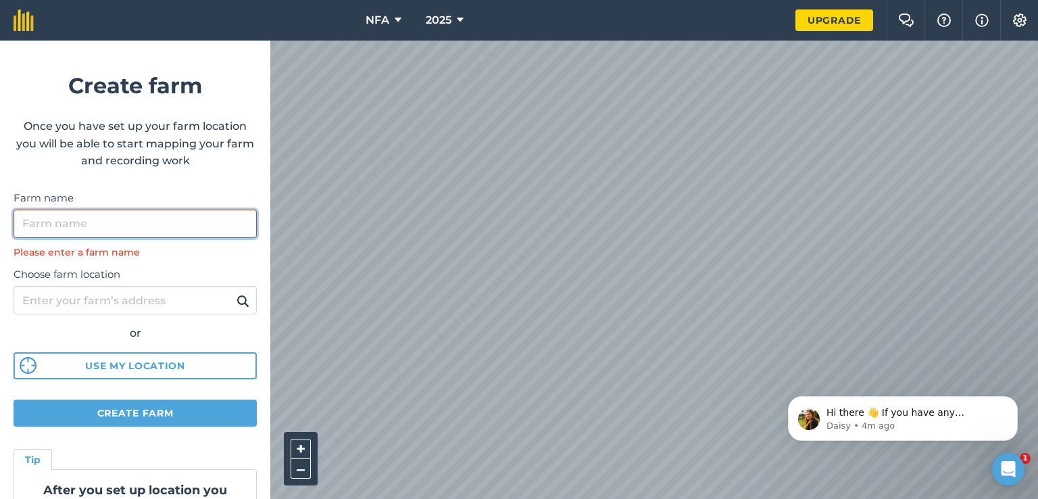
click at [146, 230] on input "Farm name" at bounding box center [135, 224] width 243 height 28
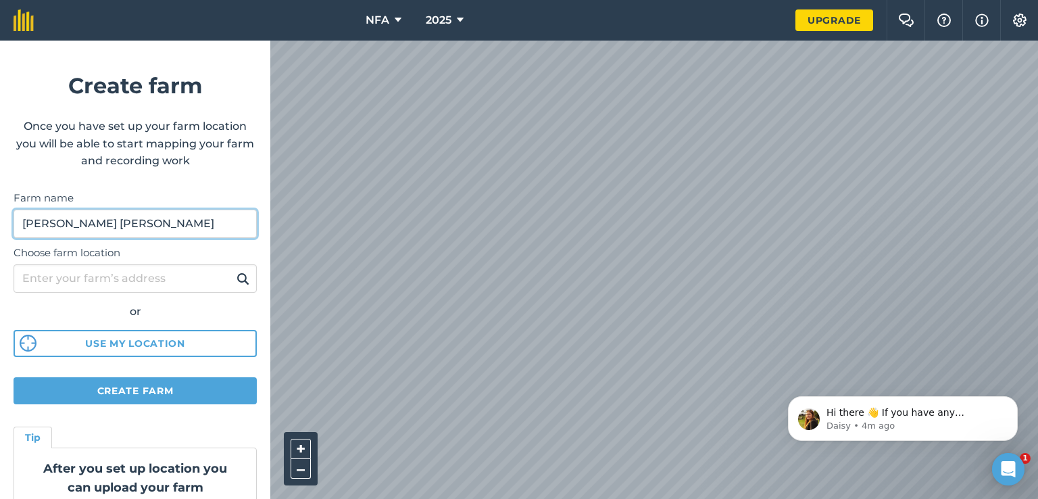
type input "kaiser Sindh"
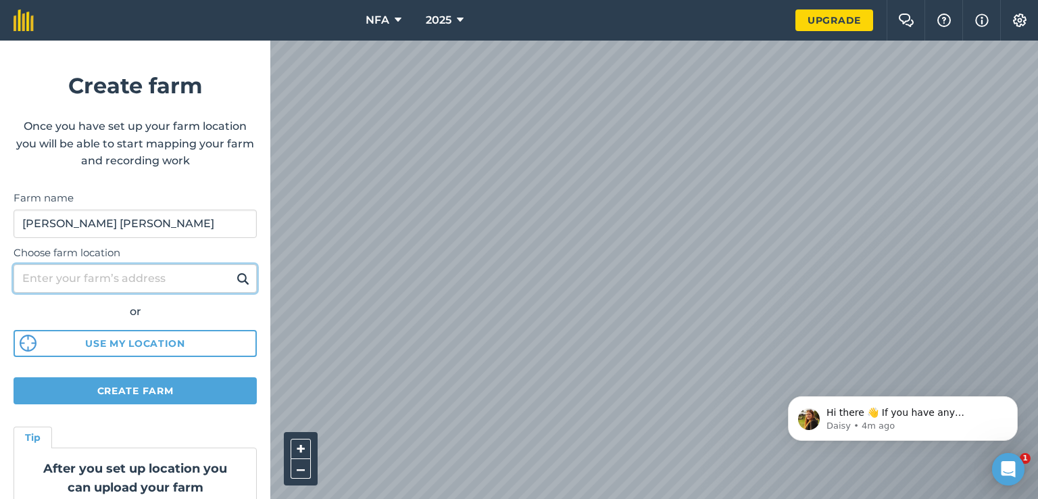
click at [182, 276] on input "Choose farm location" at bounding box center [135, 278] width 243 height 28
type input "Panuaqil"
click at [232, 270] on button at bounding box center [242, 279] width 21 height 18
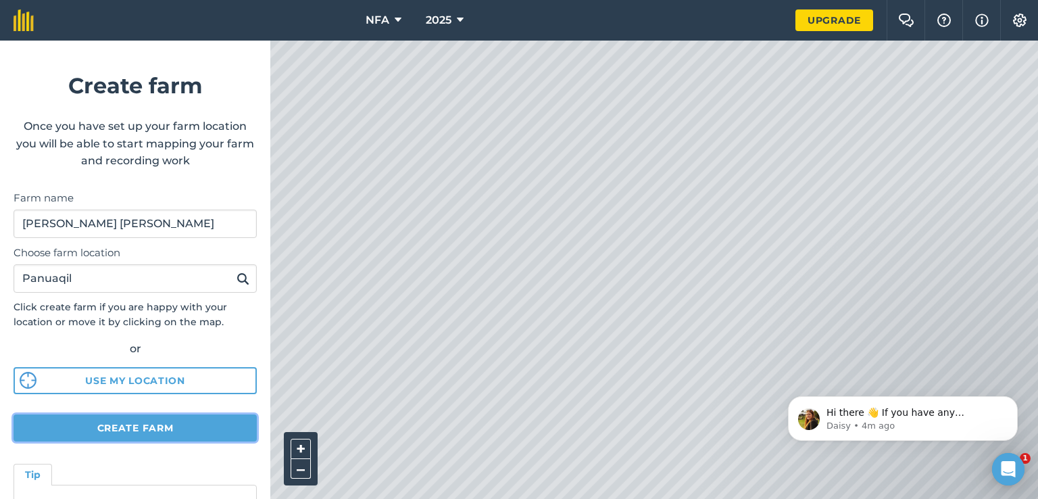
click at [219, 420] on button "Create farm" at bounding box center [135, 427] width 243 height 27
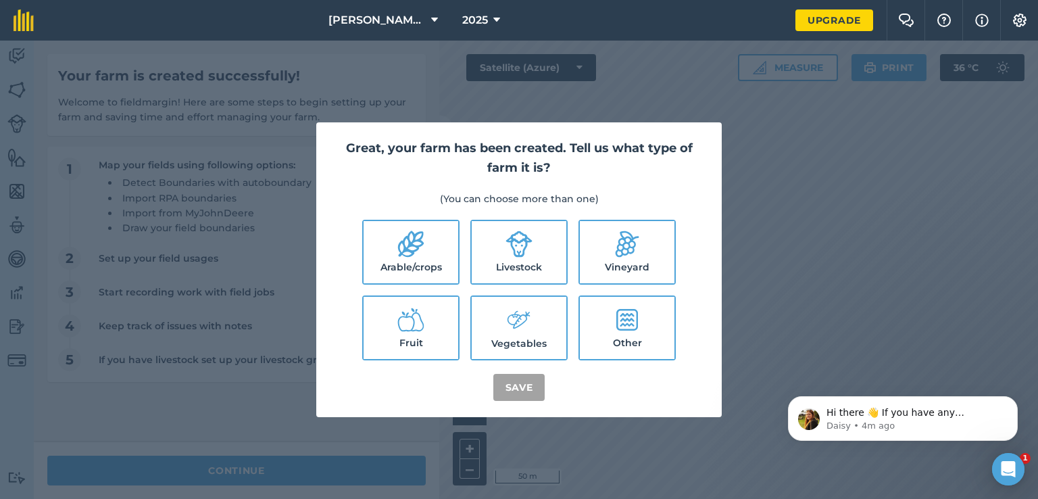
click at [414, 251] on icon at bounding box center [411, 244] width 26 height 26
checkbox input "true"
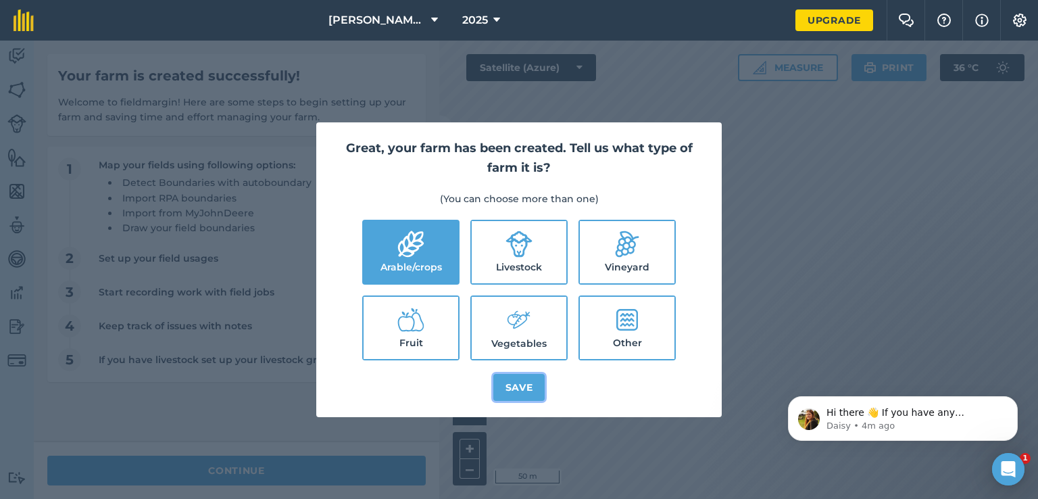
click at [514, 385] on button "Save" at bounding box center [519, 387] width 52 height 27
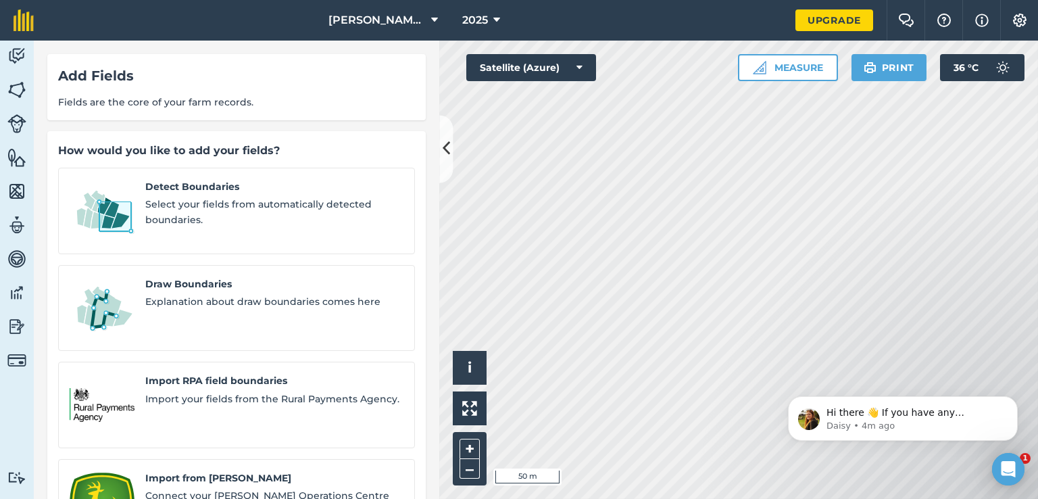
click at [244, 98] on span "Fields are the core of your farm records." at bounding box center [236, 102] width 357 height 15
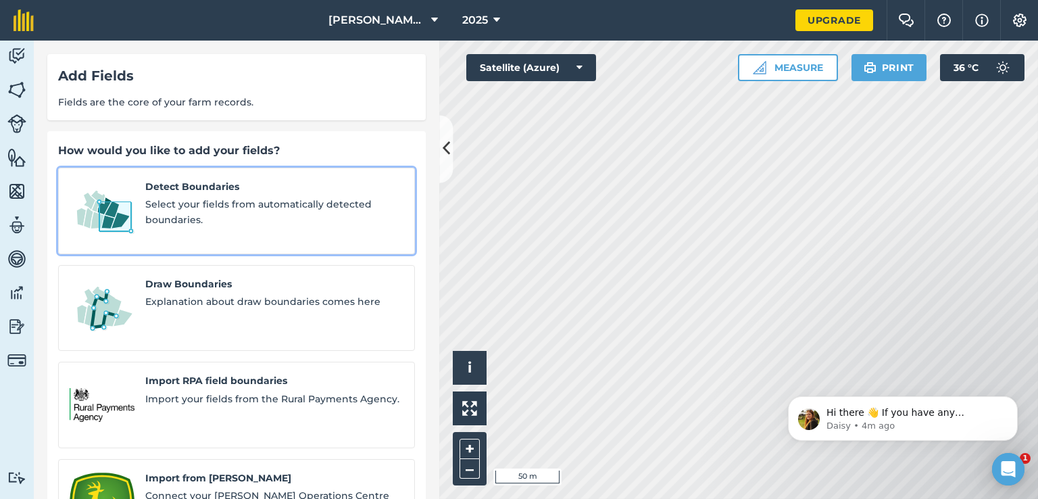
click at [241, 208] on span "Select your fields from automatically detected boundaries." at bounding box center [274, 212] width 258 height 30
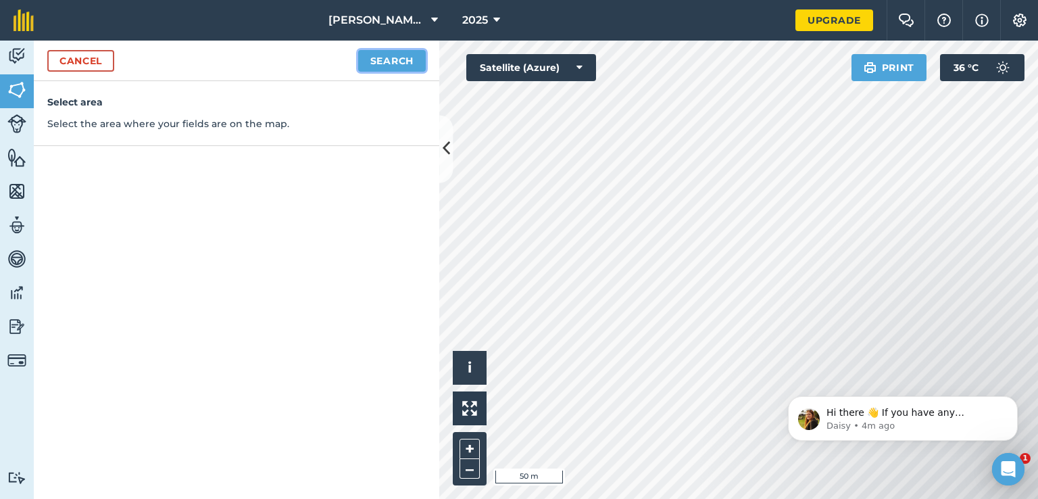
click at [399, 63] on button "Search" at bounding box center [392, 61] width 68 height 22
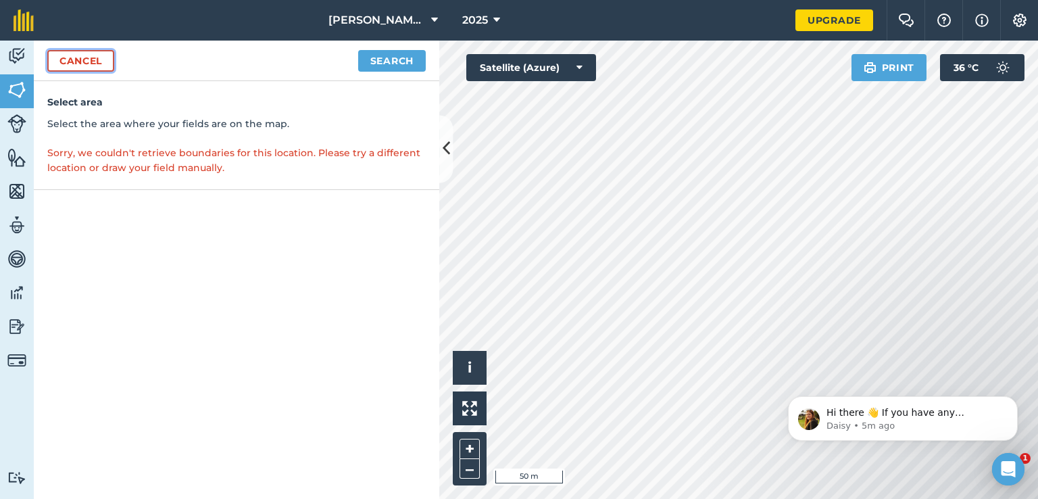
click at [66, 63] on link "Cancel" at bounding box center [80, 61] width 67 height 22
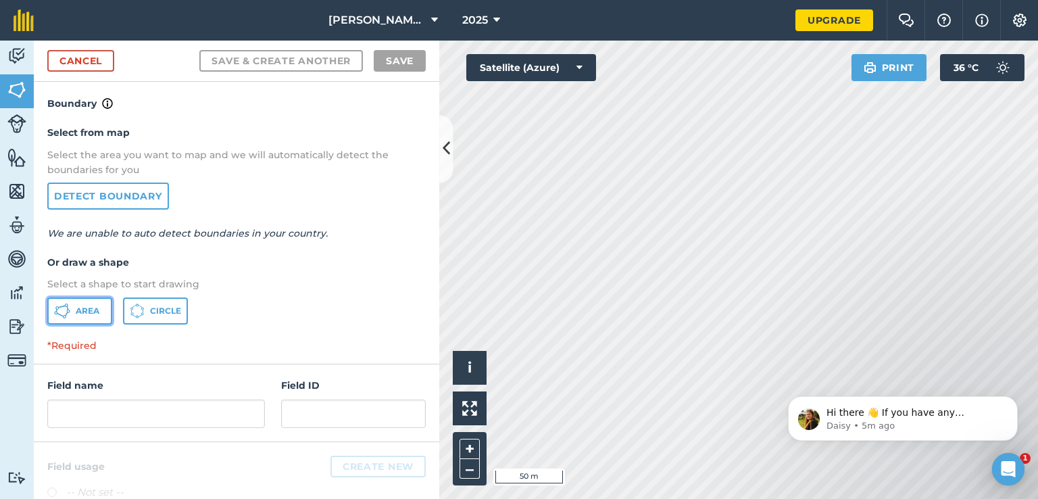
click at [76, 306] on span "Area" at bounding box center [88, 310] width 24 height 11
click at [923, 326] on div "Hi there 👋 If you have any questions about our pricing or which plan is right f…" at bounding box center [903, 356] width 249 height 169
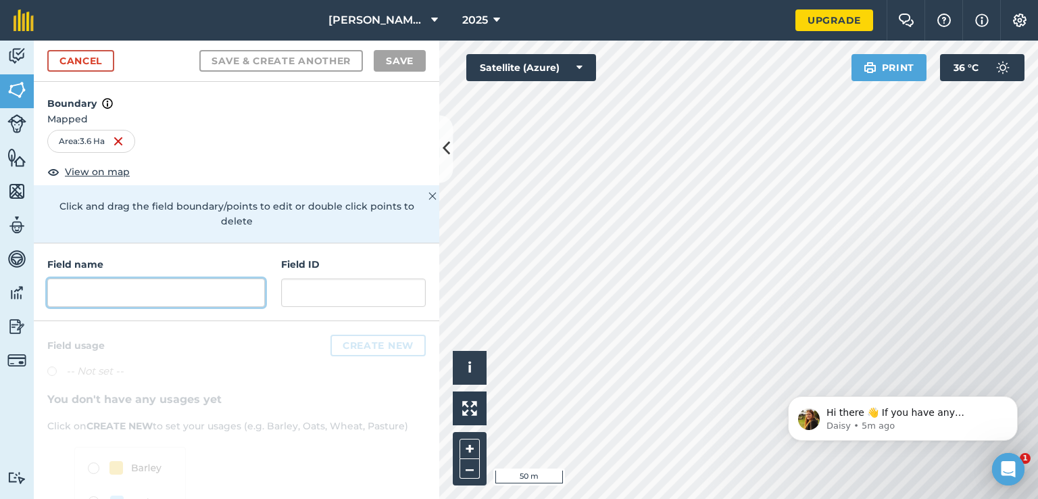
click at [170, 298] on input "text" at bounding box center [156, 292] width 218 height 28
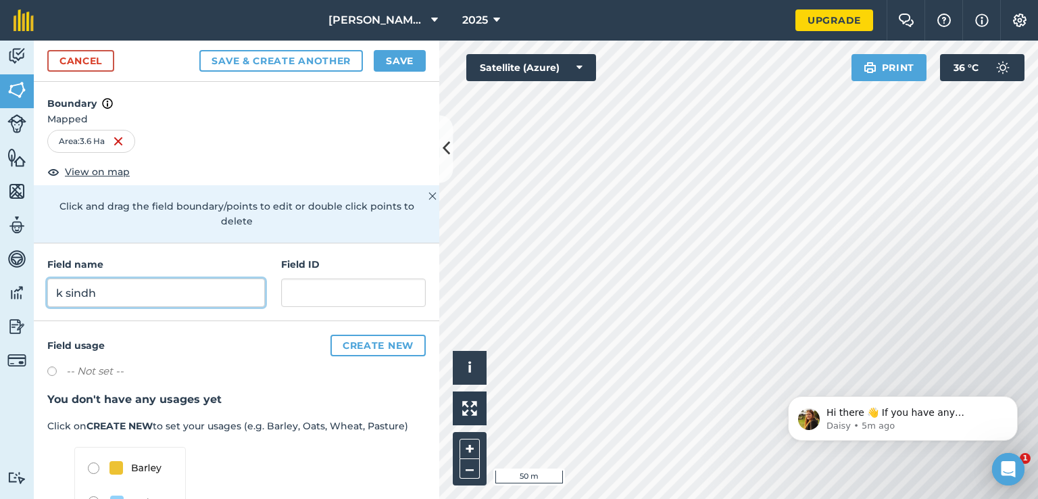
scroll to position [114, 0]
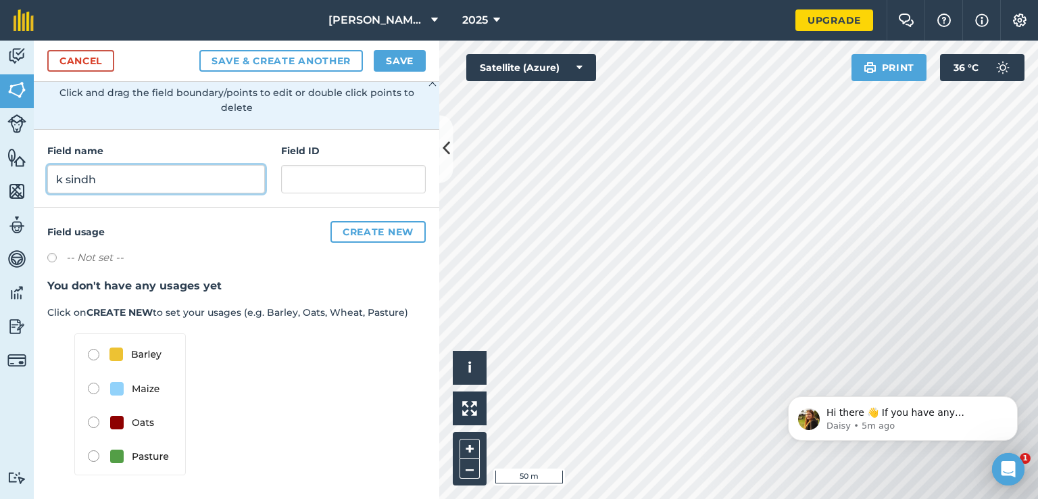
type input "k sindh"
click at [333, 228] on button "Create new" at bounding box center [377, 232] width 95 height 22
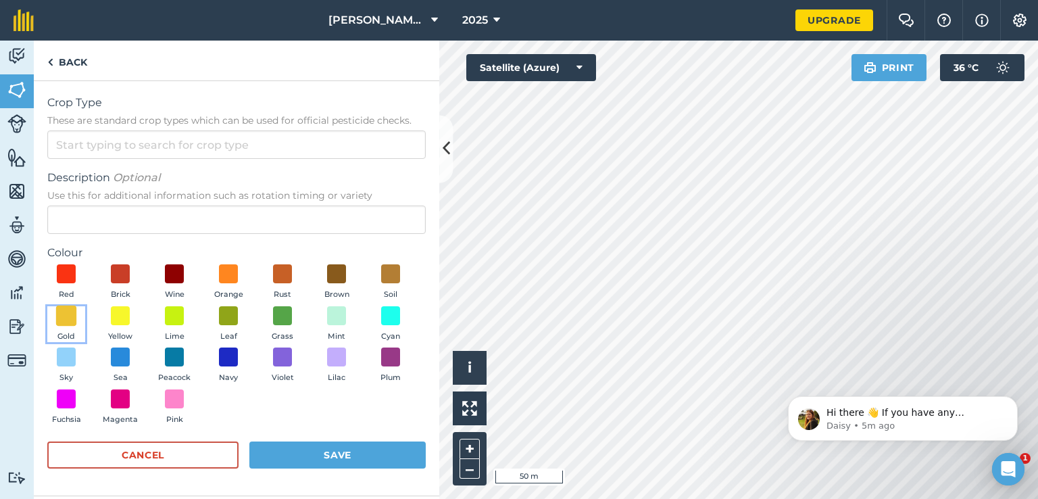
click at [68, 315] on span at bounding box center [66, 315] width 21 height 21
click at [155, 145] on input "Crop Type These are standard crop types which can be used for official pesticid…" at bounding box center [236, 144] width 378 height 28
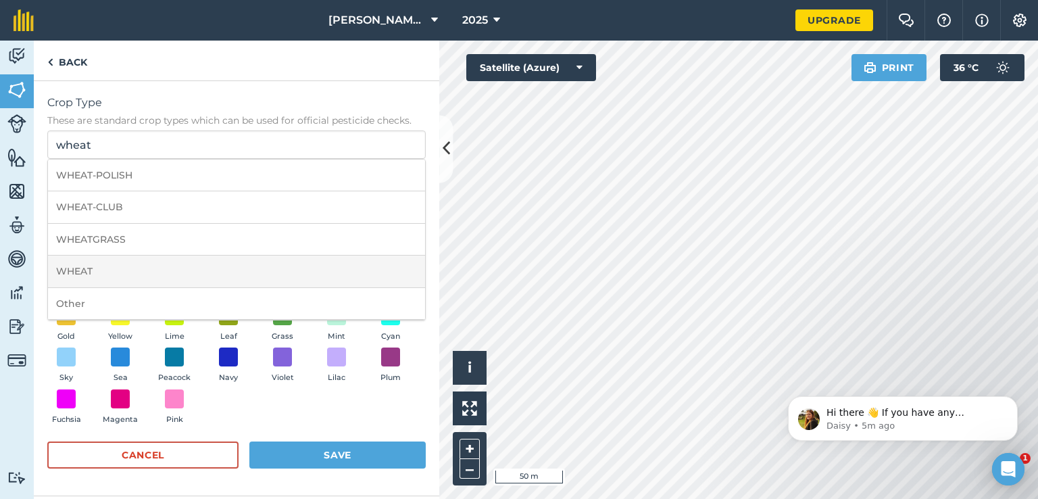
click at [119, 269] on li "WHEAT" at bounding box center [236, 271] width 377 height 32
type input "WHEAT"
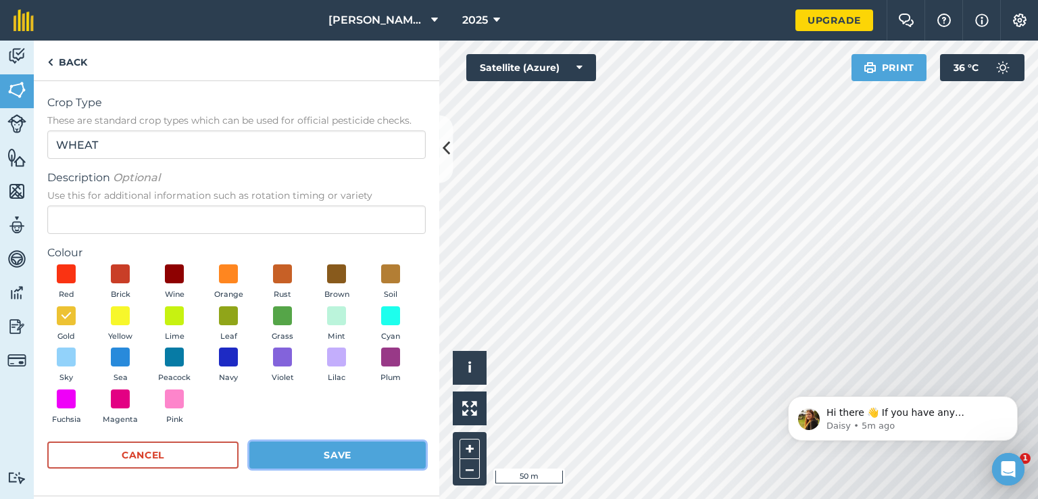
click at [339, 454] on button "Save" at bounding box center [337, 454] width 176 height 27
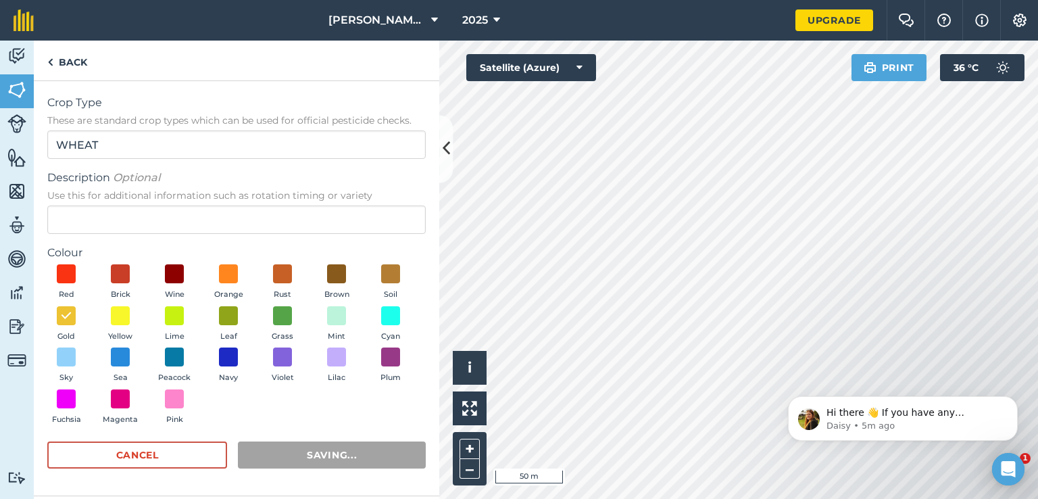
scroll to position [0, 0]
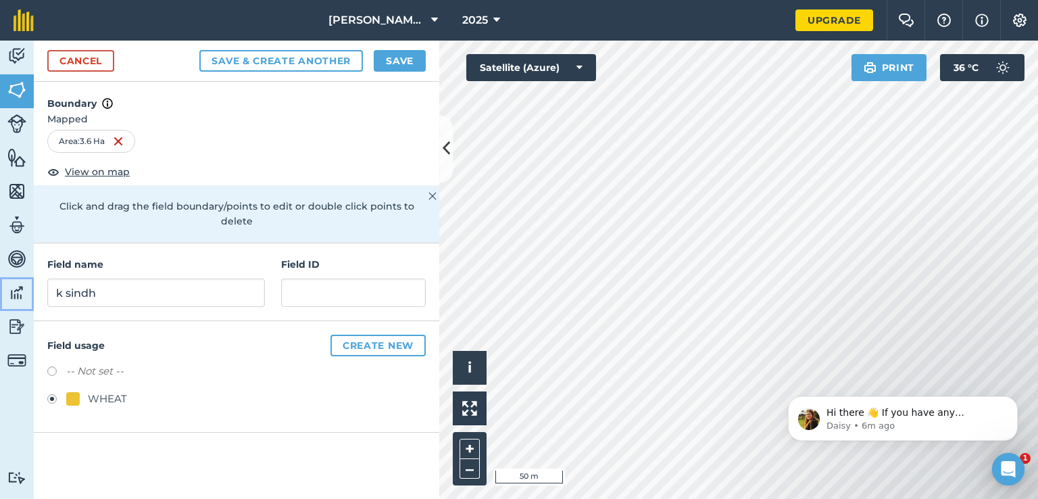
click at [18, 286] on img at bounding box center [16, 293] width 19 height 20
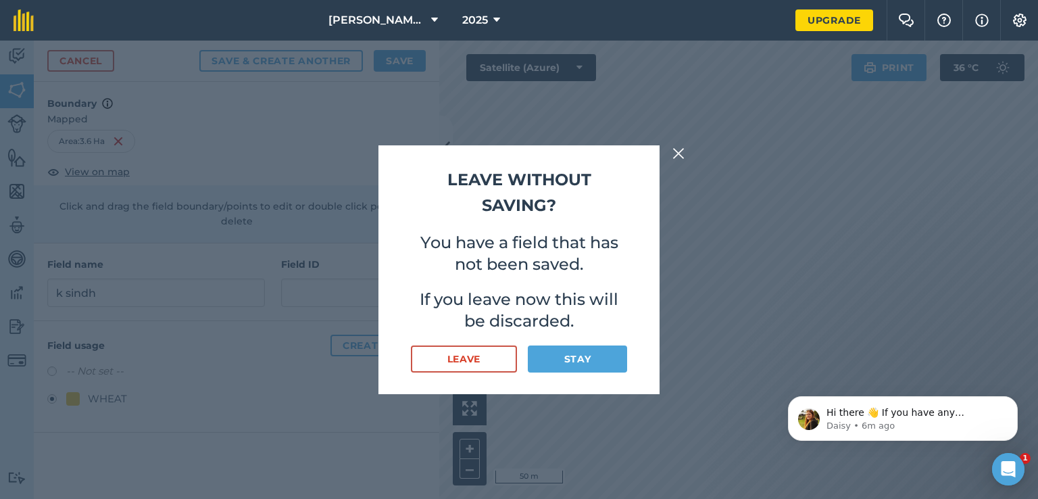
click at [673, 152] on img at bounding box center [678, 153] width 12 height 16
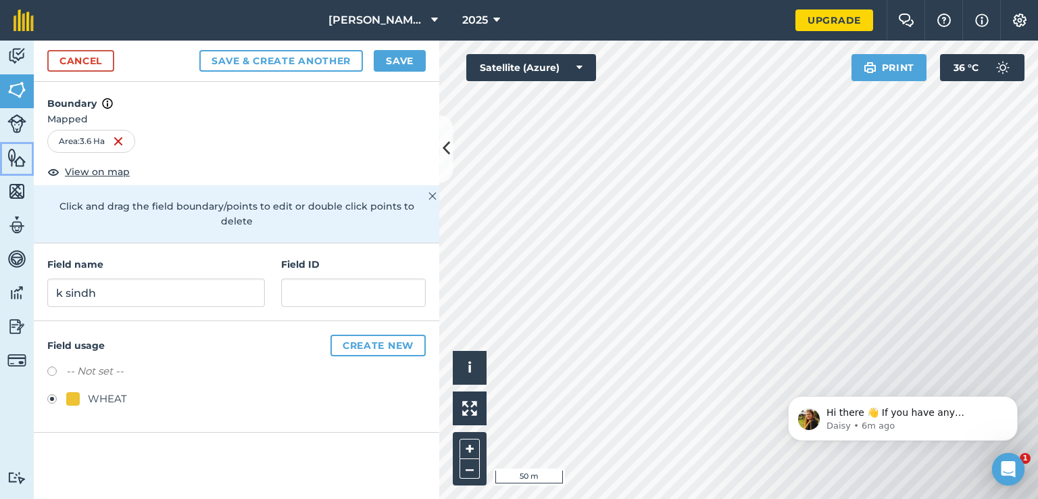
click at [14, 161] on img at bounding box center [16, 157] width 19 height 20
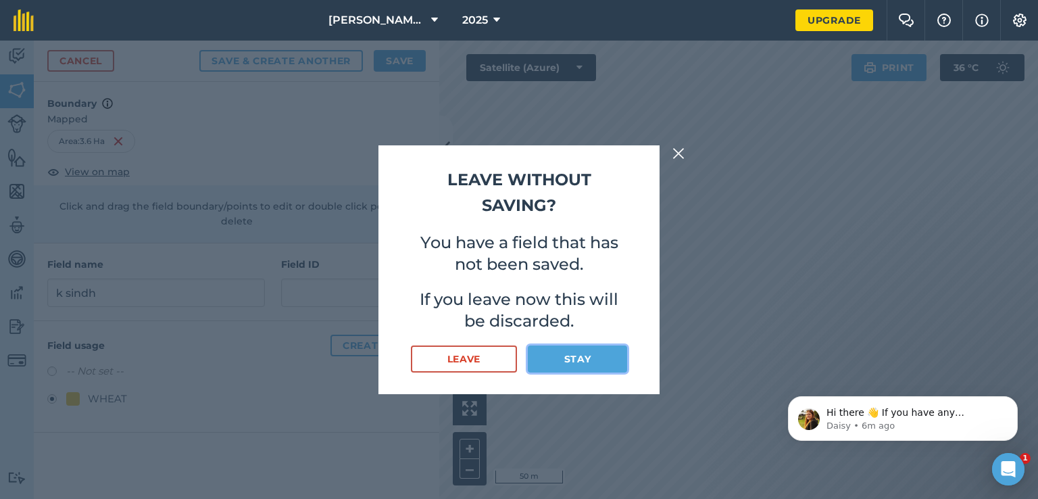
click at [554, 355] on button "Stay" at bounding box center [577, 358] width 99 height 27
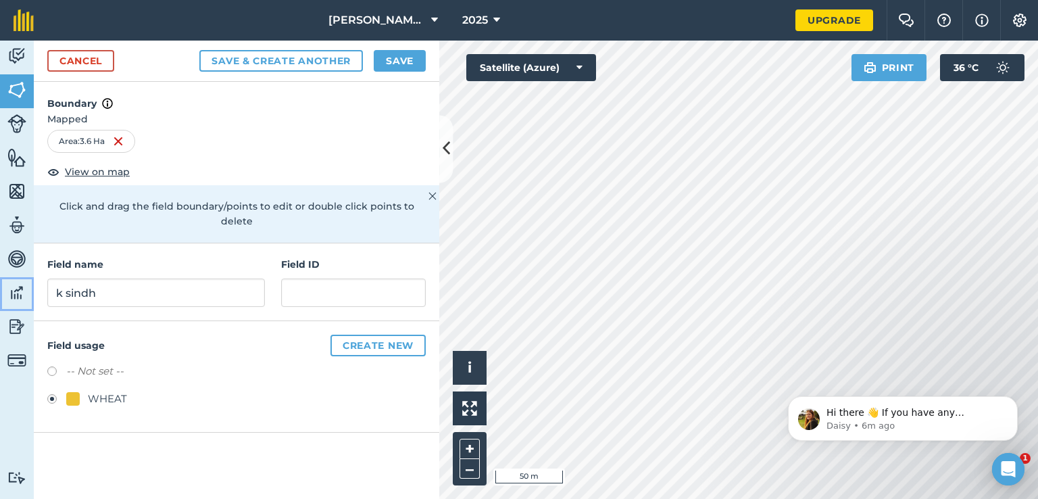
click at [20, 287] on img at bounding box center [16, 293] width 19 height 20
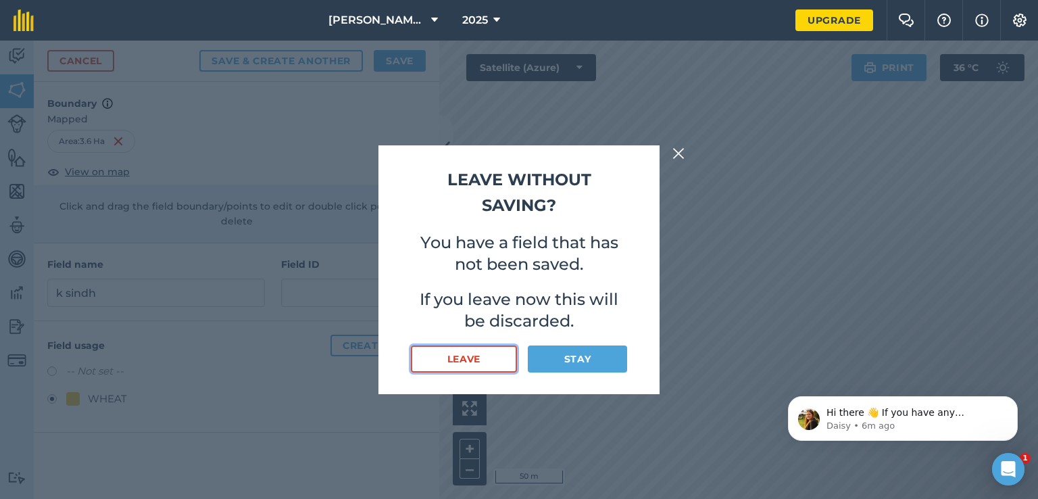
click at [453, 359] on button "Leave" at bounding box center [464, 358] width 106 height 27
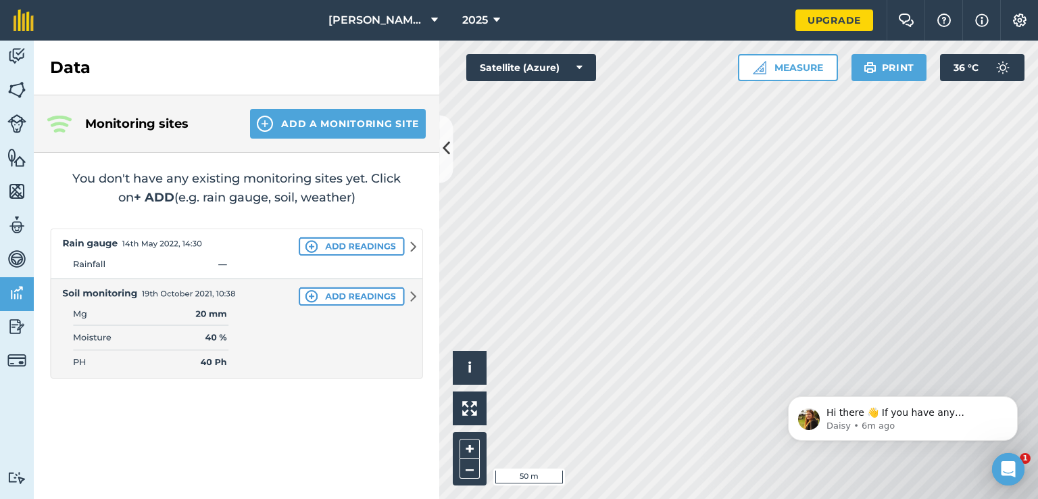
click at [81, 312] on img at bounding box center [236, 303] width 373 height 150
click at [86, 341] on img at bounding box center [236, 303] width 373 height 150
click at [86, 358] on img at bounding box center [236, 303] width 373 height 150
click at [212, 360] on img at bounding box center [236, 303] width 373 height 150
click at [224, 358] on img at bounding box center [236, 303] width 373 height 150
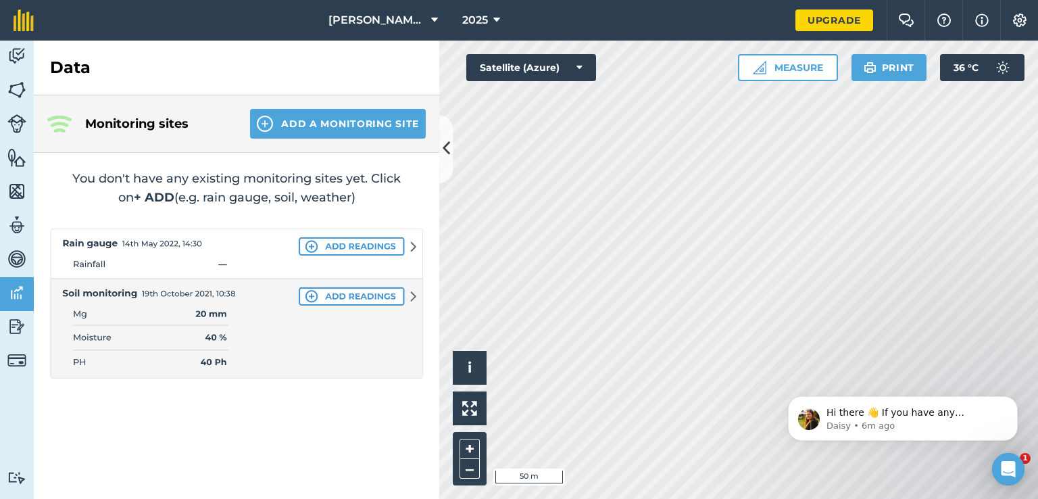
click at [213, 335] on img at bounding box center [236, 303] width 373 height 150
click at [204, 317] on img at bounding box center [236, 303] width 373 height 150
click at [204, 311] on img at bounding box center [236, 303] width 373 height 150
click at [18, 356] on img at bounding box center [16, 360] width 19 height 19
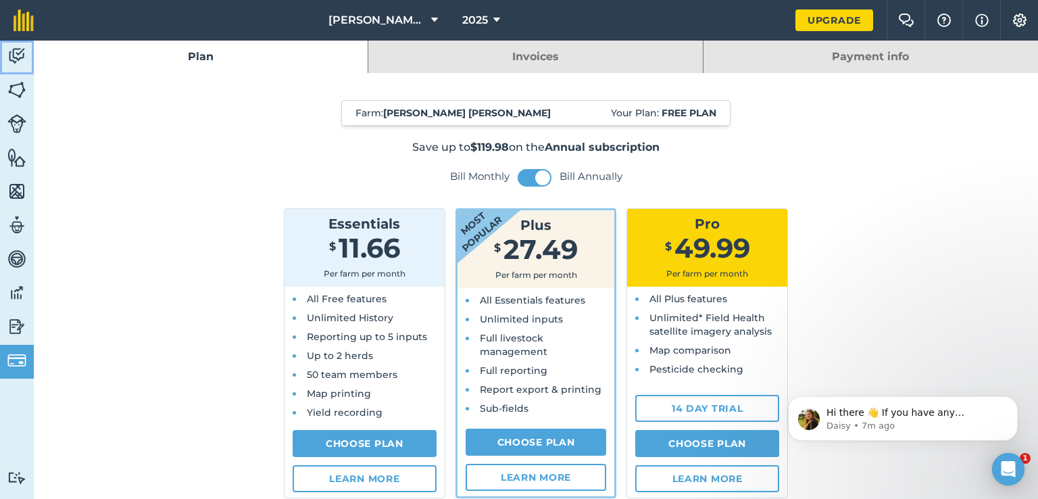
click at [16, 55] on img at bounding box center [16, 56] width 19 height 20
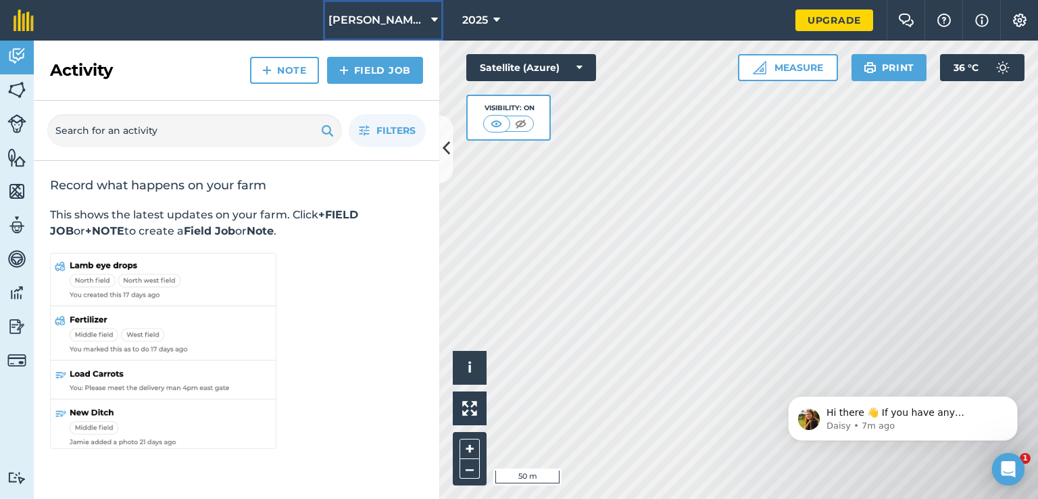
click at [389, 20] on span "kaiser Sindh" at bounding box center [376, 20] width 97 height 16
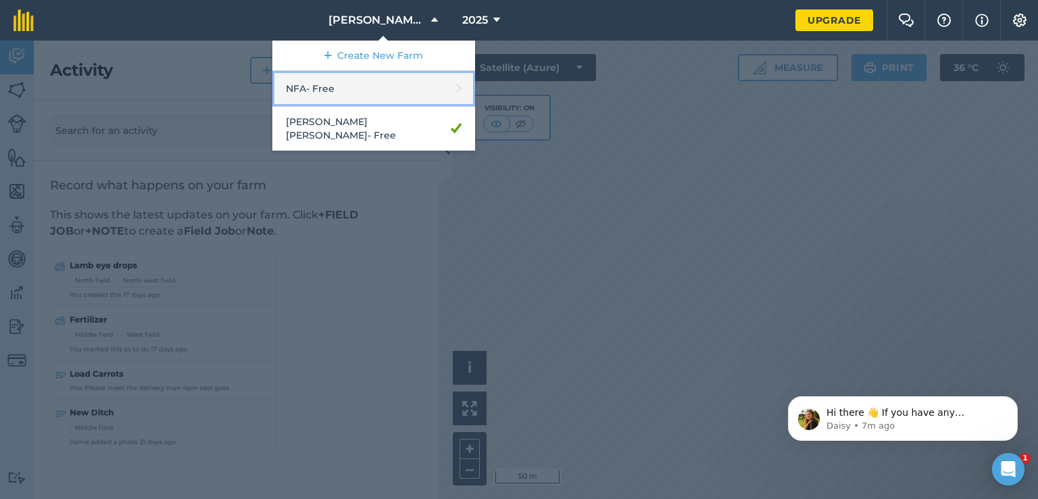
click at [344, 96] on link "NFA - Free" at bounding box center [373, 89] width 203 height 36
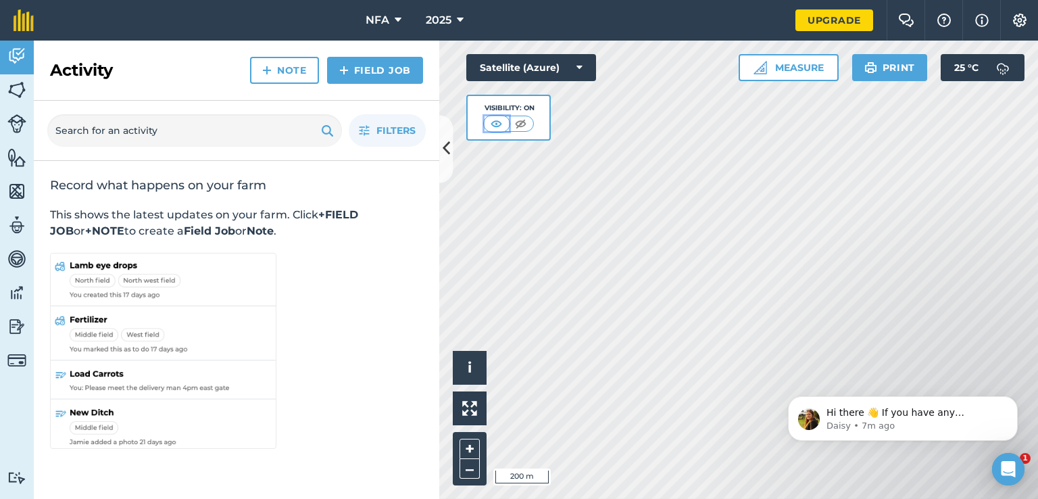
click at [493, 122] on img at bounding box center [496, 124] width 17 height 14
click at [497, 122] on img at bounding box center [496, 124] width 17 height 14
click at [521, 122] on img at bounding box center [520, 124] width 17 height 14
click at [501, 124] on img at bounding box center [497, 124] width 17 height 14
click at [618, 158] on div "Hello i © 2025 TomTom, Microsoft 200 m + – Satellite (Azure) Visibility: On Mea…" at bounding box center [738, 270] width 599 height 458
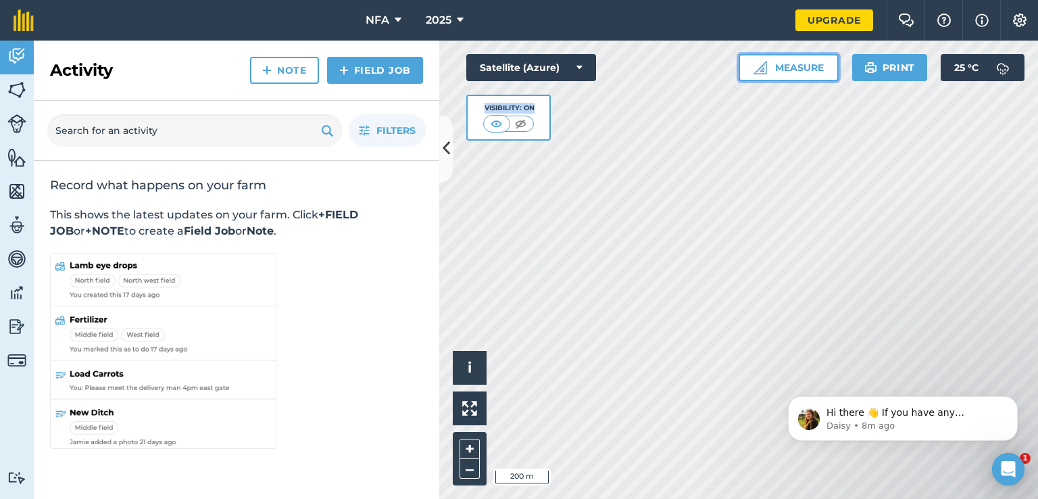
click at [789, 62] on button "Measure" at bounding box center [789, 67] width 100 height 27
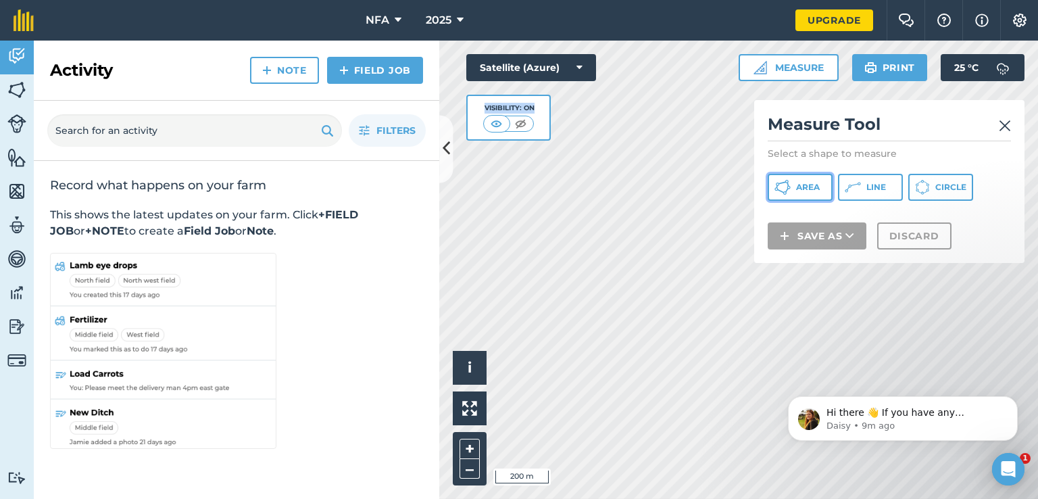
click at [791, 185] on button "Area" at bounding box center [800, 187] width 65 height 27
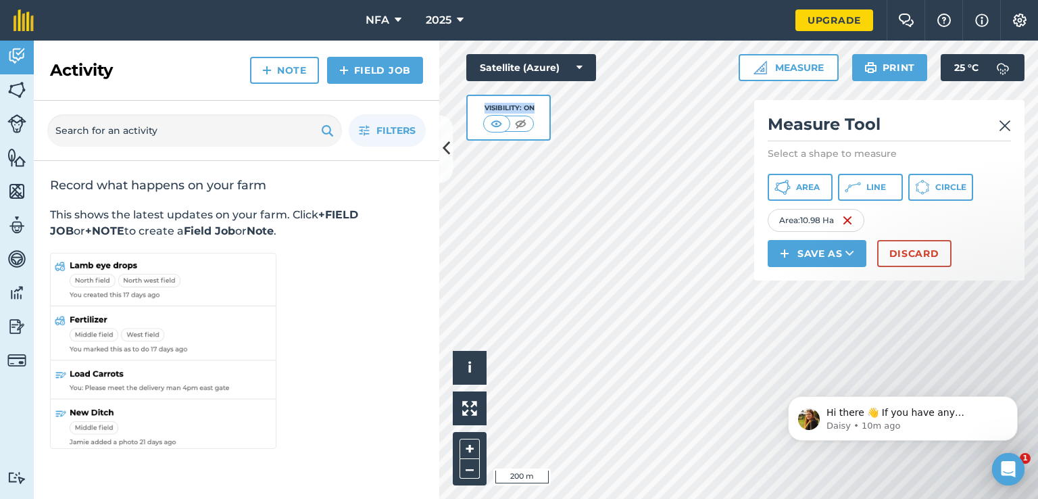
click at [1007, 125] on img at bounding box center [1005, 126] width 12 height 16
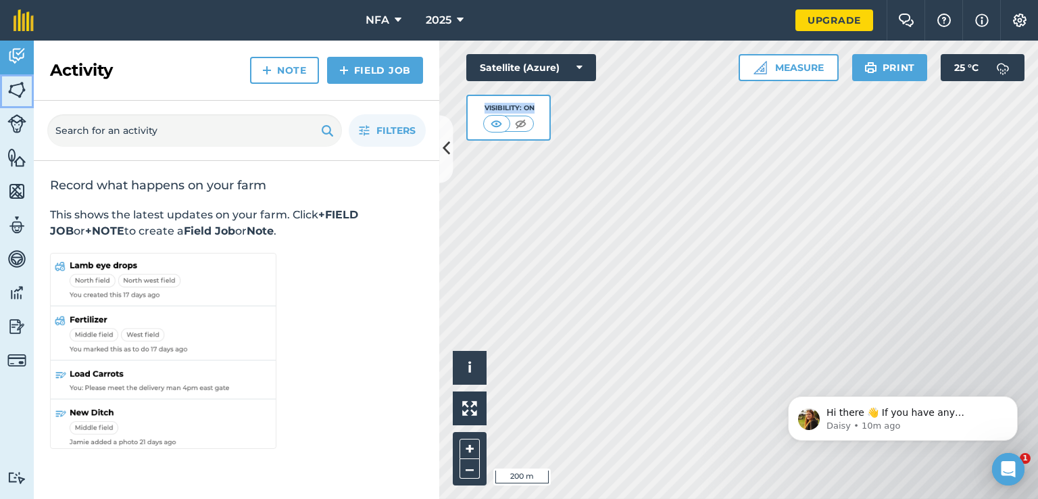
click at [6, 83] on link "Fields" at bounding box center [17, 91] width 34 height 34
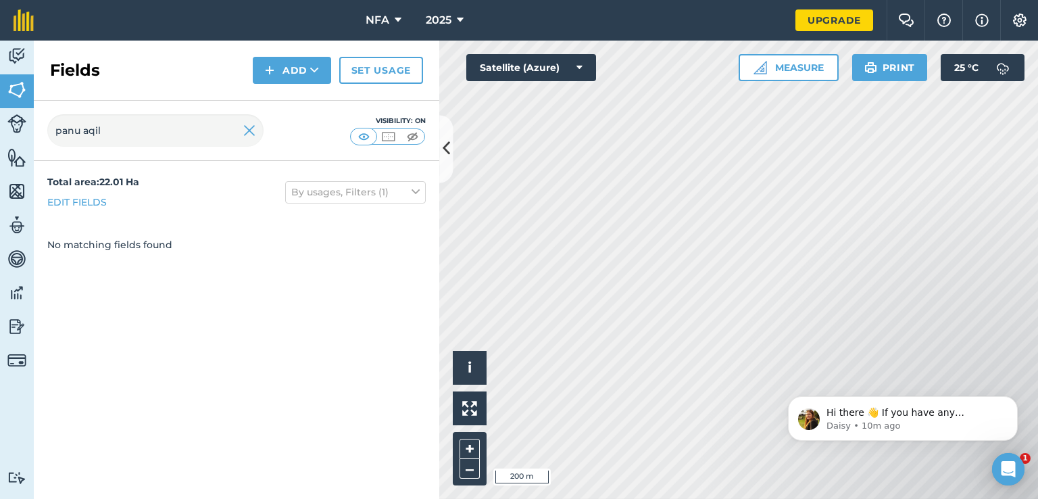
click at [73, 182] on strong "Total area : 22.01 Ha" at bounding box center [93, 182] width 92 height 12
click at [55, 201] on link "Edit fields" at bounding box center [76, 202] width 59 height 15
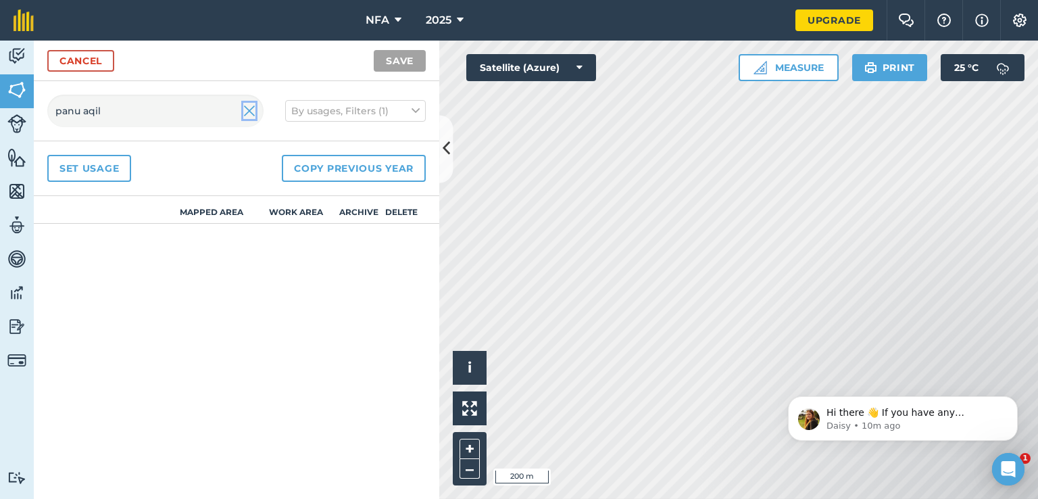
click at [247, 111] on img at bounding box center [249, 111] width 12 height 16
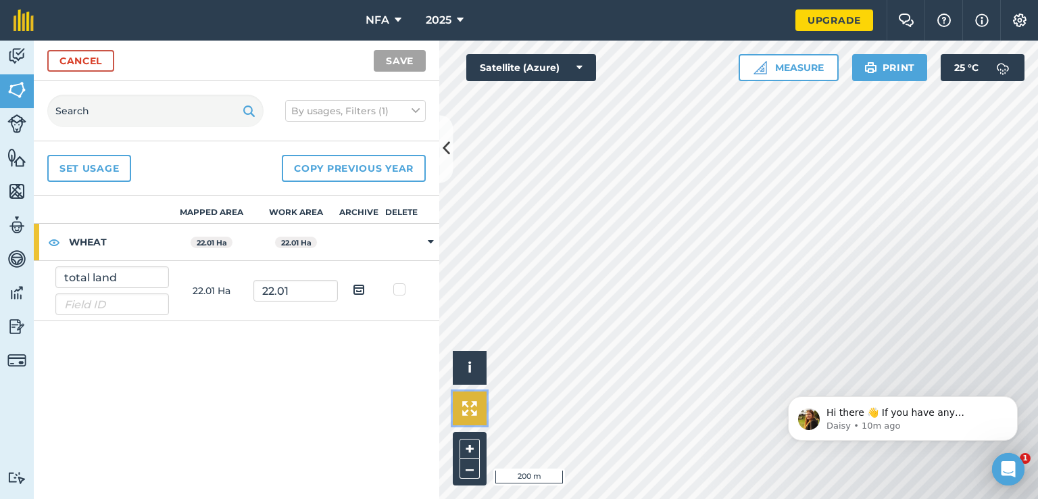
click at [466, 402] on img at bounding box center [469, 408] width 15 height 15
click at [1012, 402] on icon "Dismiss notification" at bounding box center [1013, 399] width 7 height 7
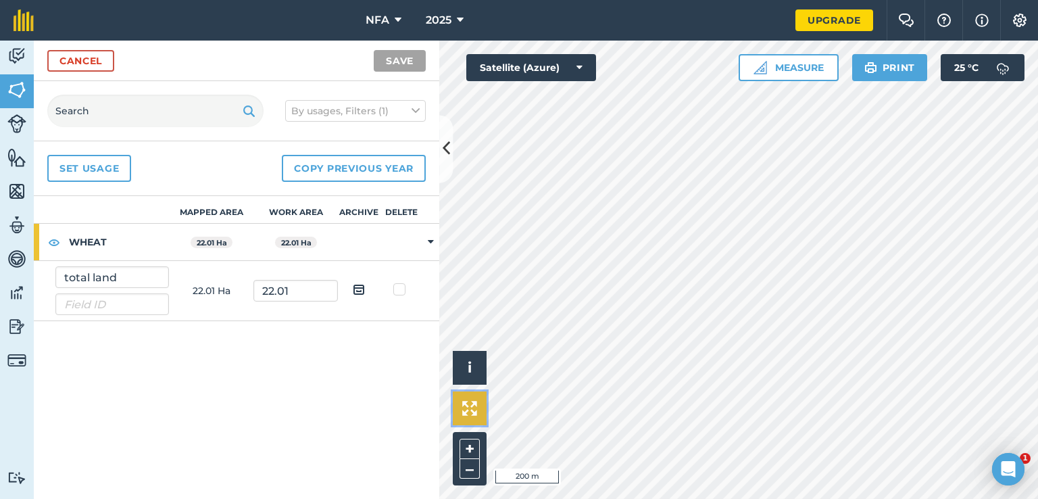
click at [477, 413] on button at bounding box center [470, 408] width 34 height 34
click at [472, 410] on img at bounding box center [469, 408] width 15 height 15
click at [447, 153] on icon at bounding box center [446, 149] width 7 height 24
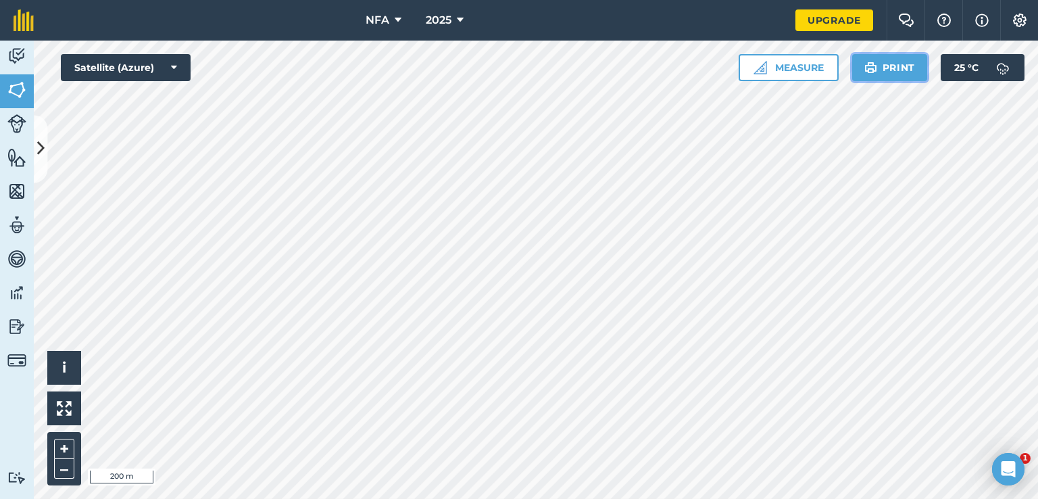
click at [891, 68] on button "Print" at bounding box center [890, 67] width 76 height 27
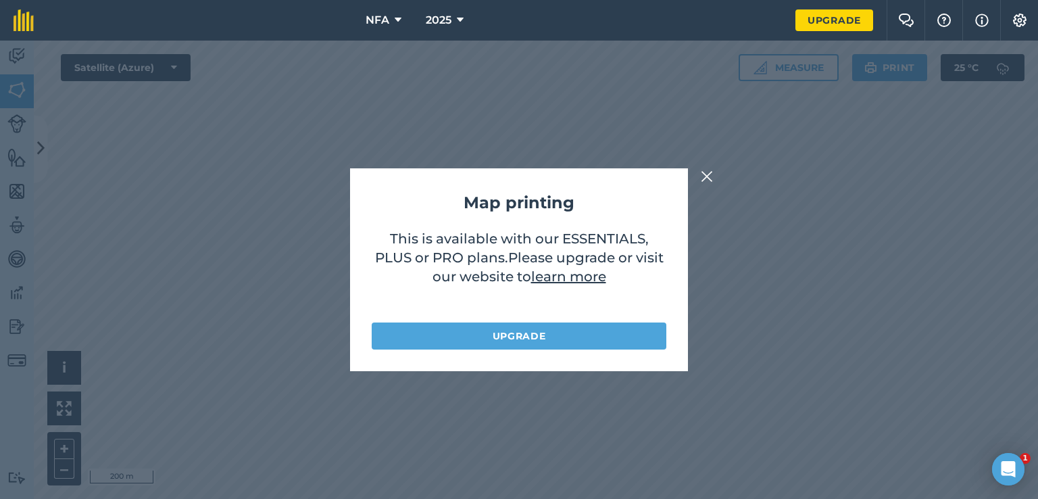
click at [703, 179] on img at bounding box center [707, 176] width 12 height 16
